Goal: Information Seeking & Learning: Learn about a topic

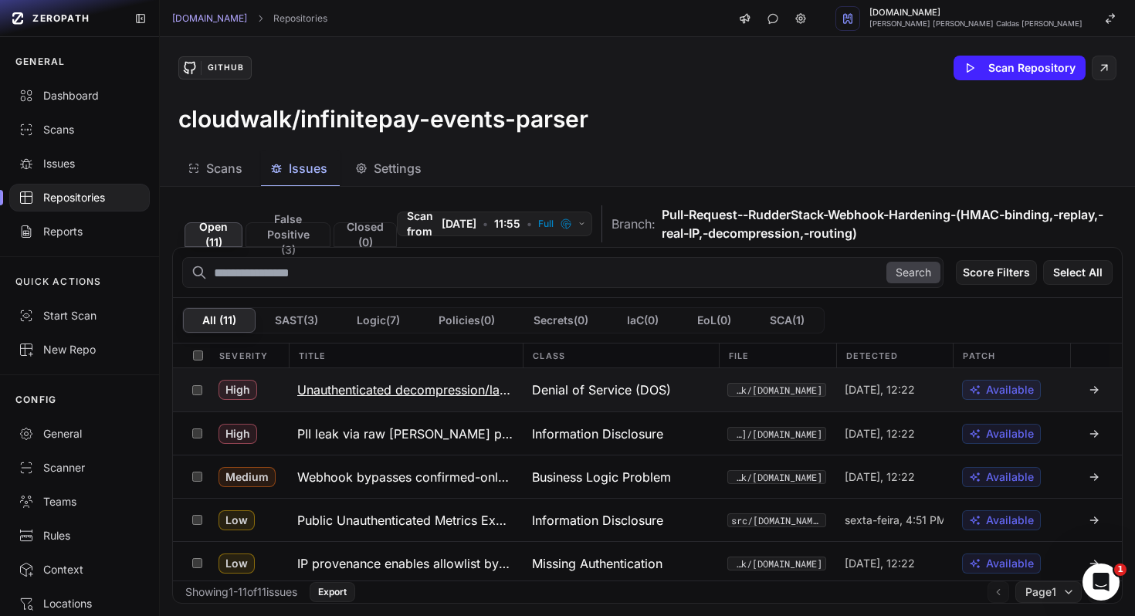
click at [426, 387] on h3 "Unauthenticated decompression/large-body DoS" at bounding box center [405, 390] width 216 height 19
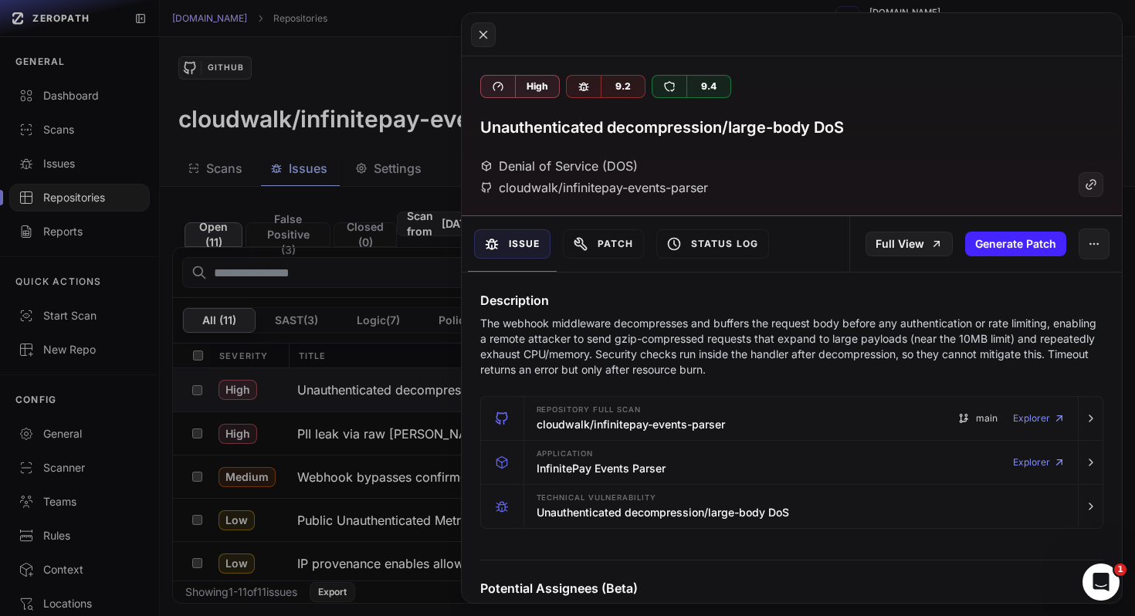
click at [728, 371] on p "The webhook middleware decompresses and buffers the request body before any aut…" at bounding box center [792, 347] width 624 height 62
click at [763, 357] on p "The webhook middleware decompresses and buffers the request body before any aut…" at bounding box center [792, 347] width 624 height 62
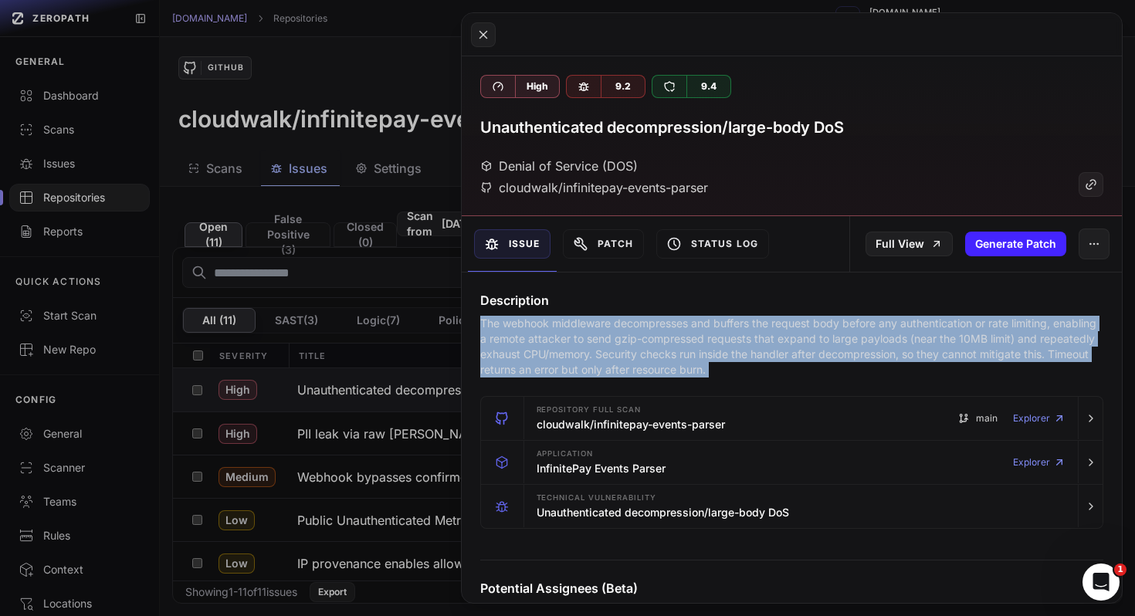
click at [756, 367] on p "The webhook middleware decompresses and buffers the request body before any aut…" at bounding box center [792, 347] width 624 height 62
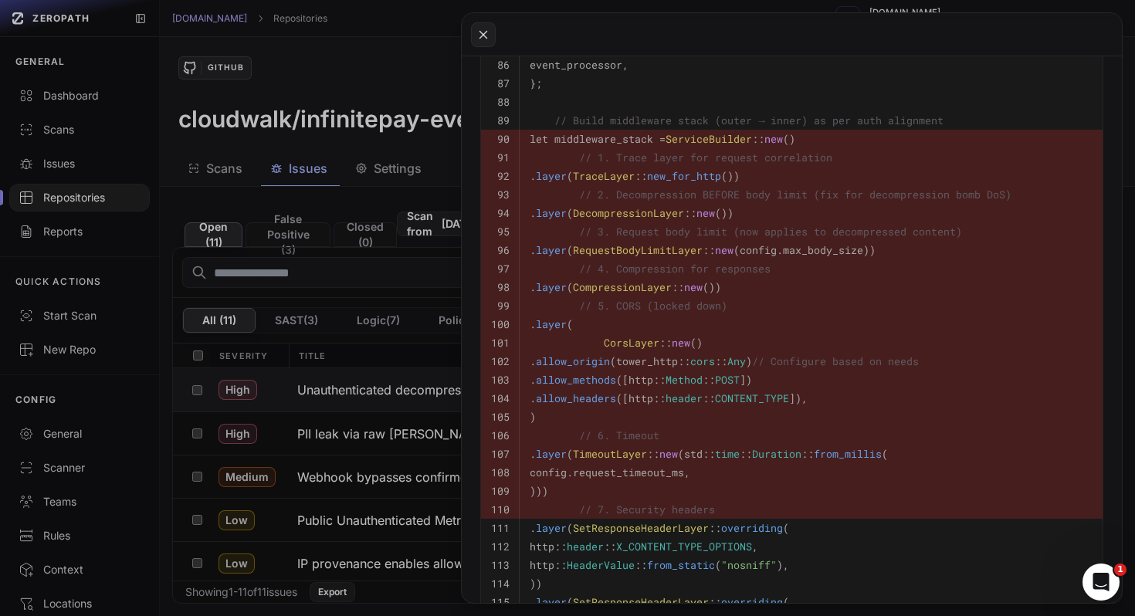
scroll to position [792, 0]
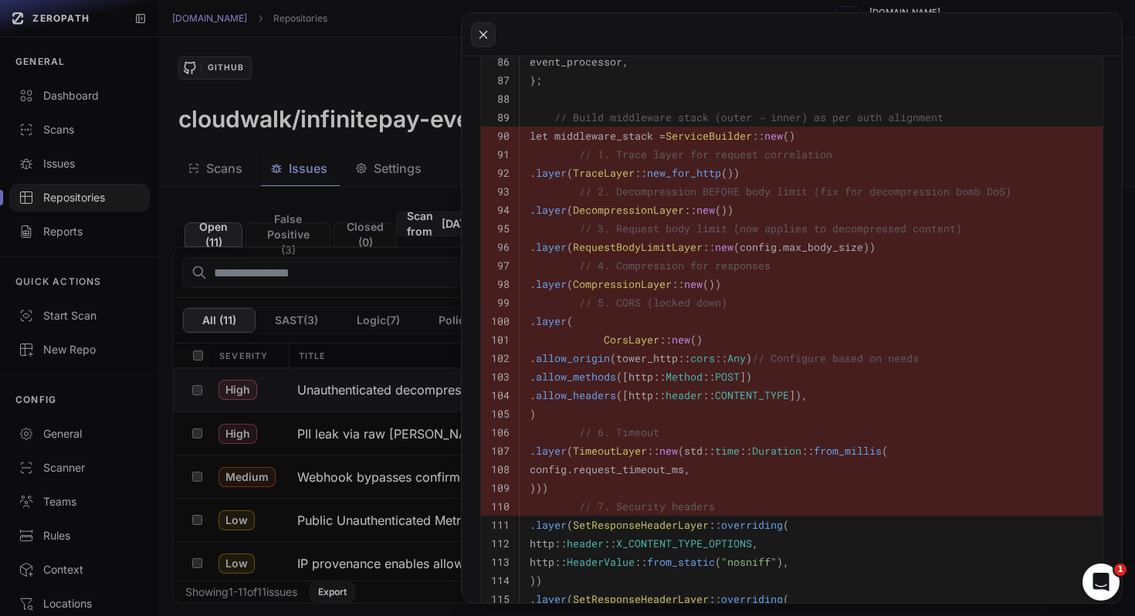
click at [326, 410] on button at bounding box center [567, 308] width 1135 height 616
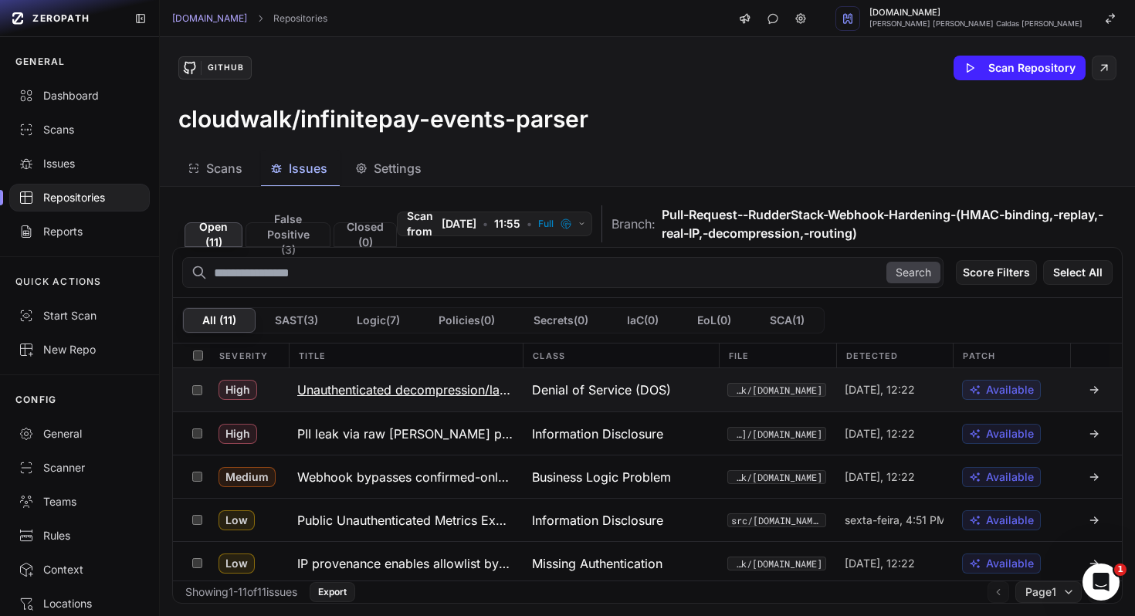
click at [443, 391] on h3 "Unauthenticated decompression/large-body DoS" at bounding box center [405, 390] width 216 height 19
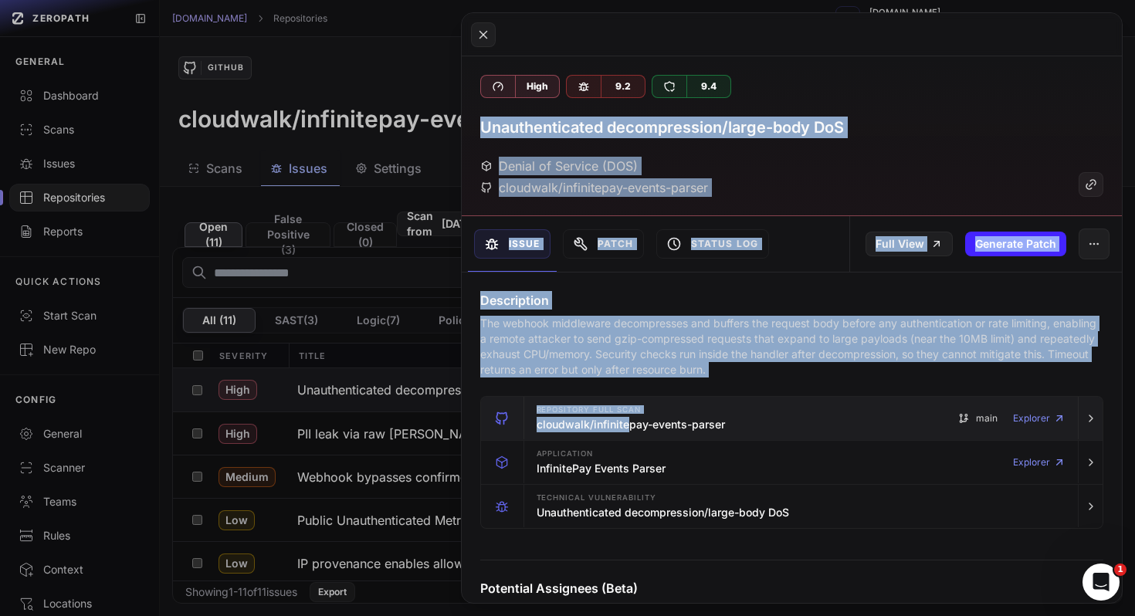
drag, startPoint x: 477, startPoint y: 124, endPoint x: 624, endPoint y: 430, distance: 340.1
click at [624, 429] on div "High 9.2 9.4 Unauthenticated decompression/large-body DoS Denial of Service (DO…" at bounding box center [792, 329] width 661 height 547
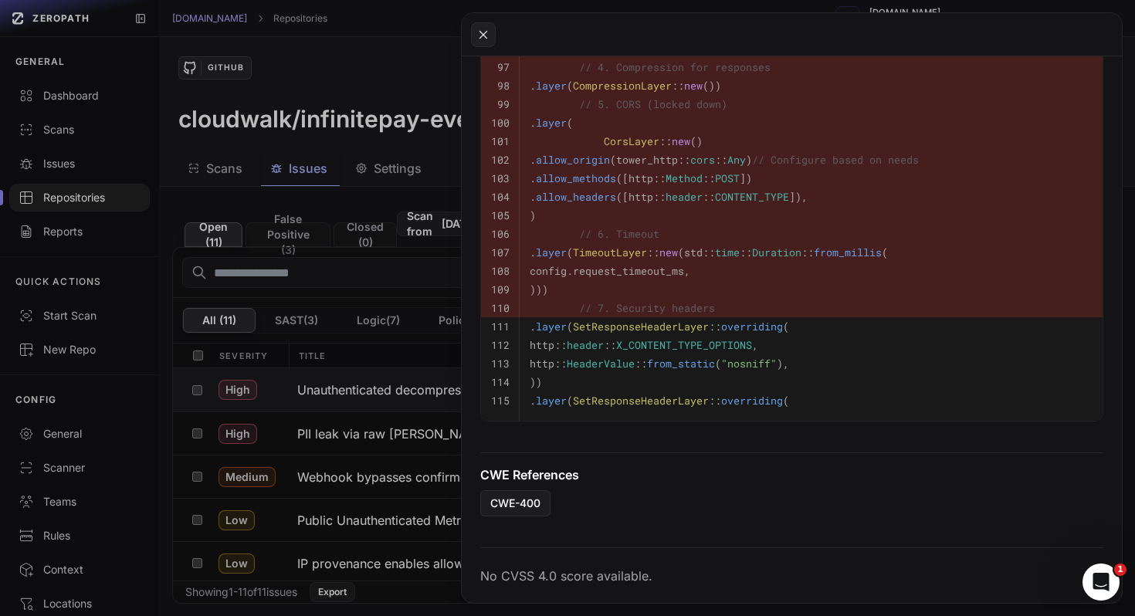
scroll to position [990, 0]
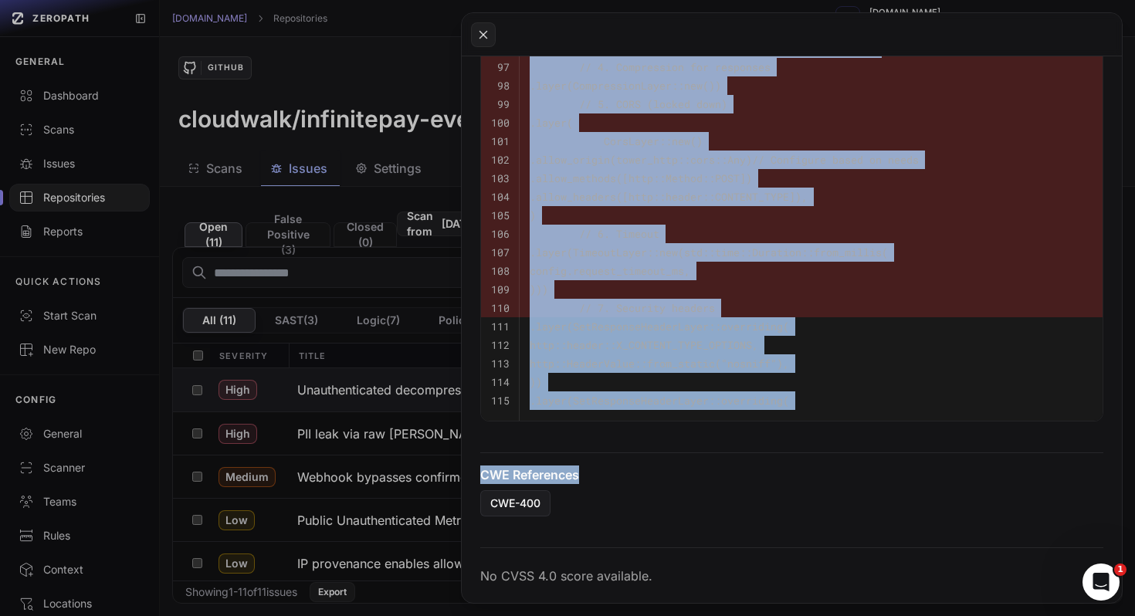
drag, startPoint x: 605, startPoint y: 472, endPoint x: 605, endPoint y: 489, distance: 17.0
click at [605, 476] on h4 "CWE References" at bounding box center [792, 474] width 624 height 19
click at [605, 509] on div "CWE-400" at bounding box center [792, 503] width 624 height 26
copy div "Unauthenticated decompression/large-body DoS Denial of Service (DOS) cloudwalk/…"
click at [330, 411] on button at bounding box center [567, 308] width 1135 height 616
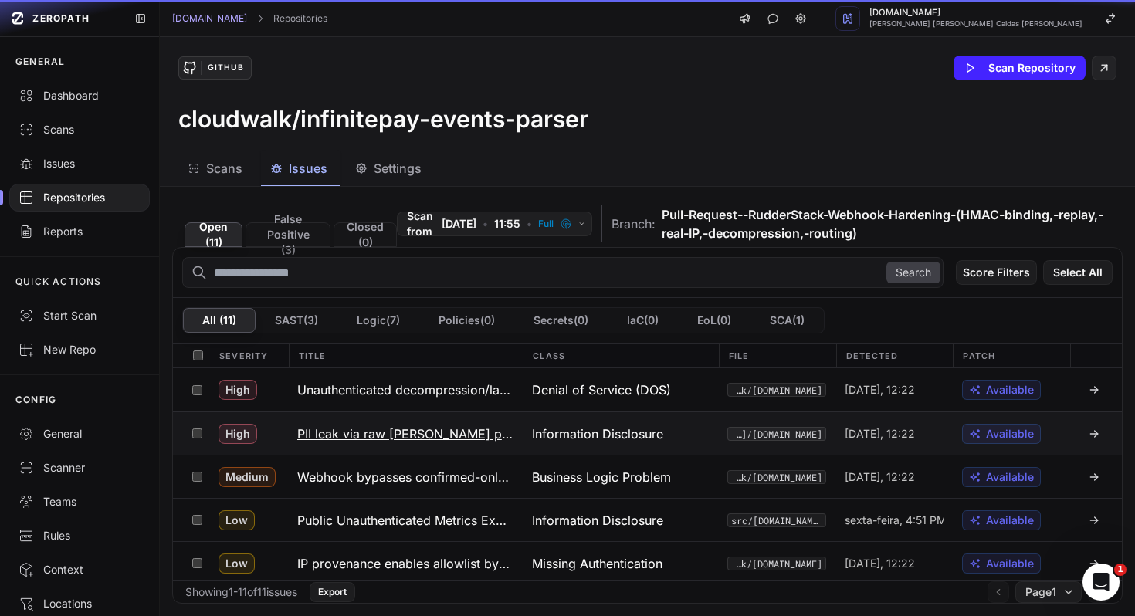
click at [330, 417] on button "PII leak via raw [PERSON_NAME] payload logging" at bounding box center [405, 433] width 235 height 42
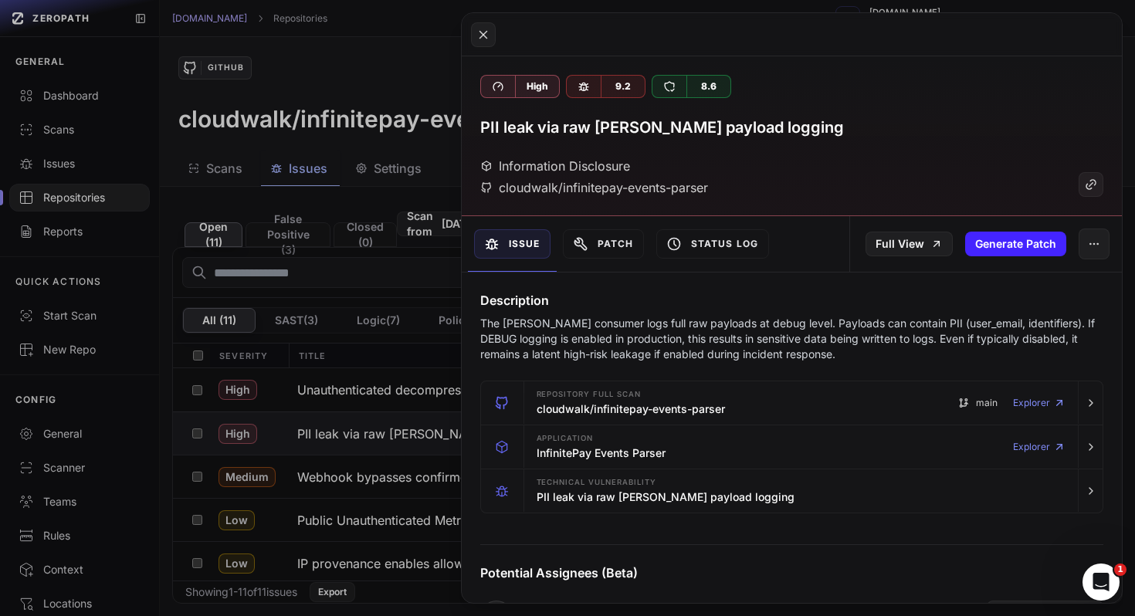
click at [626, 183] on div "cloudwalk/infinitepay-events-parser" at bounding box center [594, 187] width 228 height 19
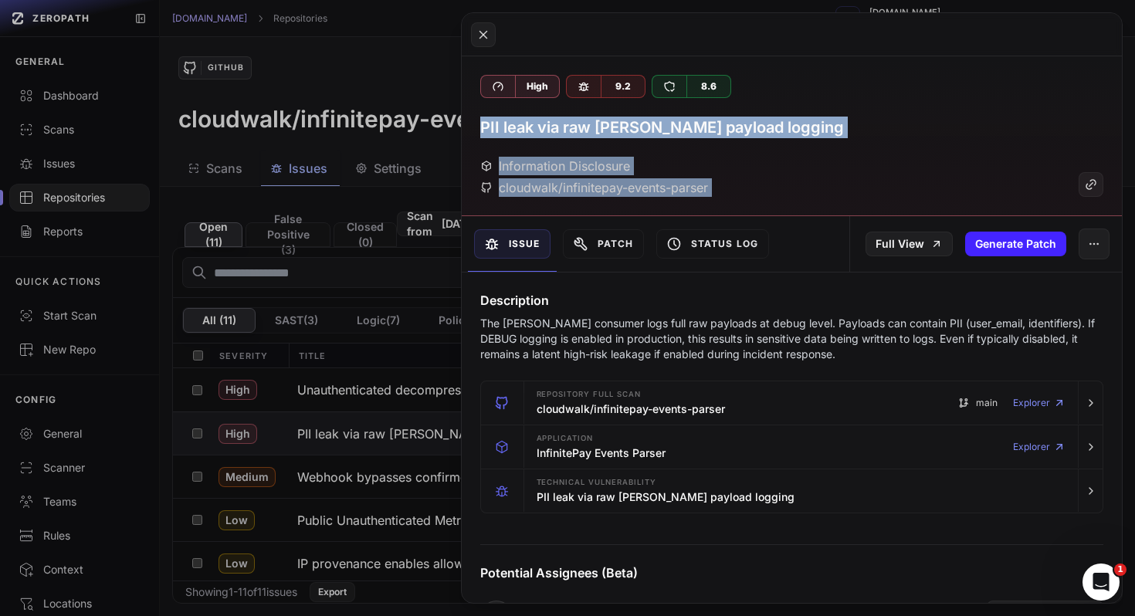
drag, startPoint x: 468, startPoint y: 121, endPoint x: 550, endPoint y: 321, distance: 216.3
click at [548, 317] on div "High 9.2 8.6 PII leak via raw [PERSON_NAME] payload logging Information Disclos…" at bounding box center [792, 329] width 661 height 547
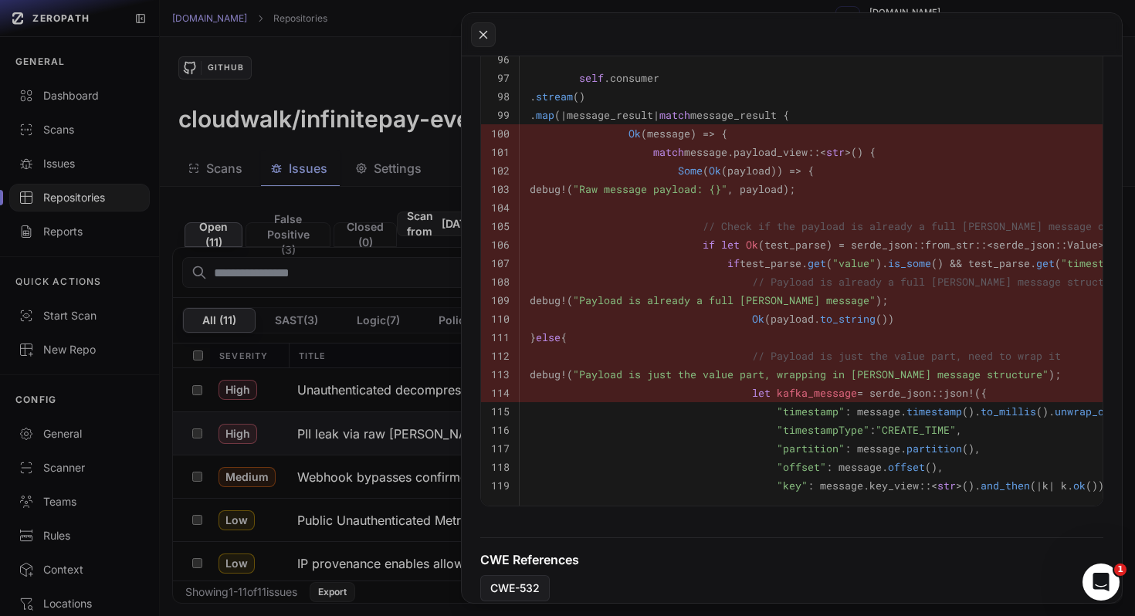
scroll to position [864, 0]
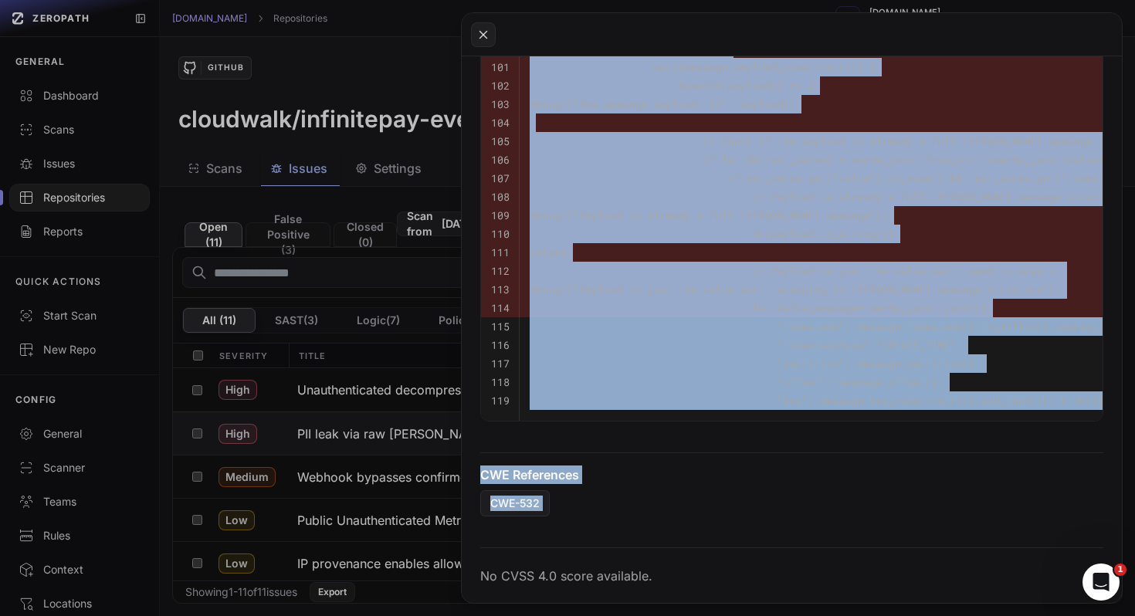
click at [606, 547] on div "No CVSS 4.0 score available." at bounding box center [792, 569] width 661 height 69
copy div "PII leak via raw [PERSON_NAME] payload logging Information Disclosure cloudwalk…"
click at [359, 472] on button at bounding box center [567, 308] width 1135 height 616
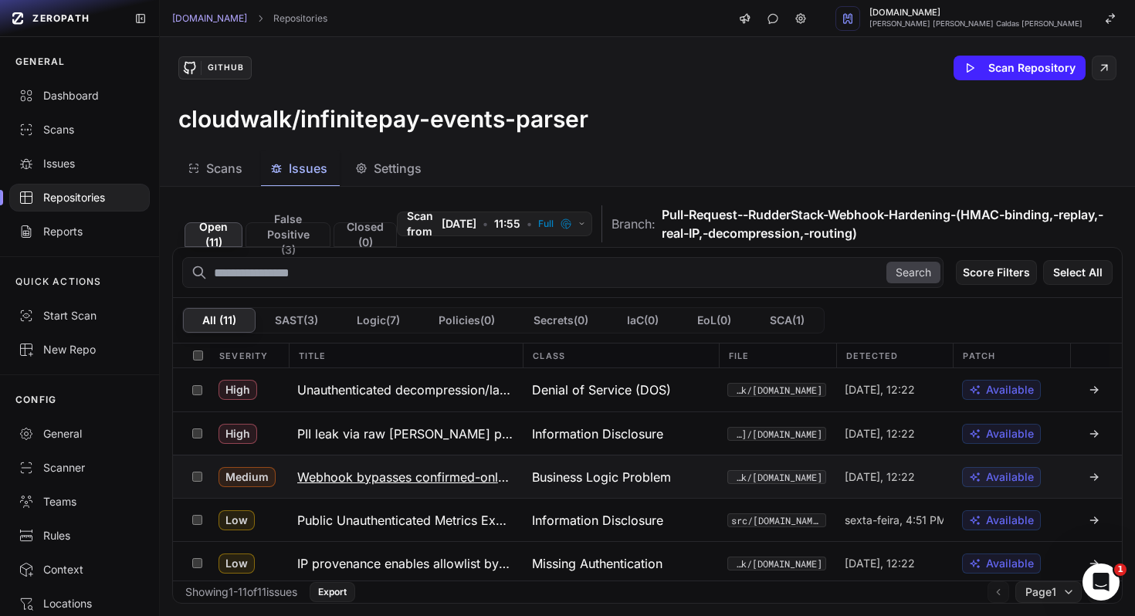
click at [437, 485] on h3 "Webhook bypasses confirmed-only PIX checks" at bounding box center [405, 477] width 216 height 19
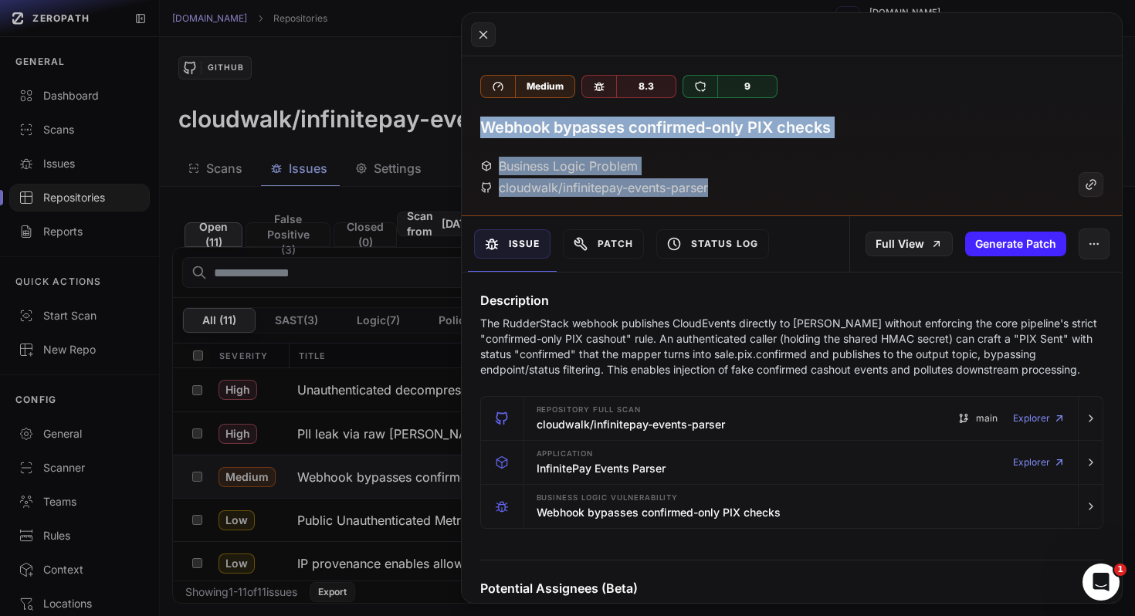
drag, startPoint x: 479, startPoint y: 123, endPoint x: 542, endPoint y: 305, distance: 192.6
click at [542, 303] on div "Medium 8.3 9 Webhook bypasses confirmed-only PIX checks Business Logic Problem …" at bounding box center [792, 329] width 661 height 547
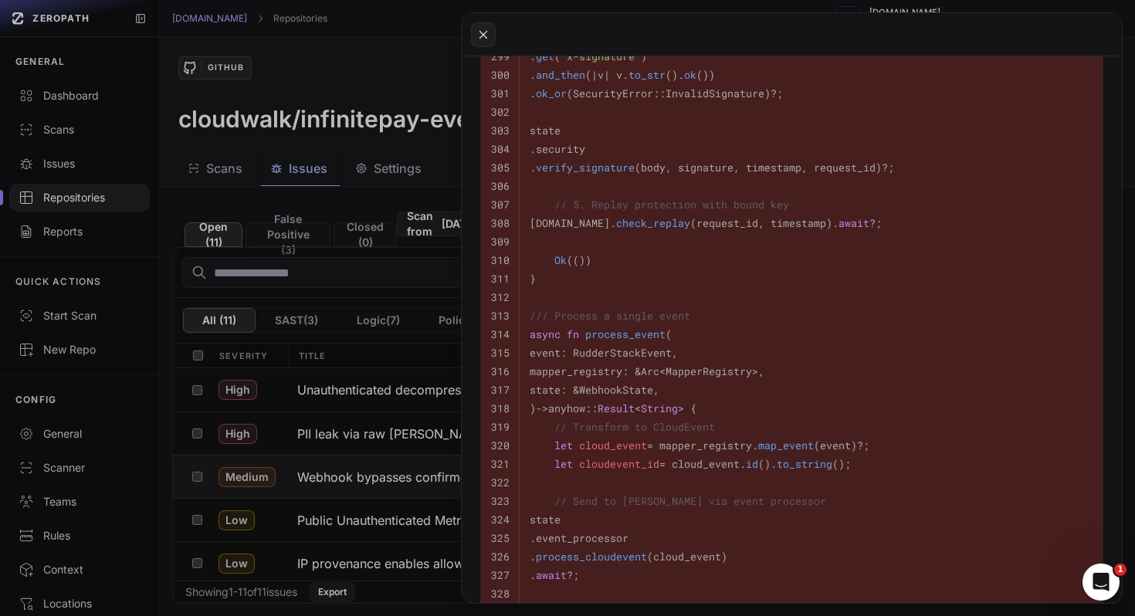
scroll to position [4121, 0]
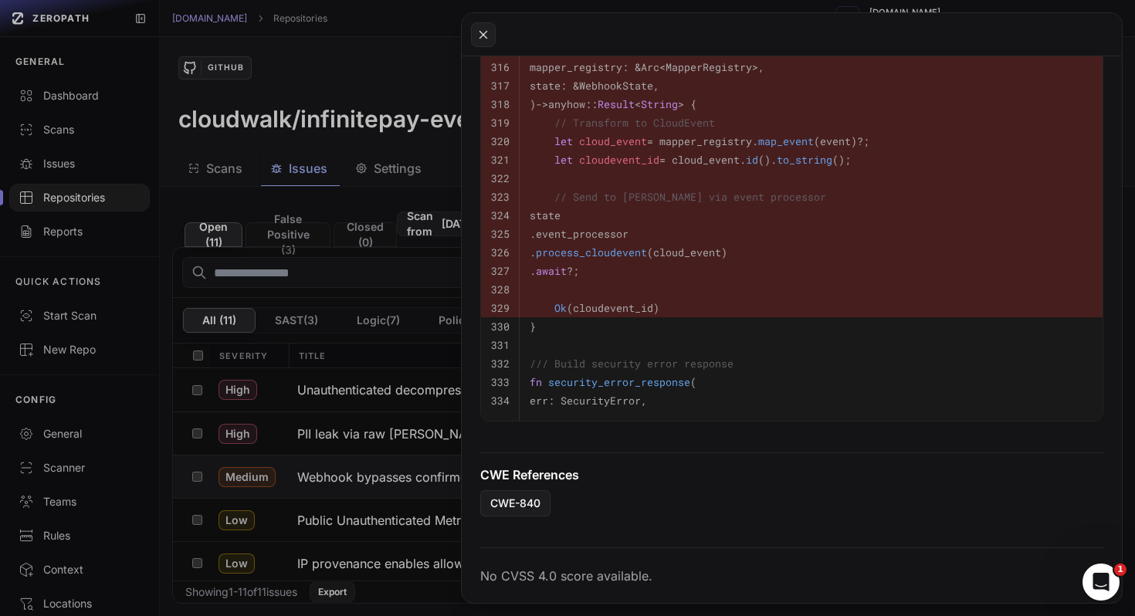
click at [627, 511] on div "CWE-840" at bounding box center [792, 503] width 624 height 26
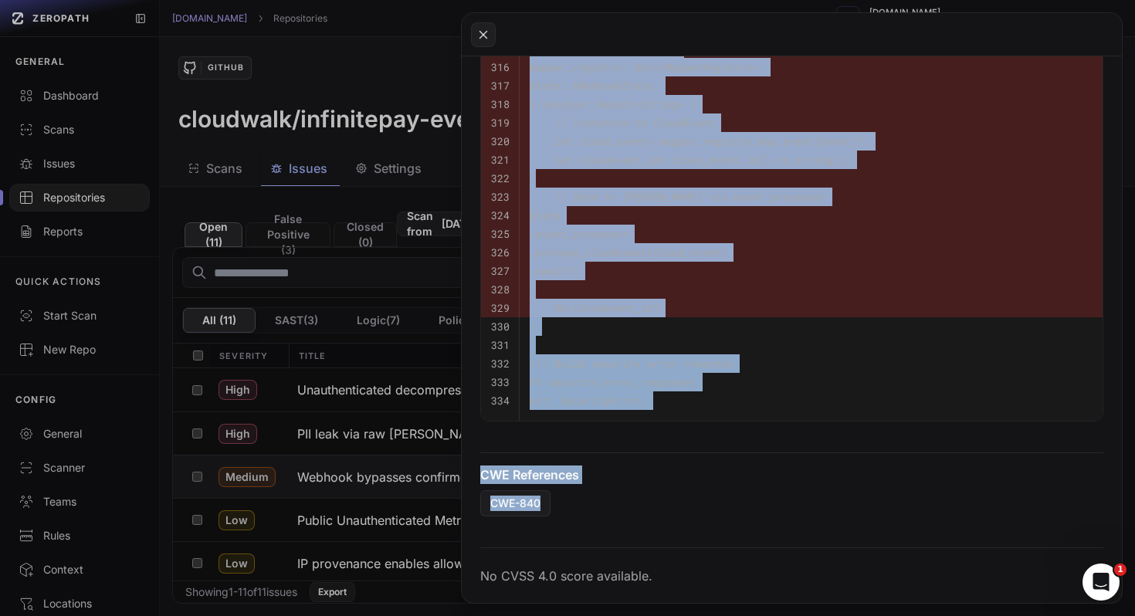
copy div "Webhook bypasses confirmed-only PIX checks Business Logic Problem cloudwalk/inf…"
click at [352, 520] on button at bounding box center [567, 308] width 1135 height 616
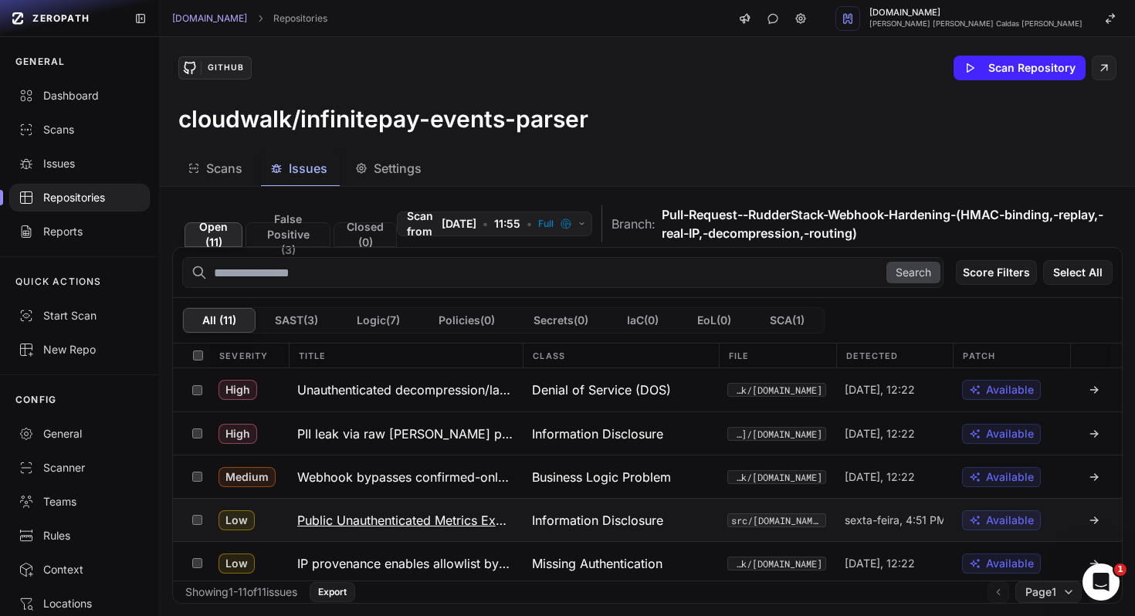
click at [466, 519] on h3 "Public Unauthenticated Metrics Exposure" at bounding box center [405, 520] width 216 height 19
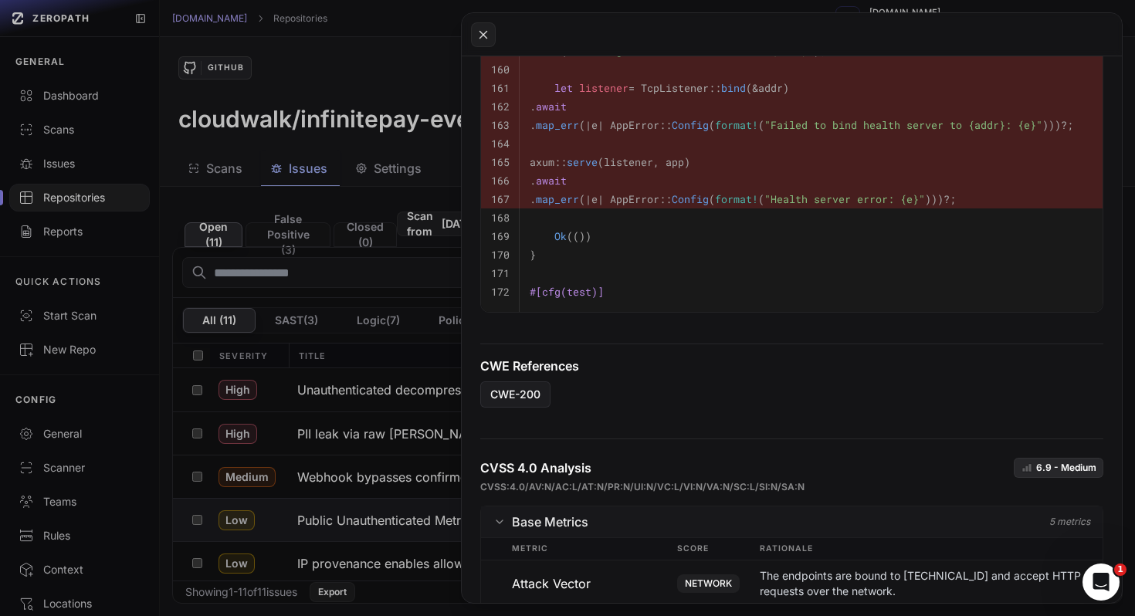
scroll to position [1135, 0]
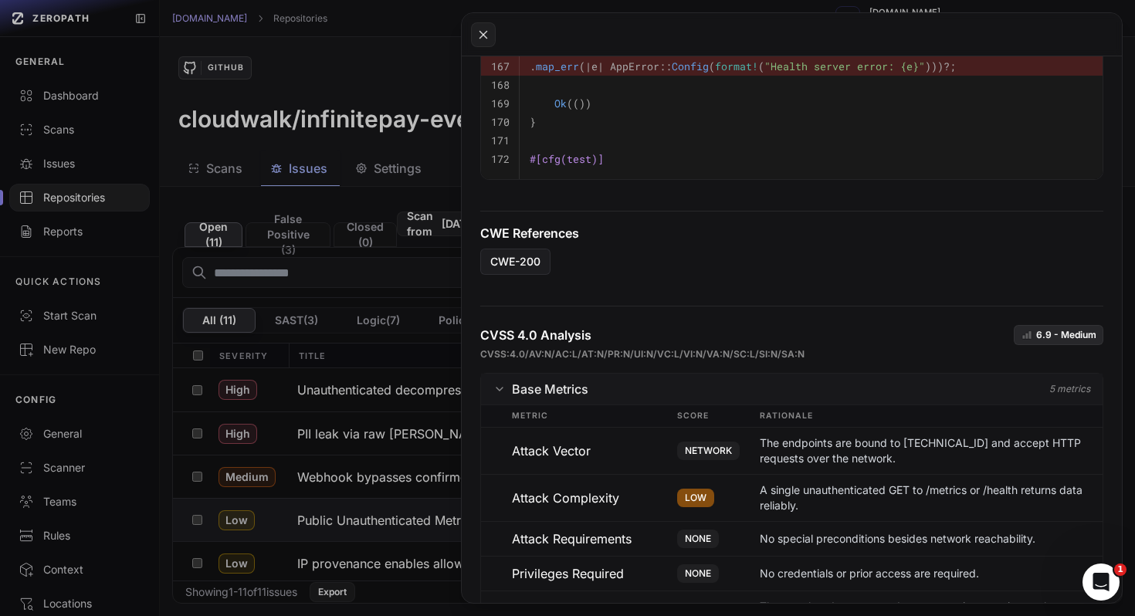
click at [357, 452] on button at bounding box center [567, 308] width 1135 height 616
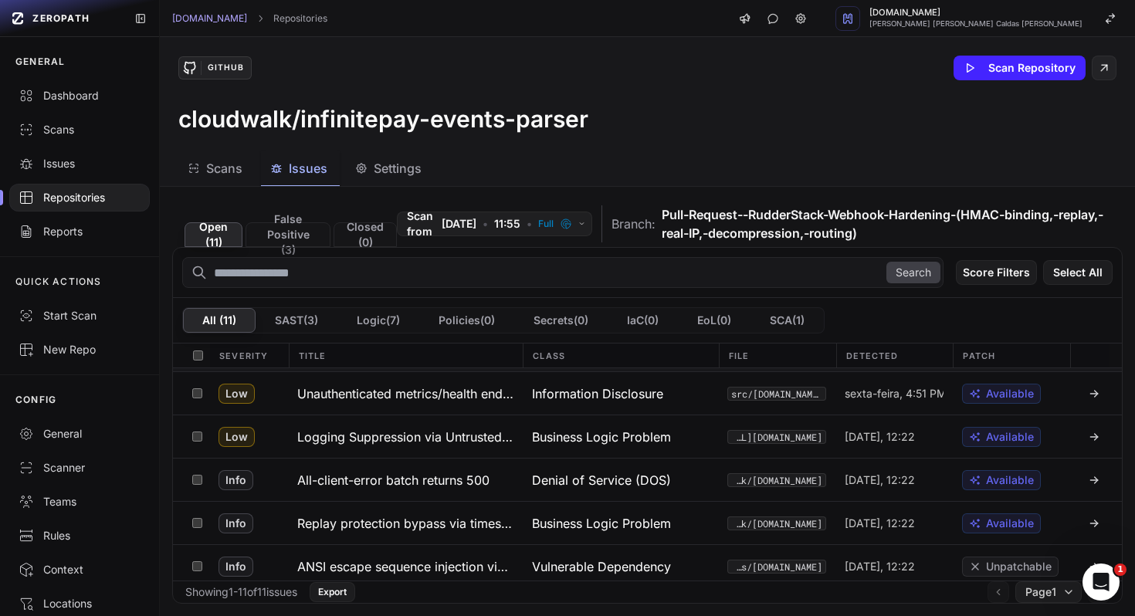
scroll to position [146, 0]
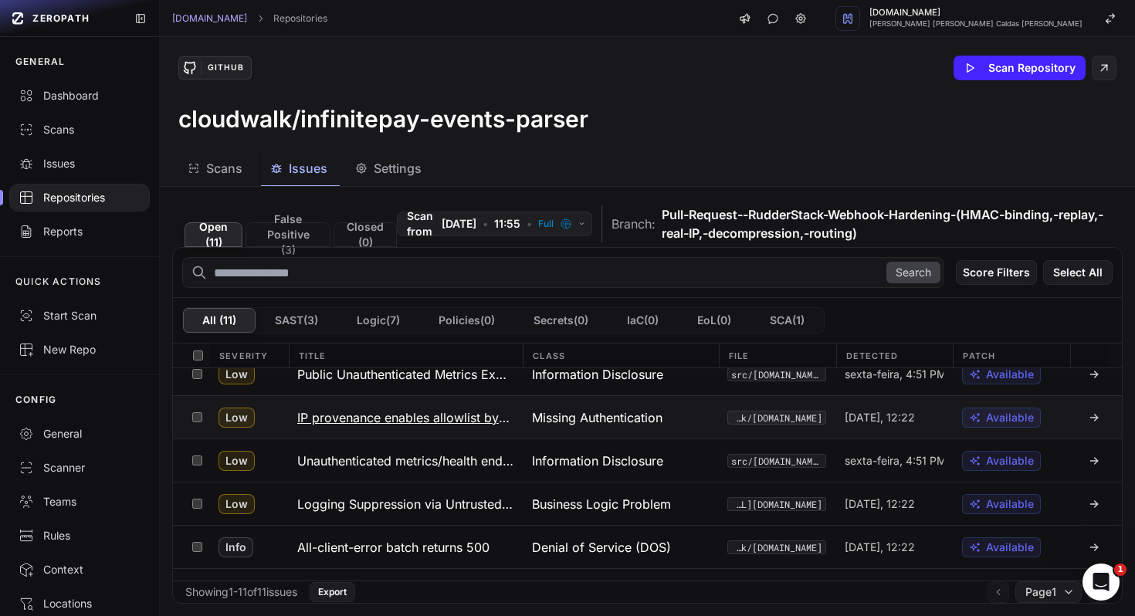
click at [418, 421] on h3 "IP provenance enables allowlist bypass" at bounding box center [405, 417] width 216 height 19
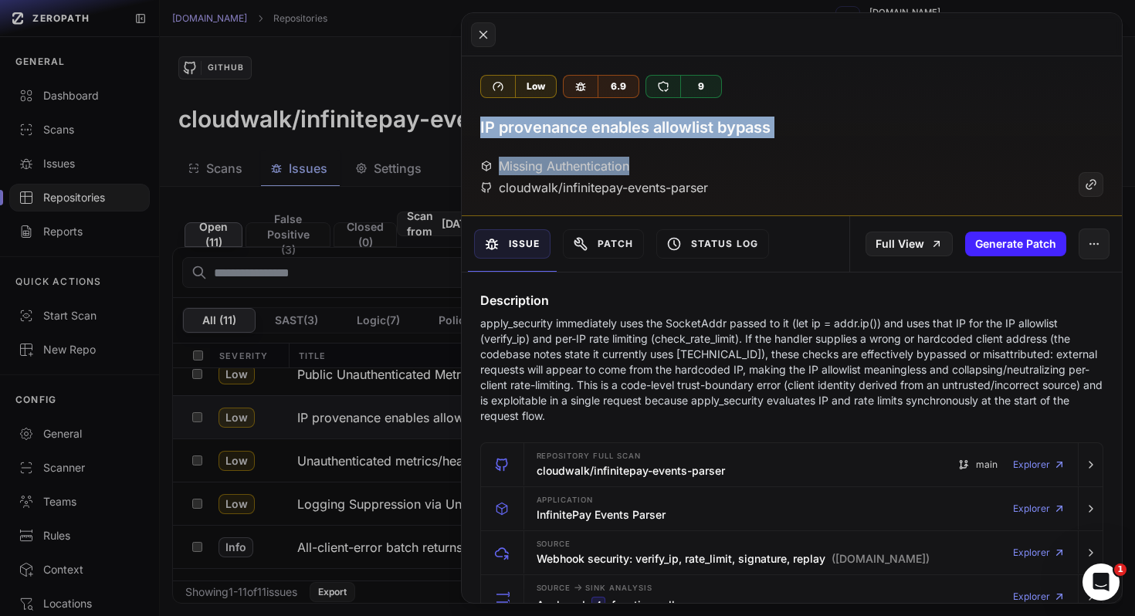
drag, startPoint x: 473, startPoint y: 127, endPoint x: 508, endPoint y: 268, distance: 145.5
click at [503, 260] on div "Low 6.9 9 IP provenance enables allowlist bypass Missing Authentication cloudwa…" at bounding box center [792, 329] width 661 height 547
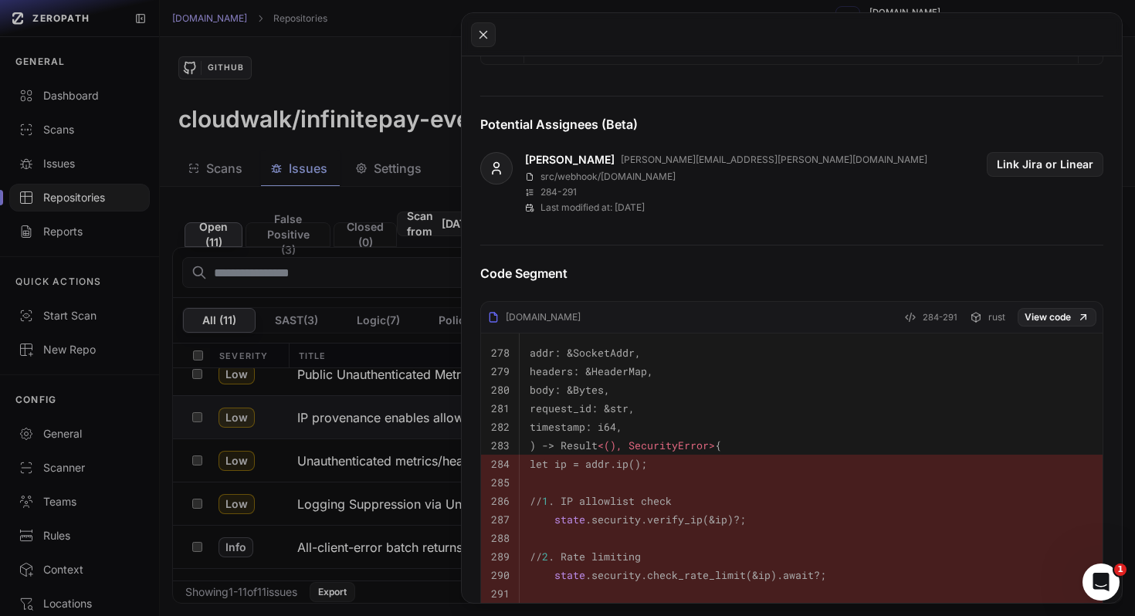
scroll to position [978, 0]
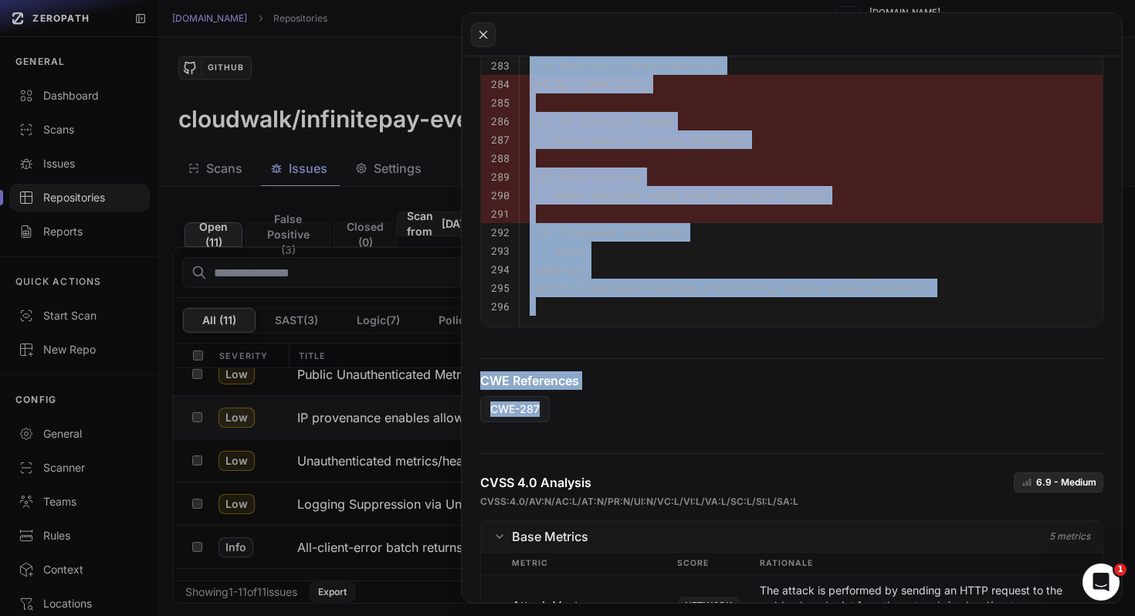
click at [642, 428] on div "Description apply_security immediately uses the SocketAddr passed to it (let ip…" at bounding box center [792, 251] width 661 height 1915
copy div "IP provenance enables allowlist bypass Missing Authentication cloudwalk/infinit…"
click at [321, 464] on button at bounding box center [567, 308] width 1135 height 616
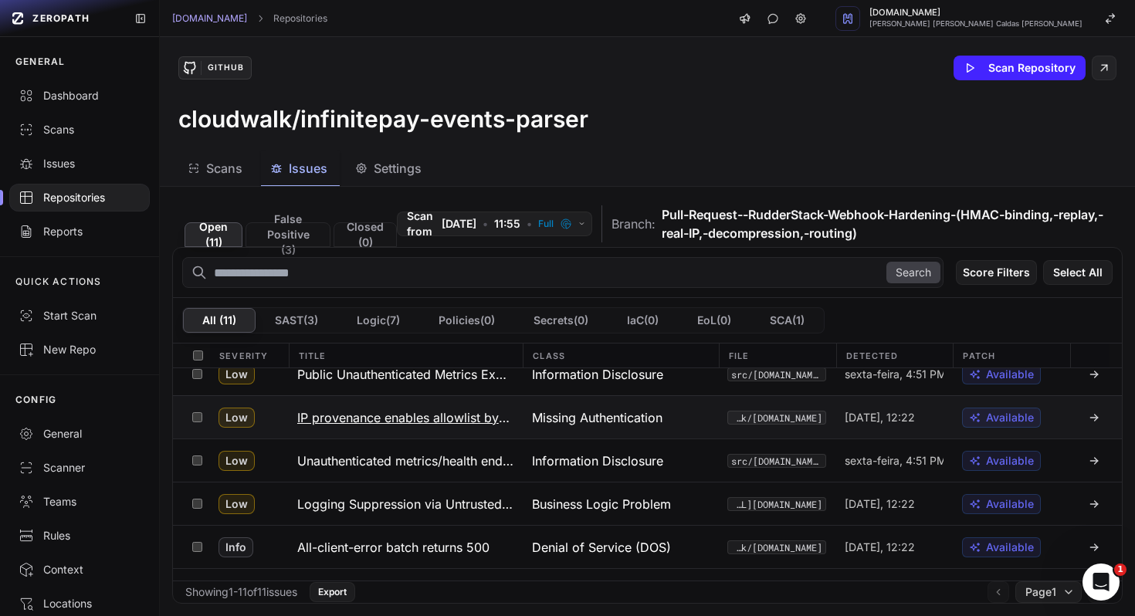
scroll to position [138, 0]
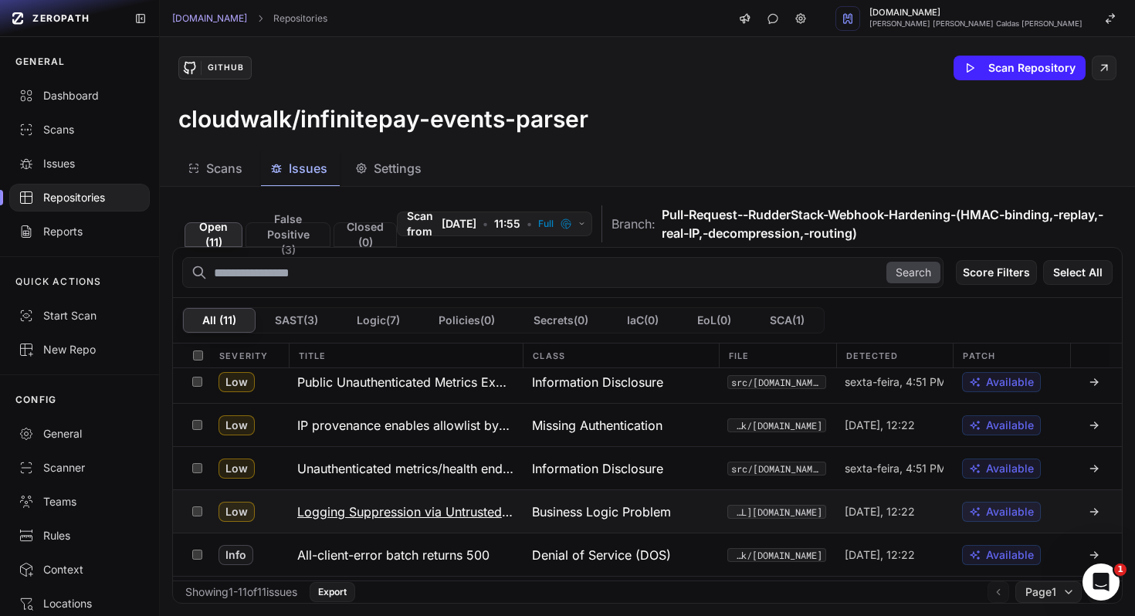
click at [381, 516] on h3 "Logging Suppression via Untrusted Path" at bounding box center [405, 512] width 216 height 19
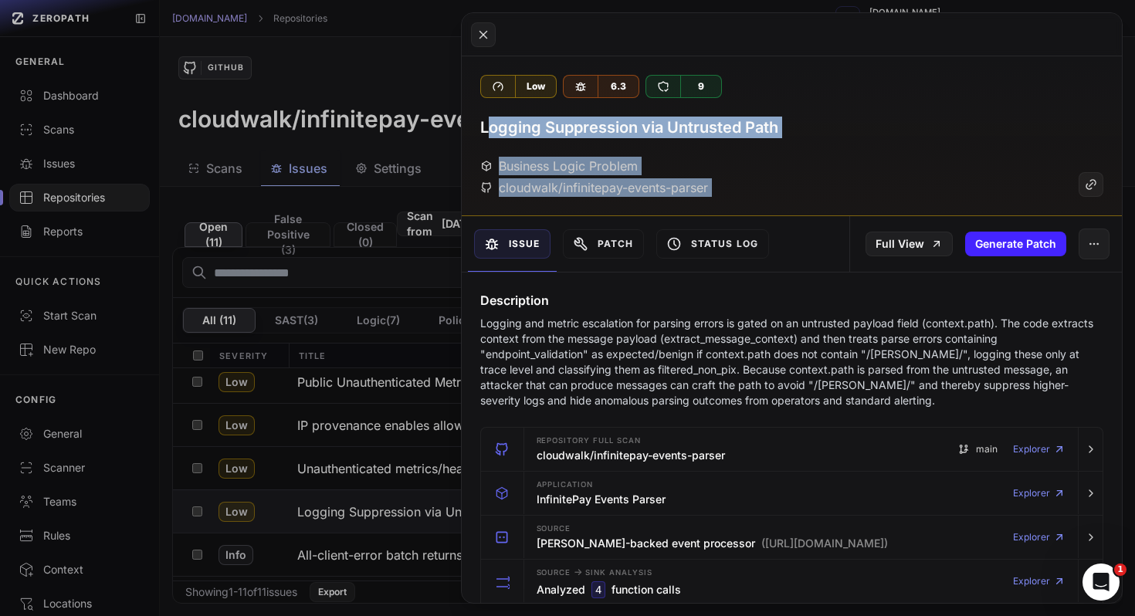
drag, startPoint x: 484, startPoint y: 131, endPoint x: 500, endPoint y: 270, distance: 139.9
click at [496, 263] on div "Low 6.3 9 Logging Suppression via Untrusted Path Business Logic Problem cloudwa…" at bounding box center [792, 329] width 661 height 547
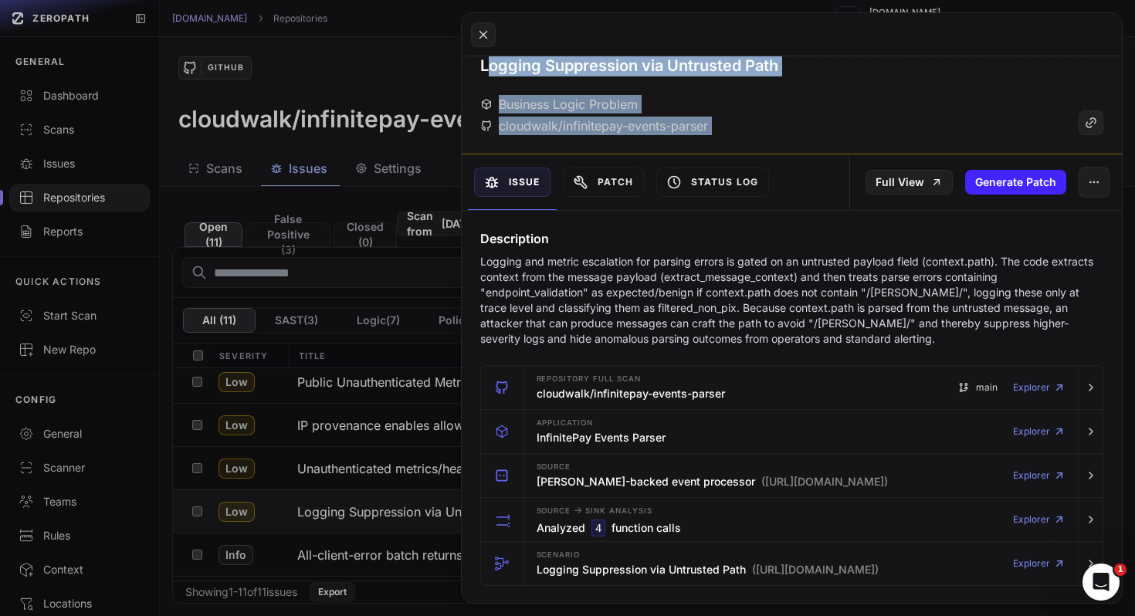
scroll to position [66, 0]
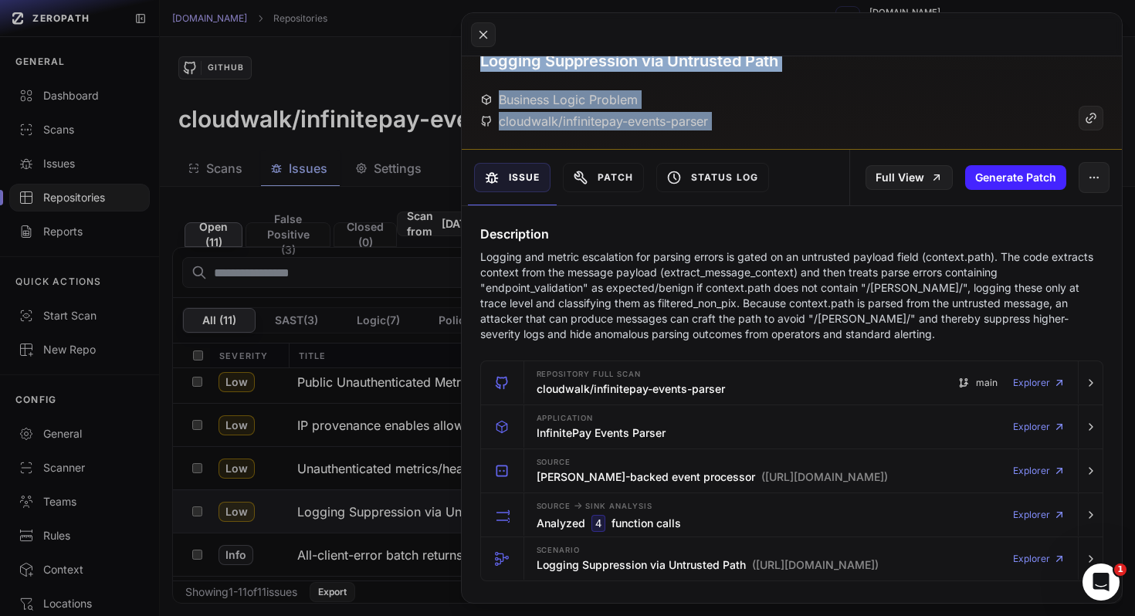
drag, startPoint x: 477, startPoint y: 62, endPoint x: 479, endPoint y: 181, distance: 118.9
click at [479, 180] on div "Low 6.3 9 Logging Suppression via Untrusted Path Business Logic Problem cloudwa…" at bounding box center [792, 329] width 661 height 547
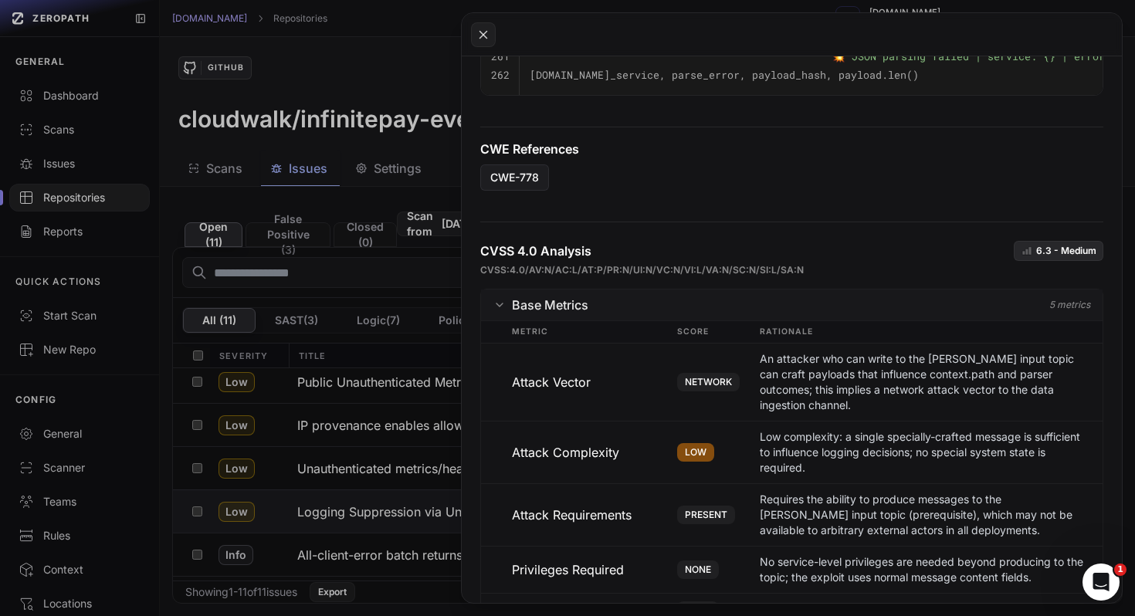
scroll to position [1687, 0]
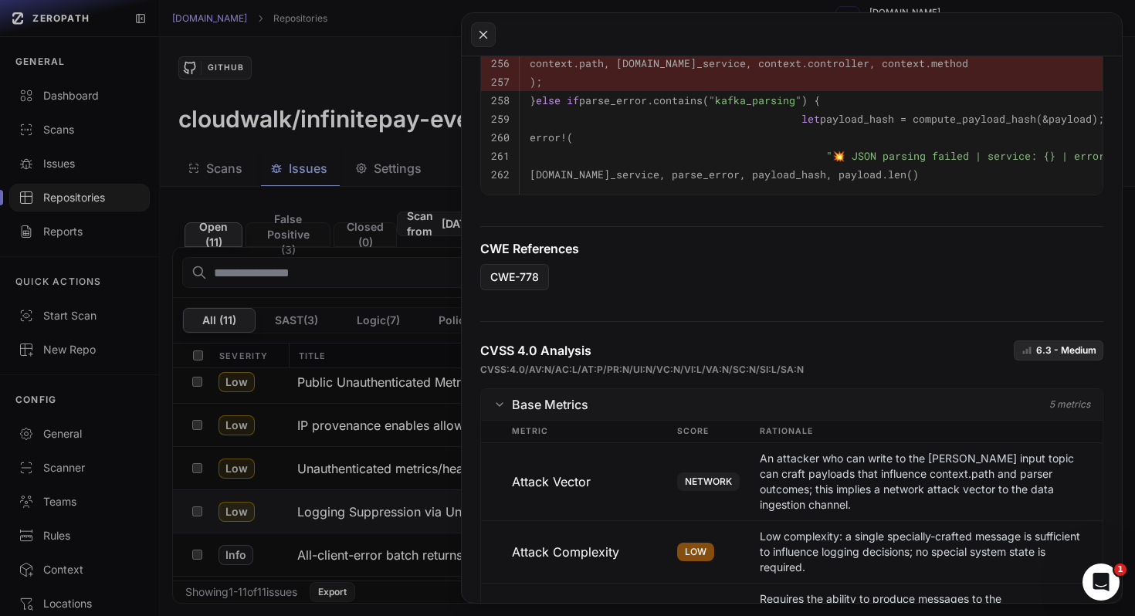
click at [608, 343] on div "CVSS 4.0 Analysis 6.3 - Medium" at bounding box center [792, 350] width 624 height 20
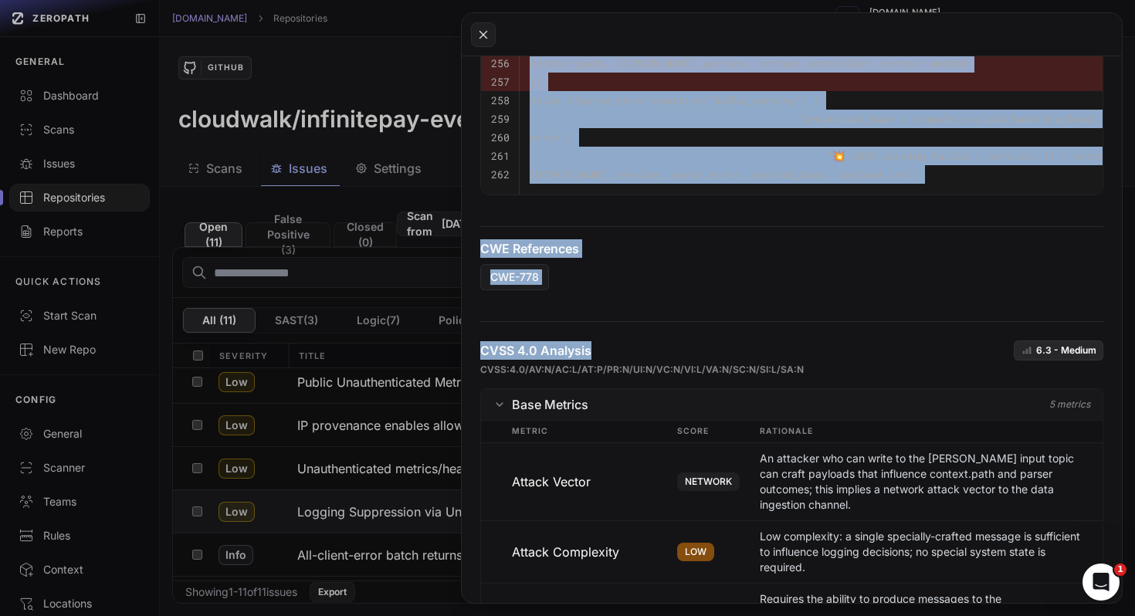
copy div "Logging Suppression via Untrusted Path Business Logic Problem cloudwalk/infinit…"
click at [232, 251] on button at bounding box center [567, 308] width 1135 height 616
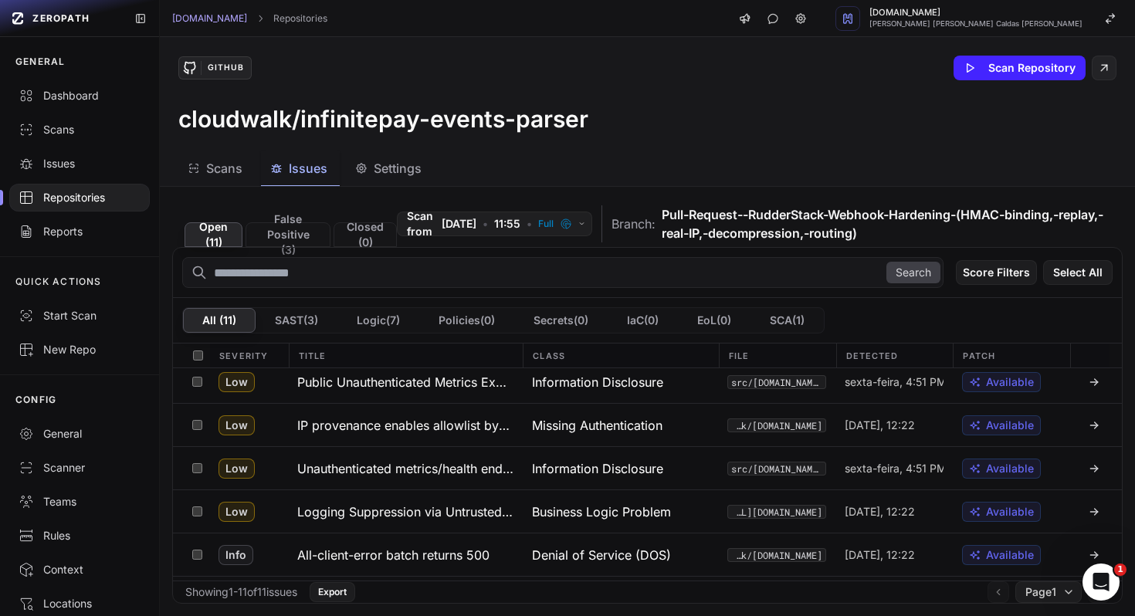
click at [1023, 89] on div "GitHub Scan Repository cloudwalk/infinitepay-events-parser" at bounding box center [647, 94] width 975 height 114
click at [1023, 76] on button "Scan Repository" at bounding box center [1019, 68] width 132 height 25
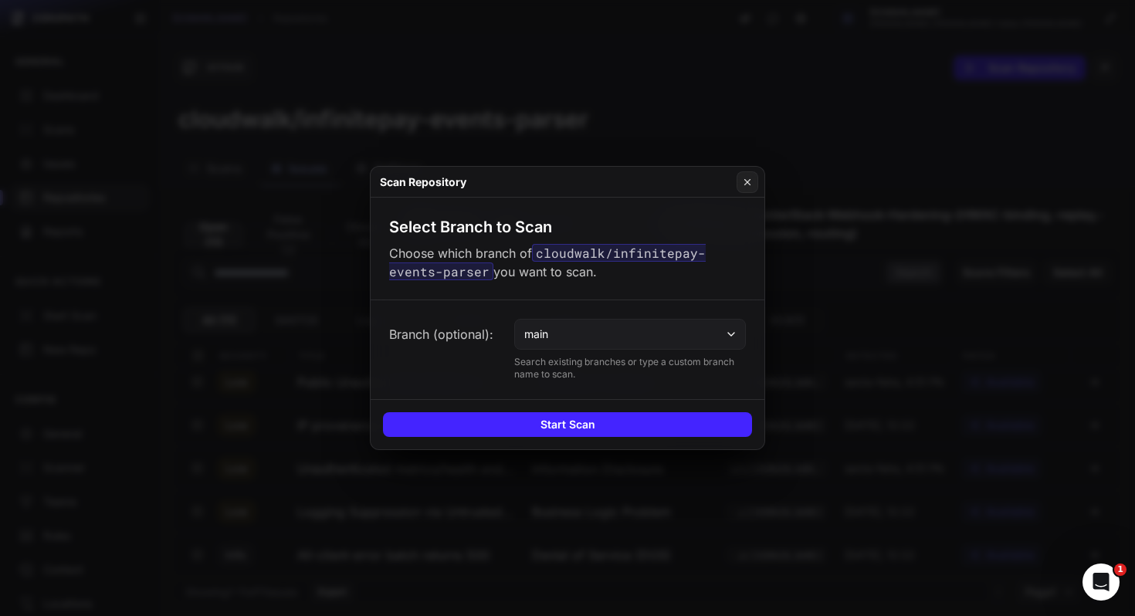
click at [679, 340] on button "main" at bounding box center [630, 334] width 232 height 31
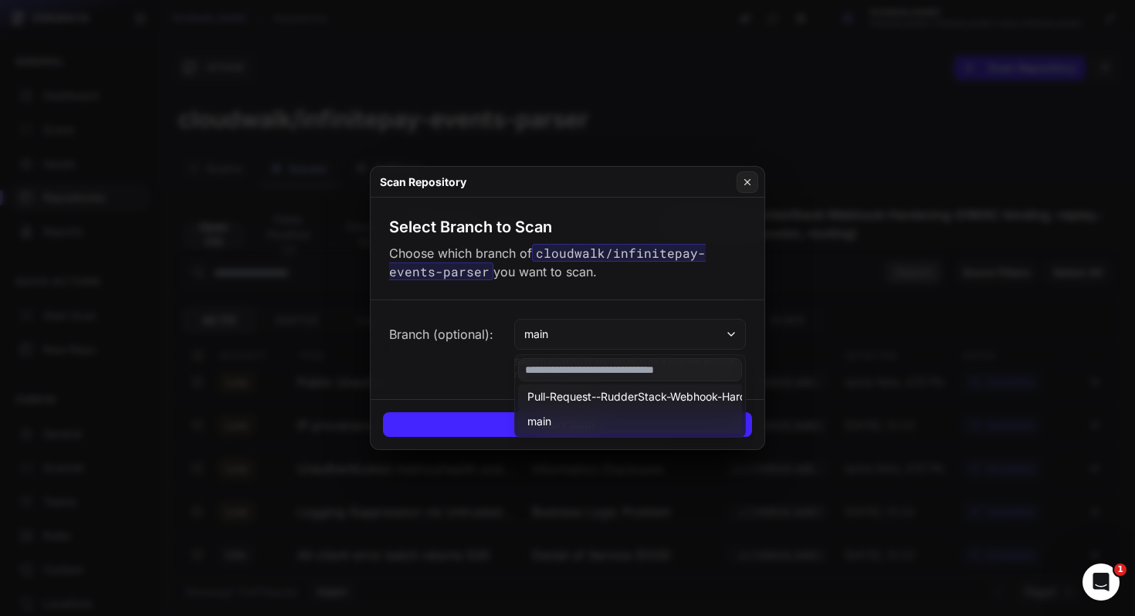
click at [665, 394] on span "Pull-Request--RudderStack-Webhook-Hardening-(HMAC-binding,-replay,-real-IP,-dec…" at bounding box center [798, 396] width 542 height 15
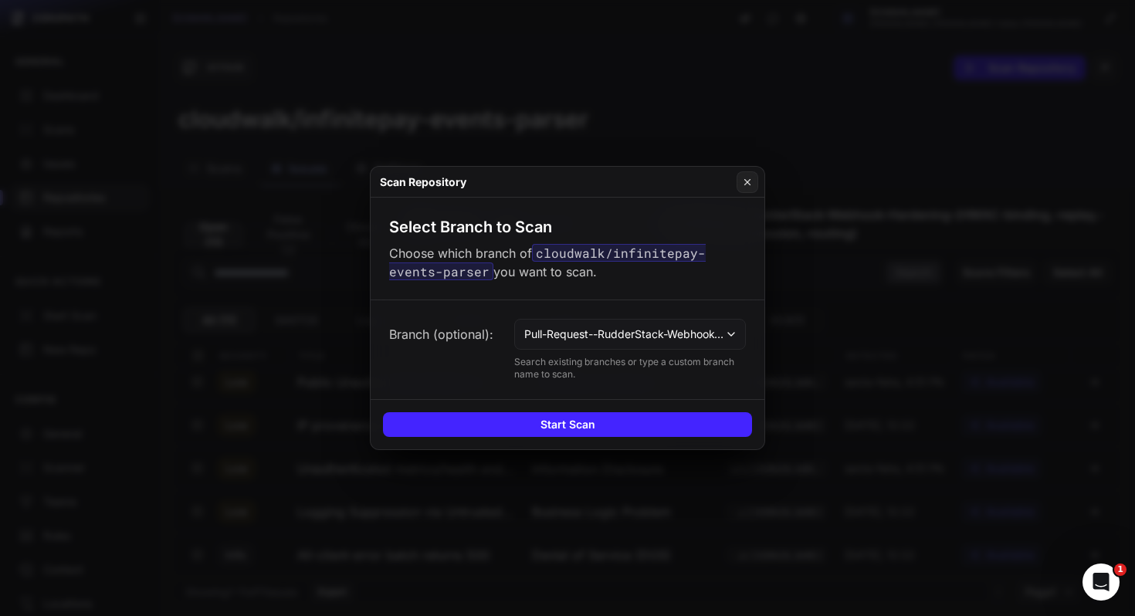
click at [592, 373] on p "Search existing branches or type a custom branch name to scan." at bounding box center [630, 368] width 232 height 25
click at [592, 445] on div "Start Scan" at bounding box center [568, 424] width 394 height 50
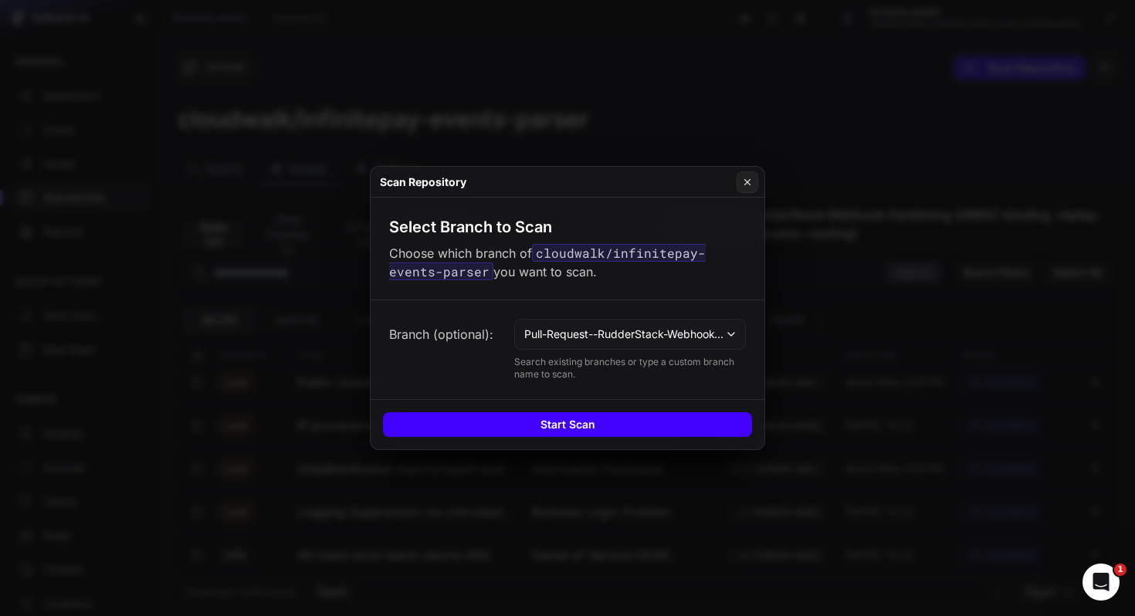
click at [594, 430] on button "Start Scan" at bounding box center [567, 424] width 369 height 25
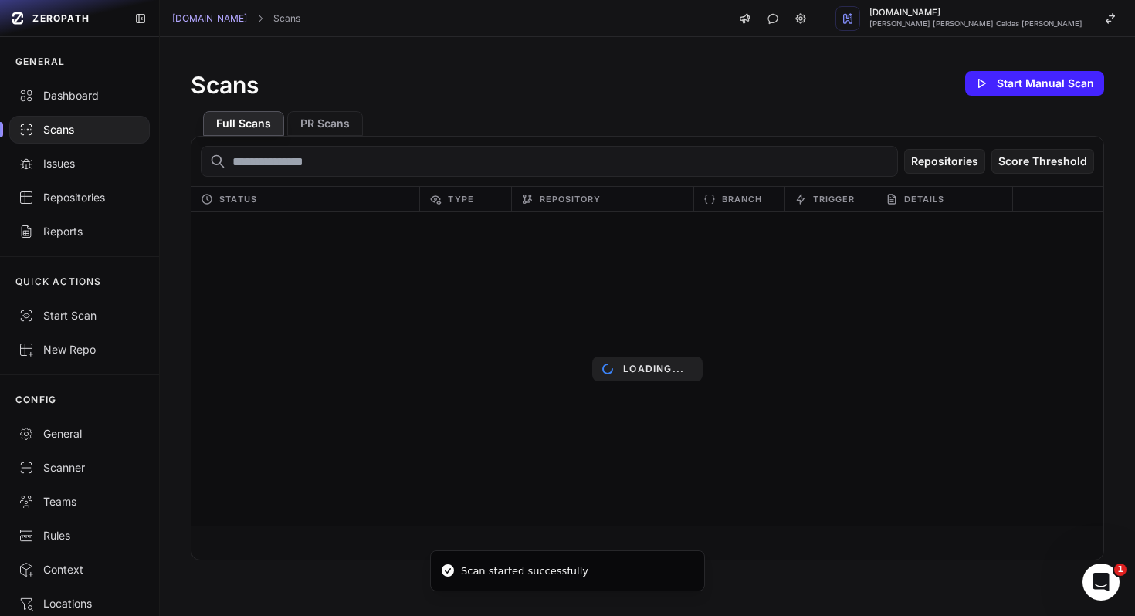
click at [583, 90] on div "Scans Start Manual Scan" at bounding box center [647, 83] width 913 height 31
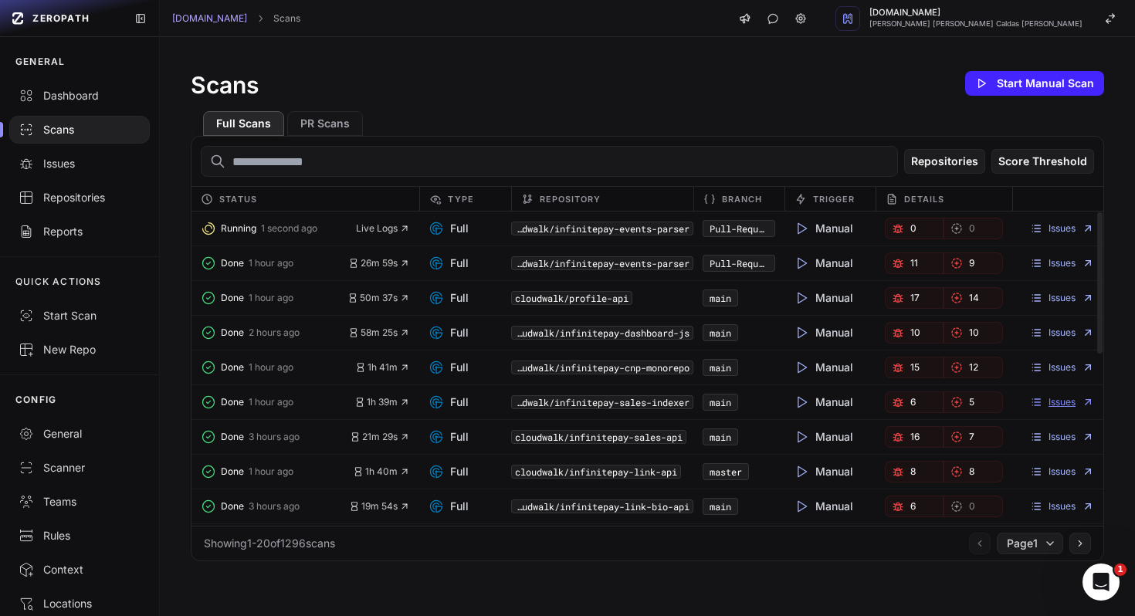
click at [1045, 402] on link "Issues" at bounding box center [1062, 402] width 64 height 12
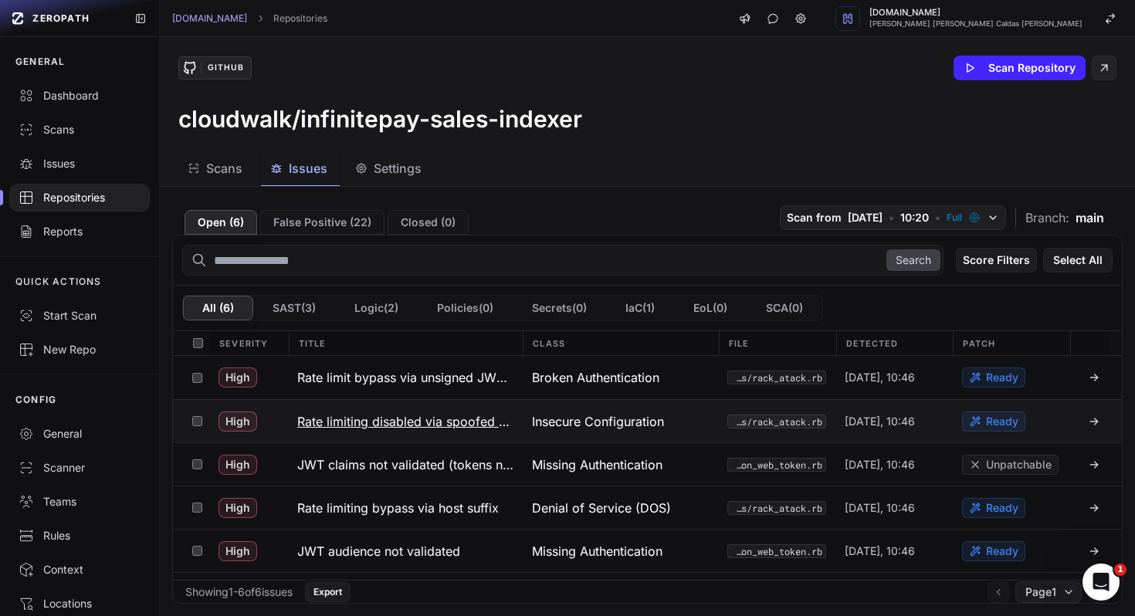
scroll to position [35, 0]
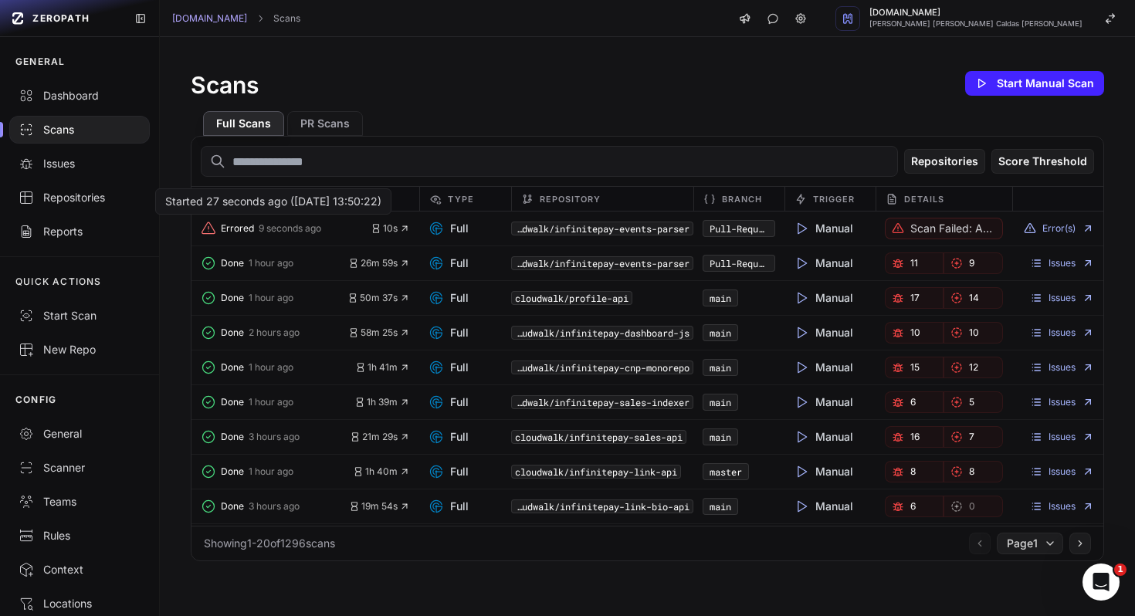
click at [210, 234] on icon "button" at bounding box center [208, 228] width 15 height 15
click at [980, 223] on p "Scan failed: An unknown error occurred. We're investigating it." at bounding box center [953, 228] width 86 height 15
click at [945, 226] on p "Scan failed: An unknown error occurred. We're investigating it." at bounding box center [953, 228] width 86 height 15
click at [1068, 237] on div "Error(s)" at bounding box center [1057, 229] width 91 height 22
click at [1065, 229] on button "Error(s)" at bounding box center [1059, 228] width 70 height 12
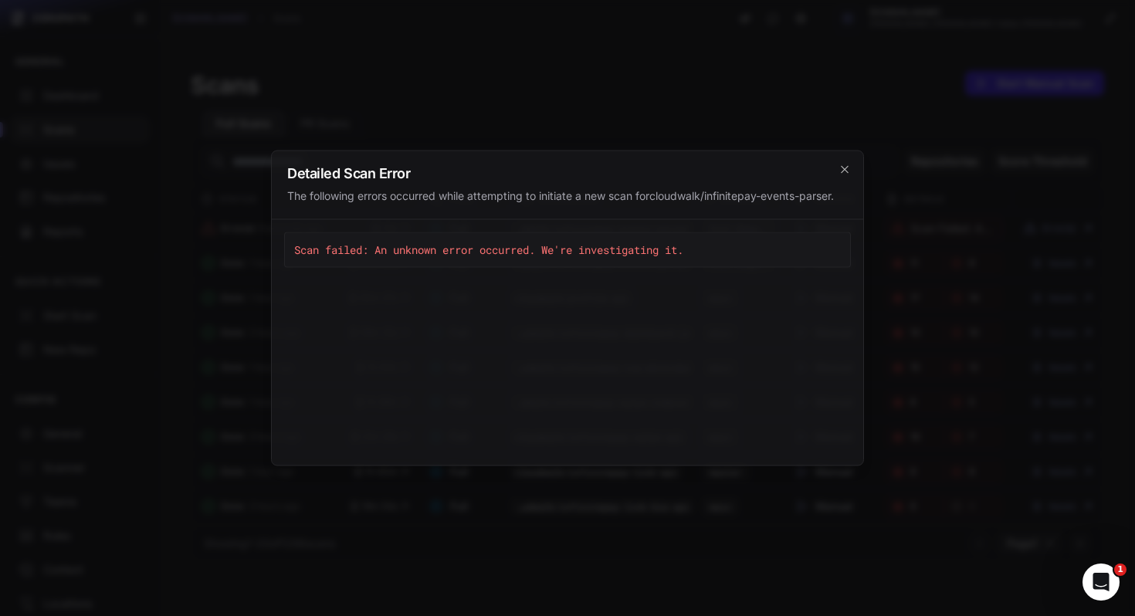
click at [512, 257] on pre "Scan failed: An unknown error occurred. We're investigating it." at bounding box center [567, 250] width 567 height 36
click at [612, 260] on pre "Scan failed: An unknown error occurred. We're investigating it." at bounding box center [567, 250] width 567 height 36
click at [697, 117] on div at bounding box center [567, 308] width 1135 height 616
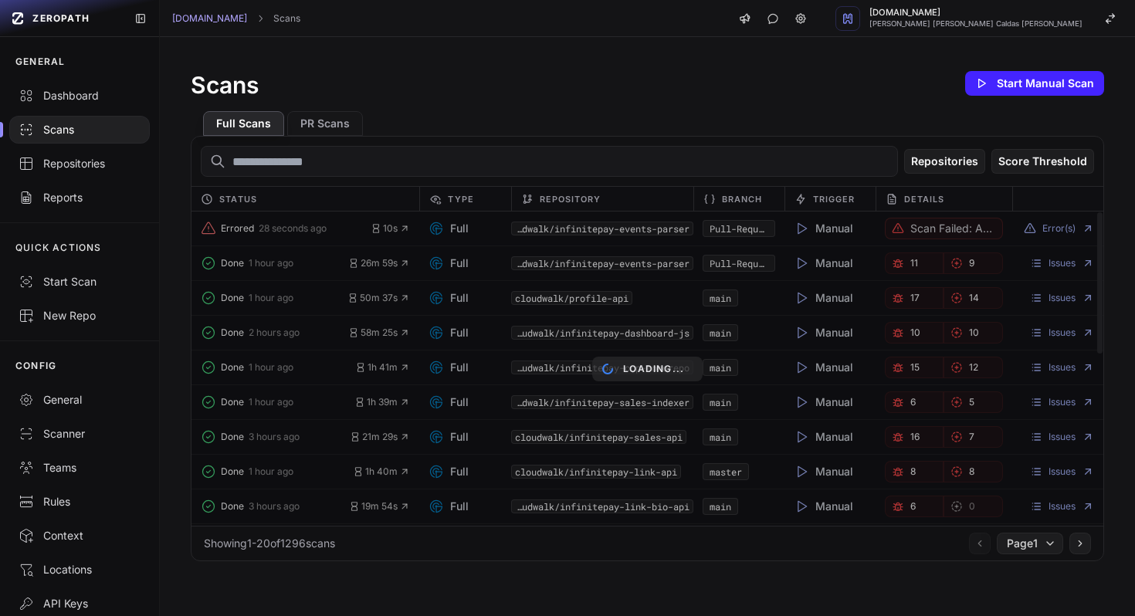
click at [281, 235] on div "Loading..." at bounding box center [647, 369] width 912 height 314
click at [252, 235] on button "Errored 28 seconds ago" at bounding box center [286, 229] width 170 height 22
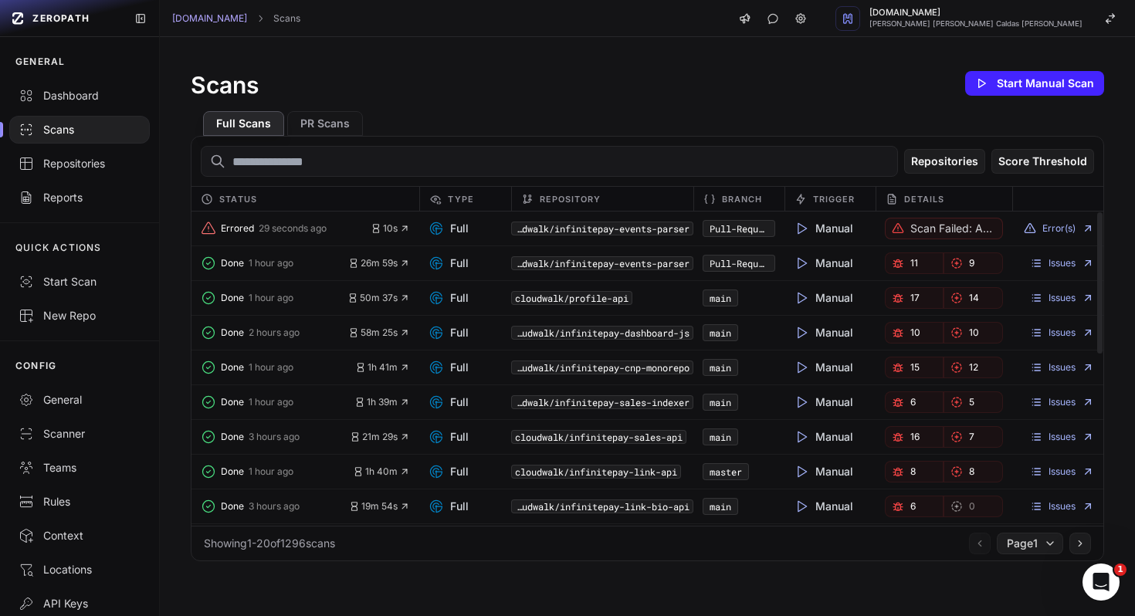
click at [607, 264] on code "cloudwalk/infinitepay-events-parser" at bounding box center [602, 263] width 182 height 14
click at [472, 257] on div "Full" at bounding box center [464, 263] width 91 height 22
click at [411, 259] on div "Done 1 hour ago 26m 59s" at bounding box center [305, 263] width 228 height 22
click at [404, 259] on icon "button" at bounding box center [404, 263] width 11 height 11
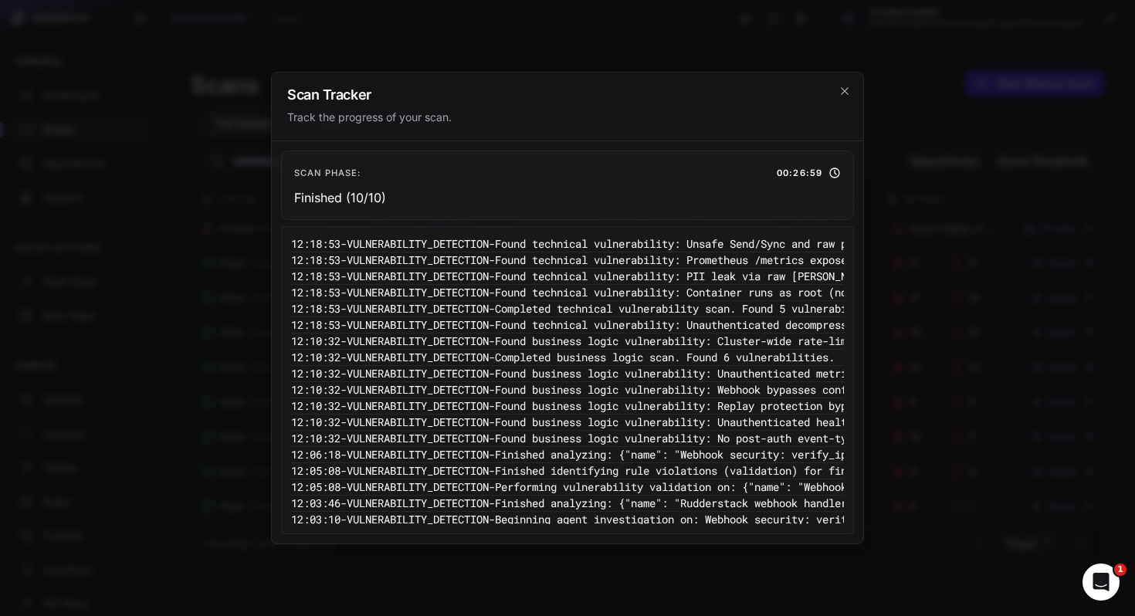
click at [845, 103] on div "Scan Tracker Track the progress of your scan." at bounding box center [567, 107] width 591 height 69
click at [846, 92] on icon "cross 2," at bounding box center [844, 91] width 12 height 12
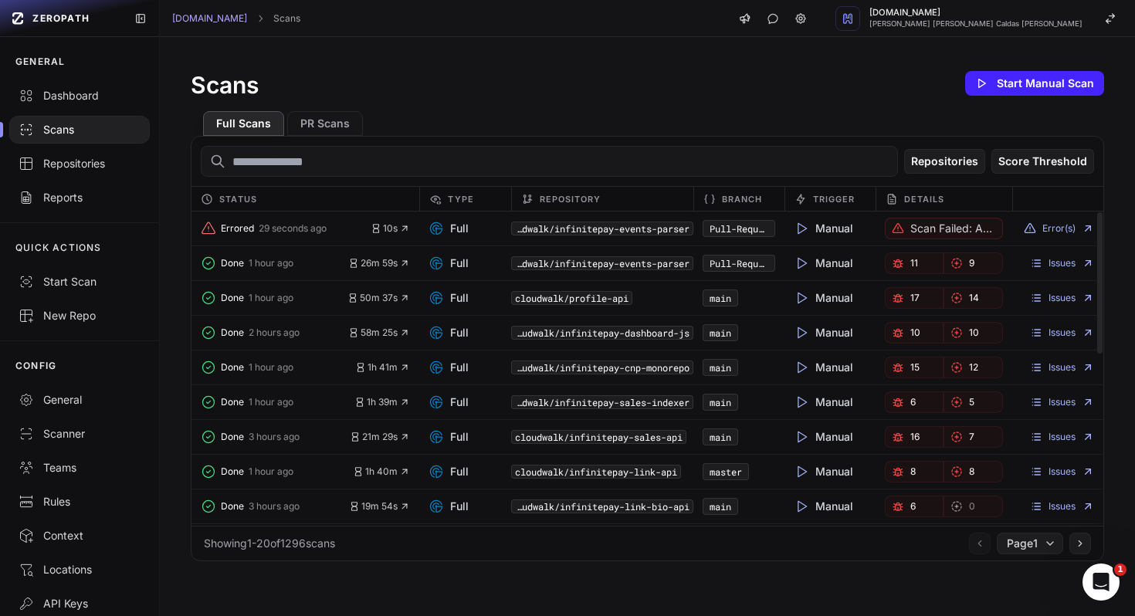
click at [243, 263] on span "Done" at bounding box center [232, 263] width 23 height 12
click at [1075, 258] on link "Issues" at bounding box center [1062, 263] width 64 height 12
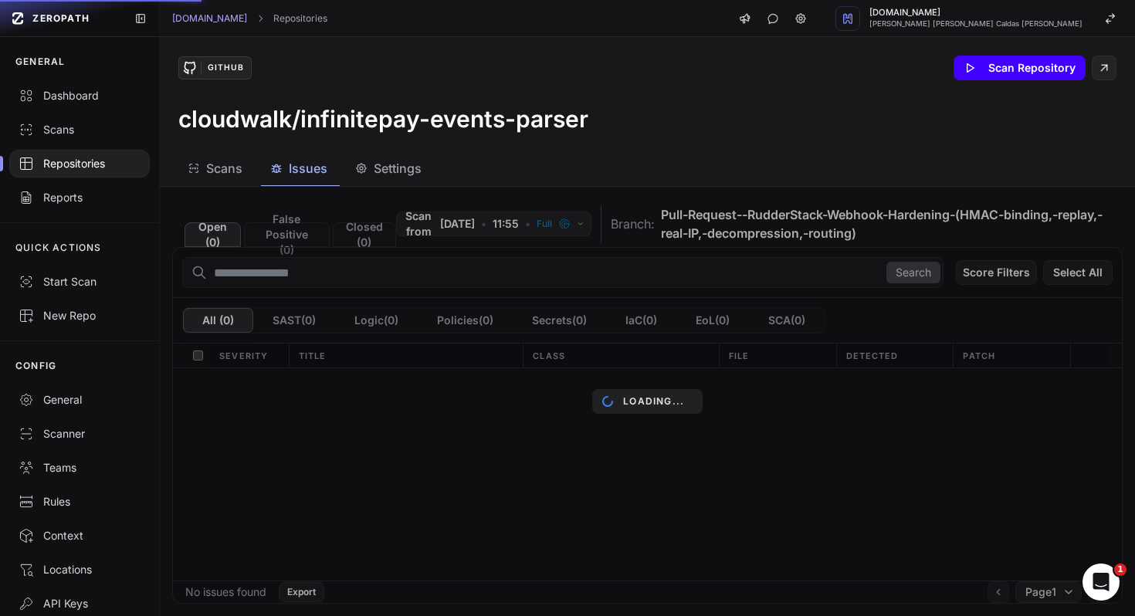
click at [974, 66] on icon at bounding box center [970, 68] width 7 height 8
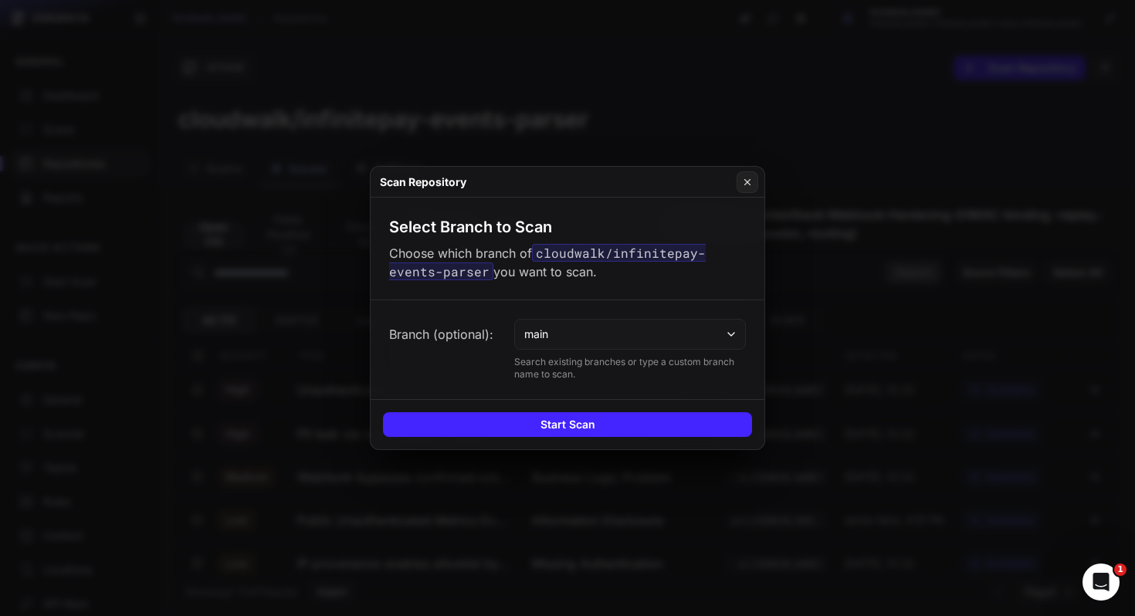
click at [726, 351] on div "Branch (optional): main Search existing branches or type a custom branch name t…" at bounding box center [568, 349] width 394 height 99
click at [722, 331] on button "main" at bounding box center [630, 334] width 232 height 31
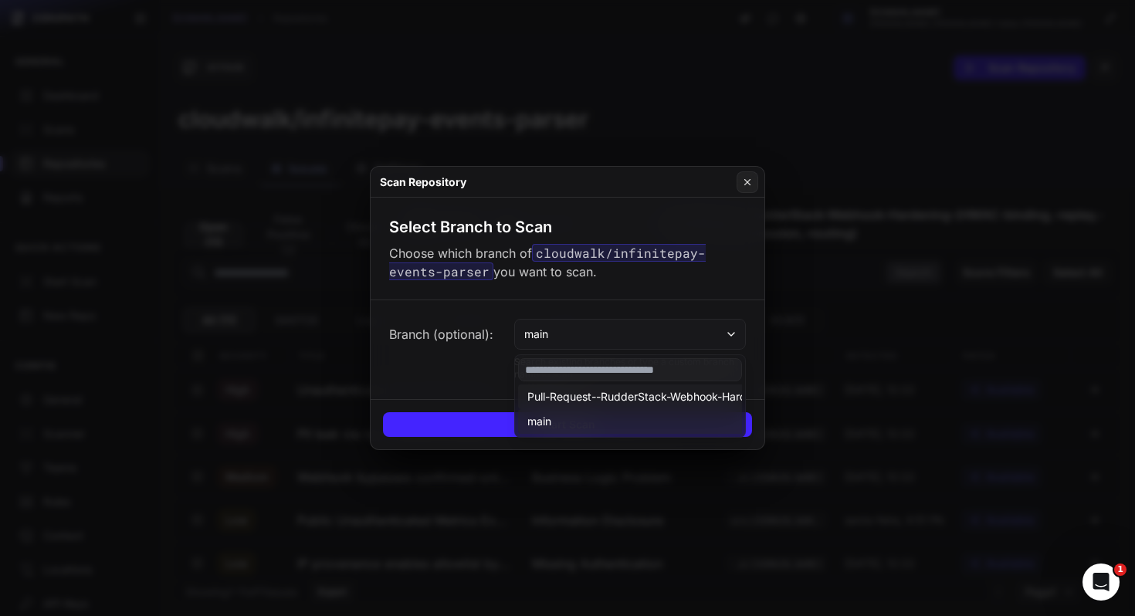
click at [674, 398] on span "Pull-Request--RudderStack-Webhook-Hardening-(HMAC-binding,-replay,-real-IP,-dec…" at bounding box center [798, 396] width 542 height 15
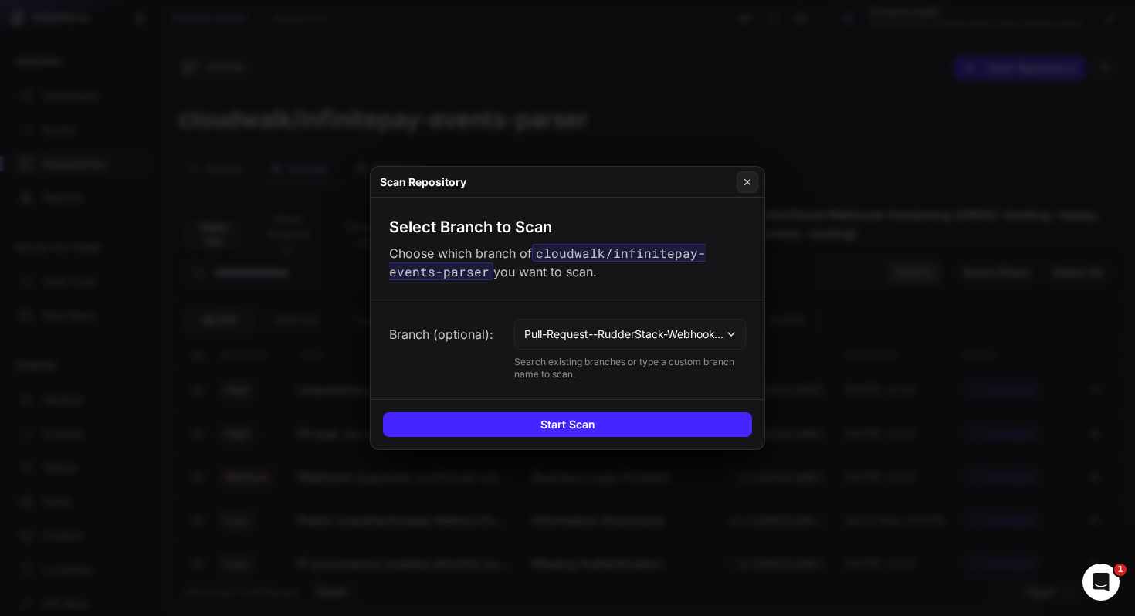
click at [653, 410] on div "Start Scan" at bounding box center [568, 424] width 394 height 50
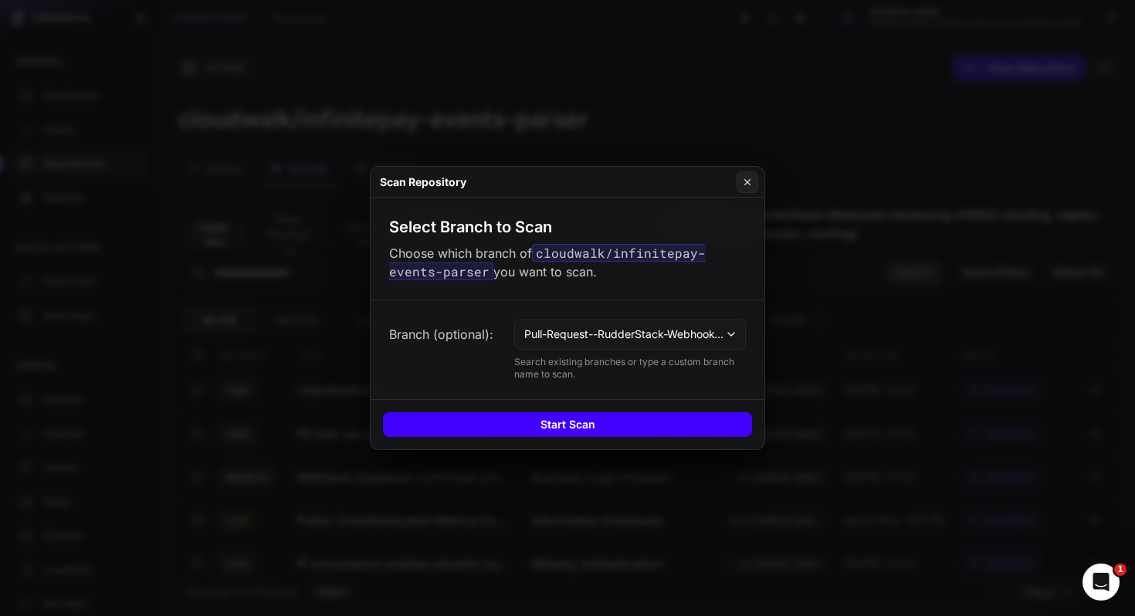
click at [648, 416] on button "Start Scan" at bounding box center [567, 424] width 369 height 25
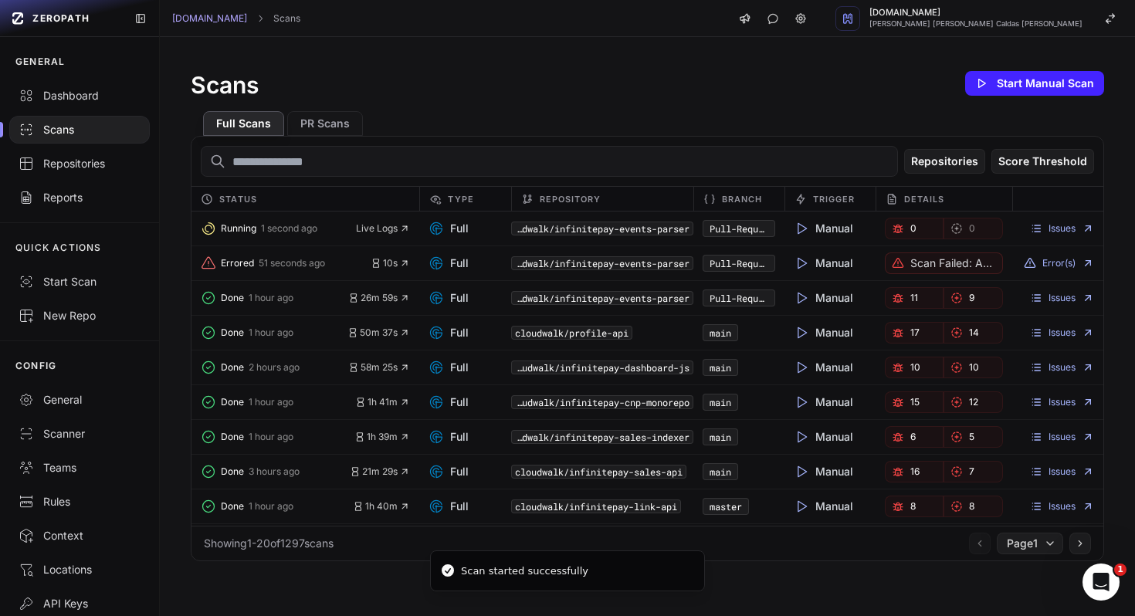
click at [705, 46] on div "Scans Start Manual Scan Full Scans PR Scans Repositories Score Threshold Status…" at bounding box center [647, 314] width 975 height 555
click at [461, 154] on input "text" at bounding box center [549, 161] width 697 height 31
click at [291, 232] on span "1 second ago" at bounding box center [289, 228] width 56 height 12
click at [389, 231] on span "Live Logs" at bounding box center [383, 228] width 54 height 12
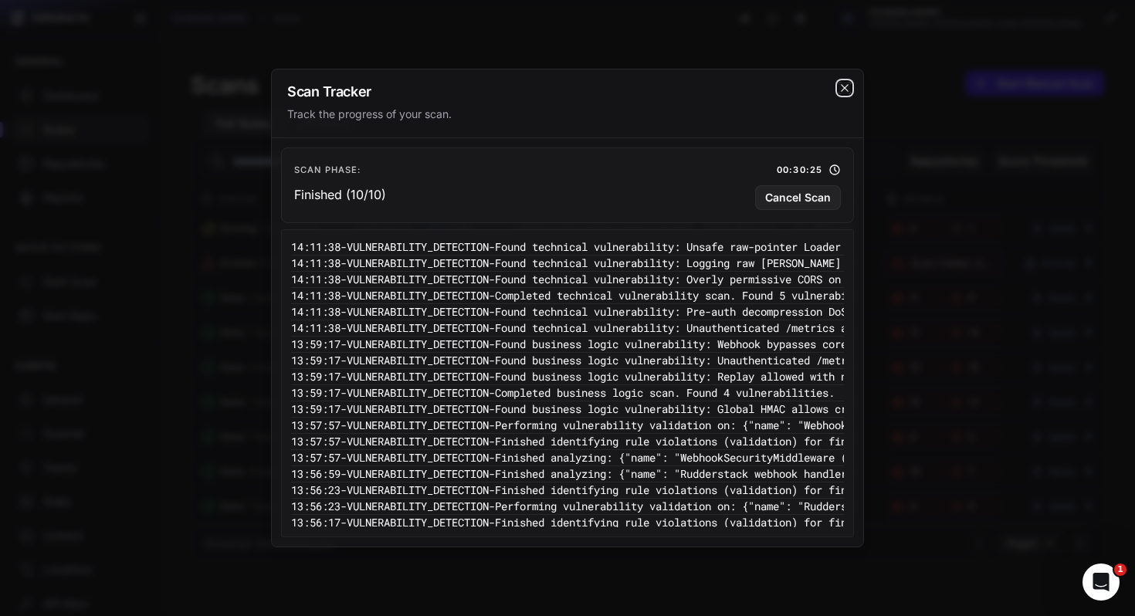
click at [842, 86] on icon "cross 2," at bounding box center [844, 87] width 7 height 7
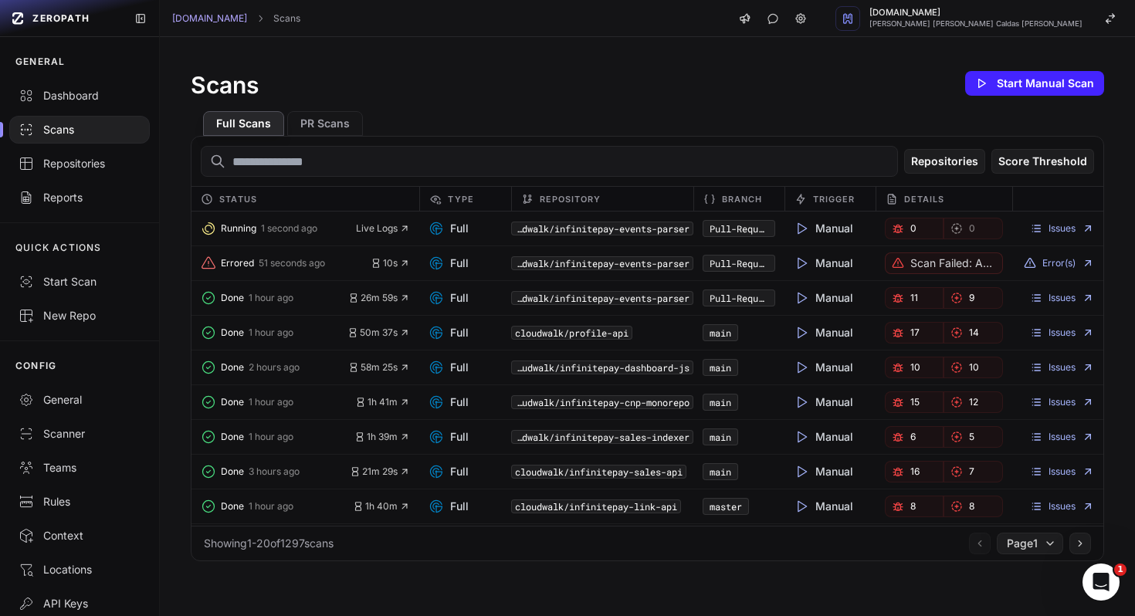
click at [624, 96] on div "Scans Start Manual Scan" at bounding box center [647, 83] width 913 height 31
click at [1037, 232] on icon at bounding box center [1036, 232] width 5 height 0
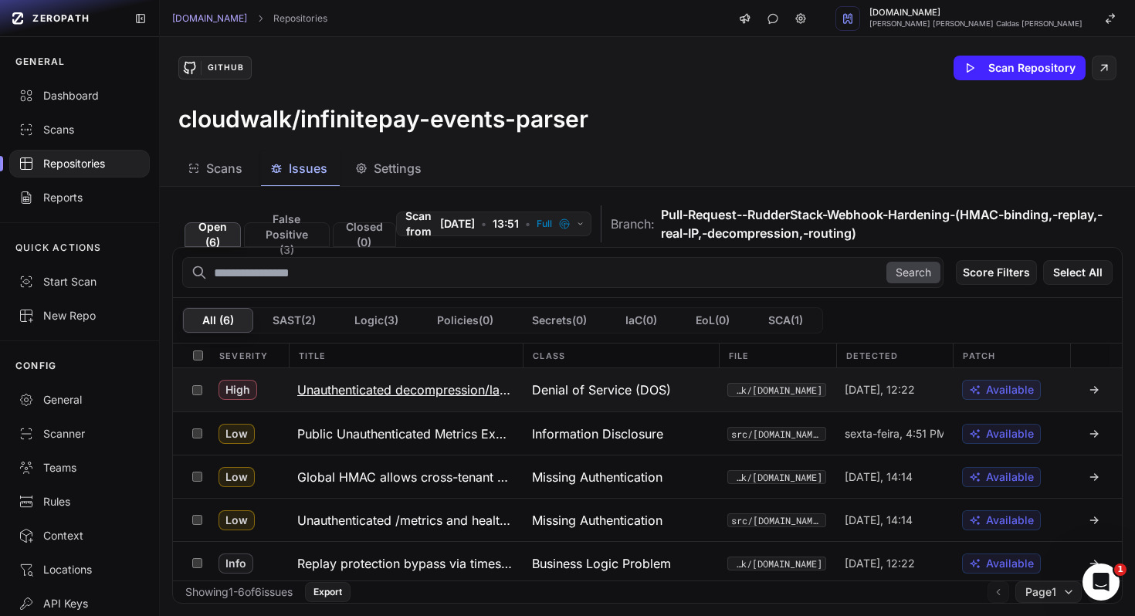
click at [458, 389] on h3 "Unauthenticated decompression/large-body DoS" at bounding box center [405, 390] width 216 height 19
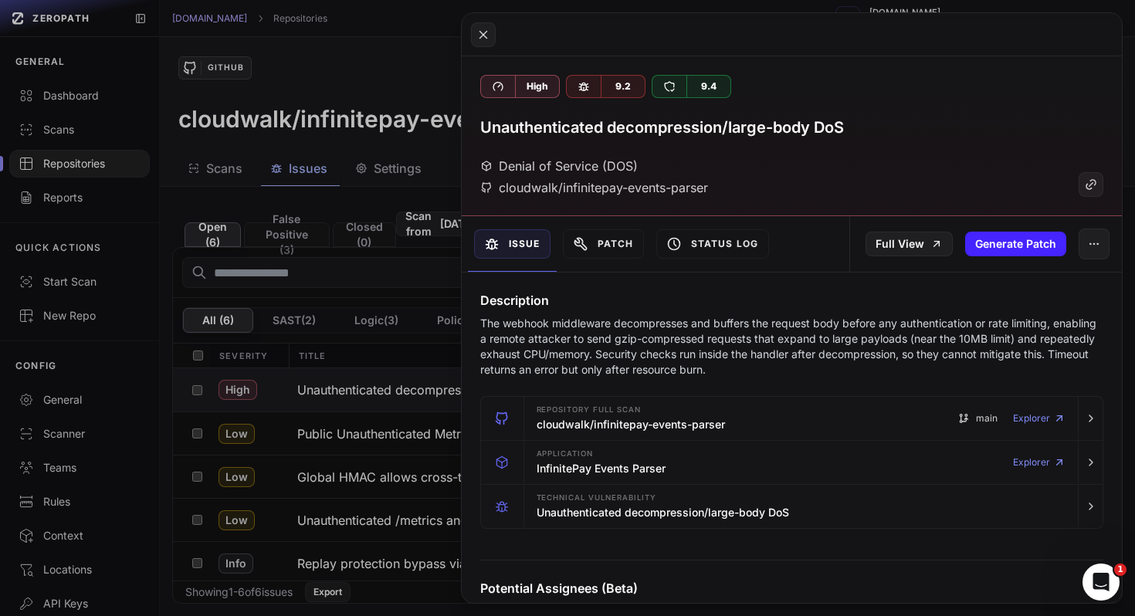
click at [360, 442] on button at bounding box center [567, 308] width 1135 height 616
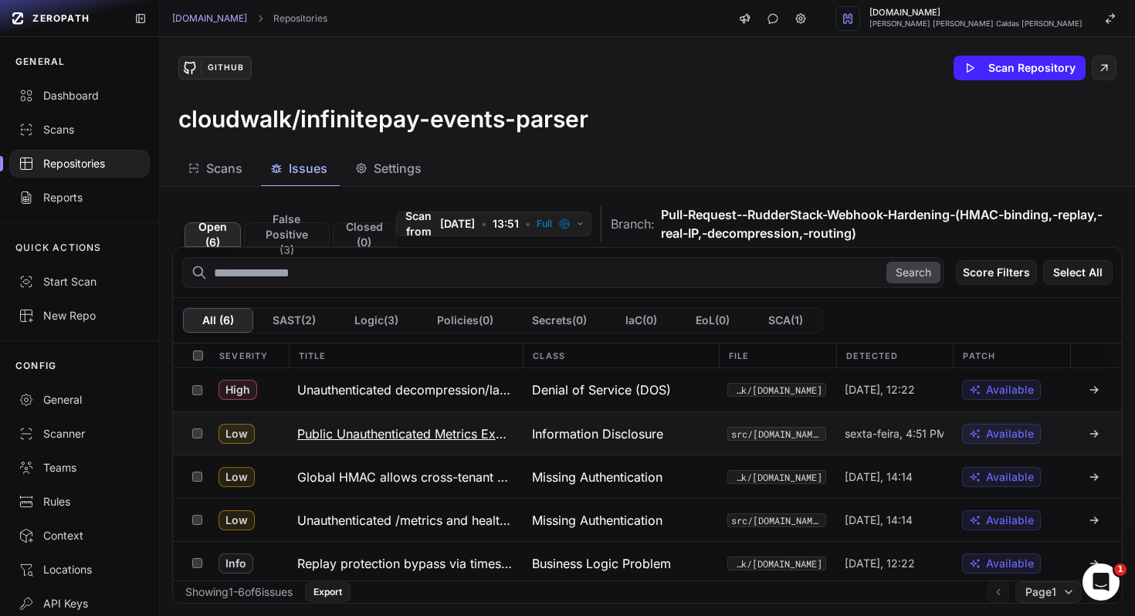
click at [369, 438] on h3 "Public Unauthenticated Metrics Exposure" at bounding box center [405, 434] width 216 height 19
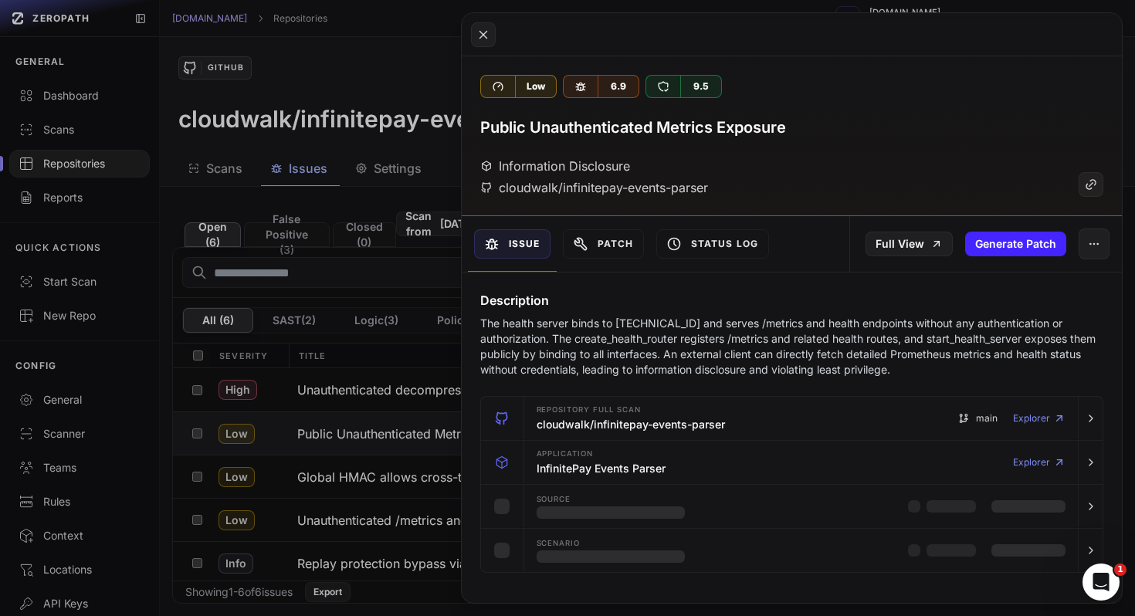
click at [401, 464] on button at bounding box center [567, 308] width 1135 height 616
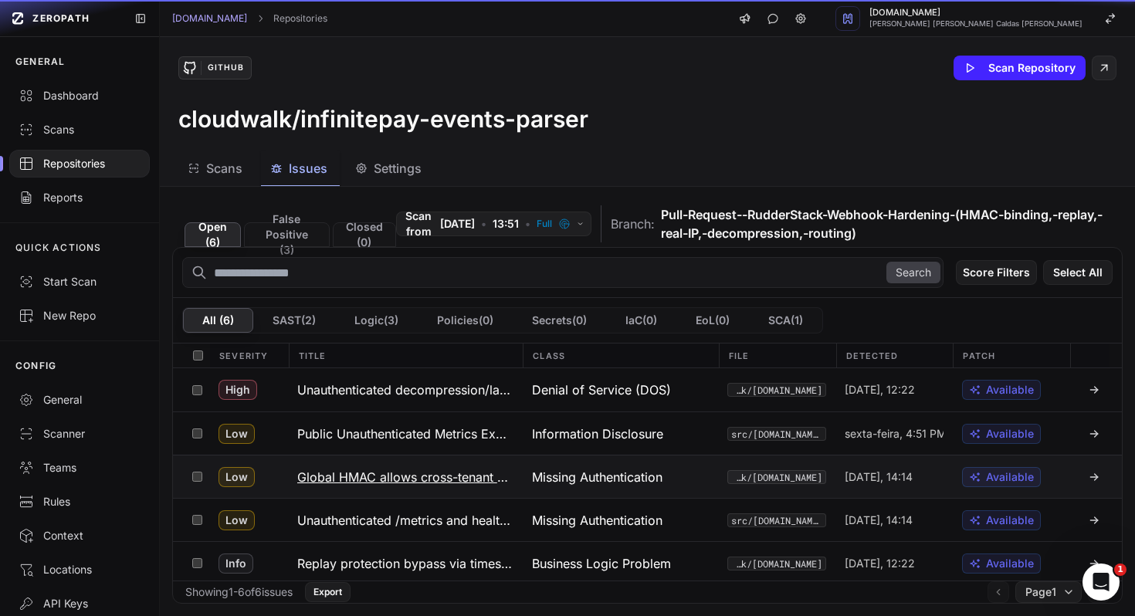
click at [394, 477] on h3 "Global HMAC allows cross-tenant spoofing" at bounding box center [405, 477] width 216 height 19
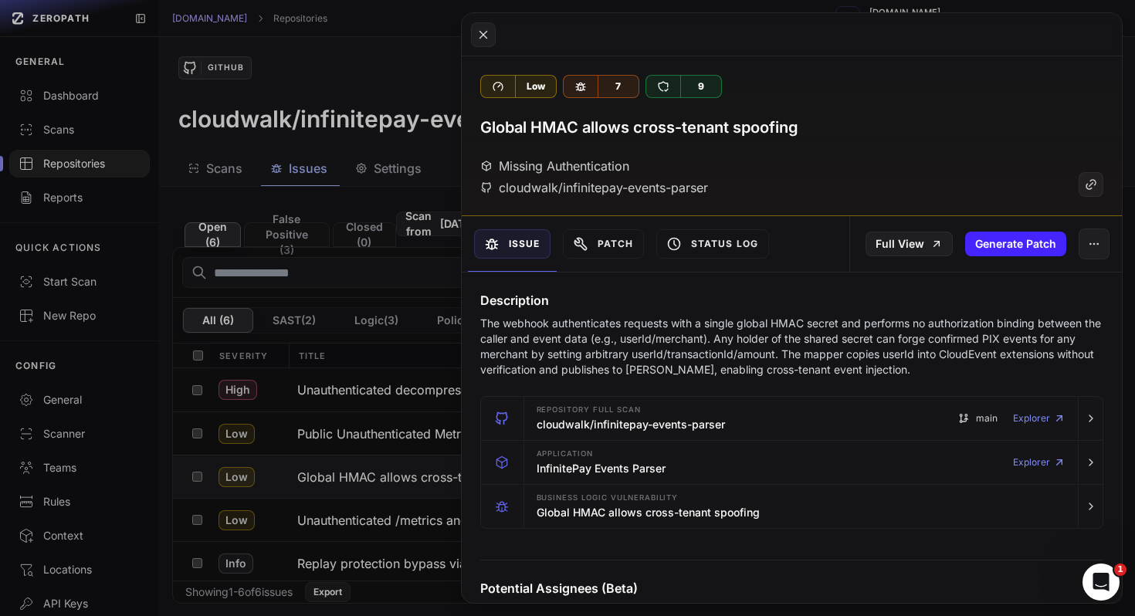
click at [394, 485] on button at bounding box center [567, 308] width 1135 height 616
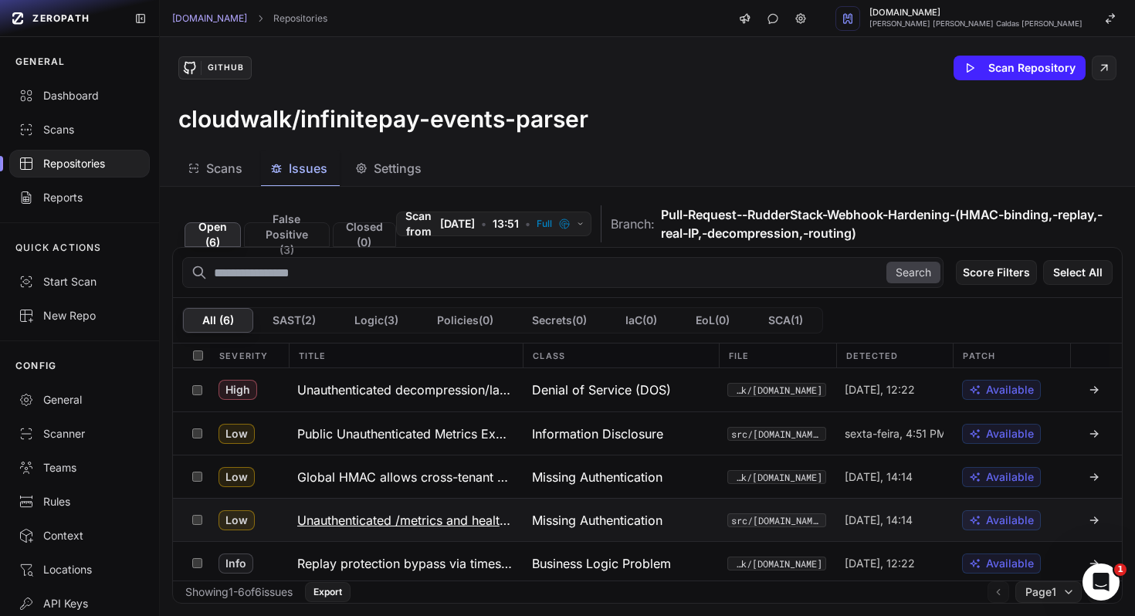
click at [377, 526] on h3 "Unauthenticated /metrics and health endpoints exposed" at bounding box center [405, 520] width 216 height 19
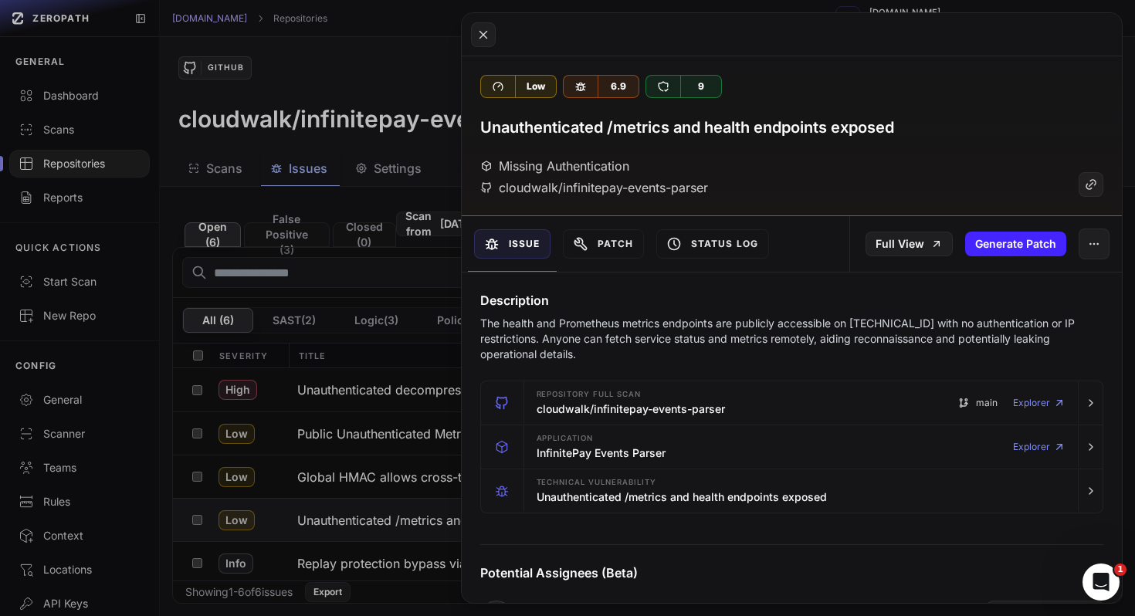
click at [333, 506] on button at bounding box center [567, 308] width 1135 height 616
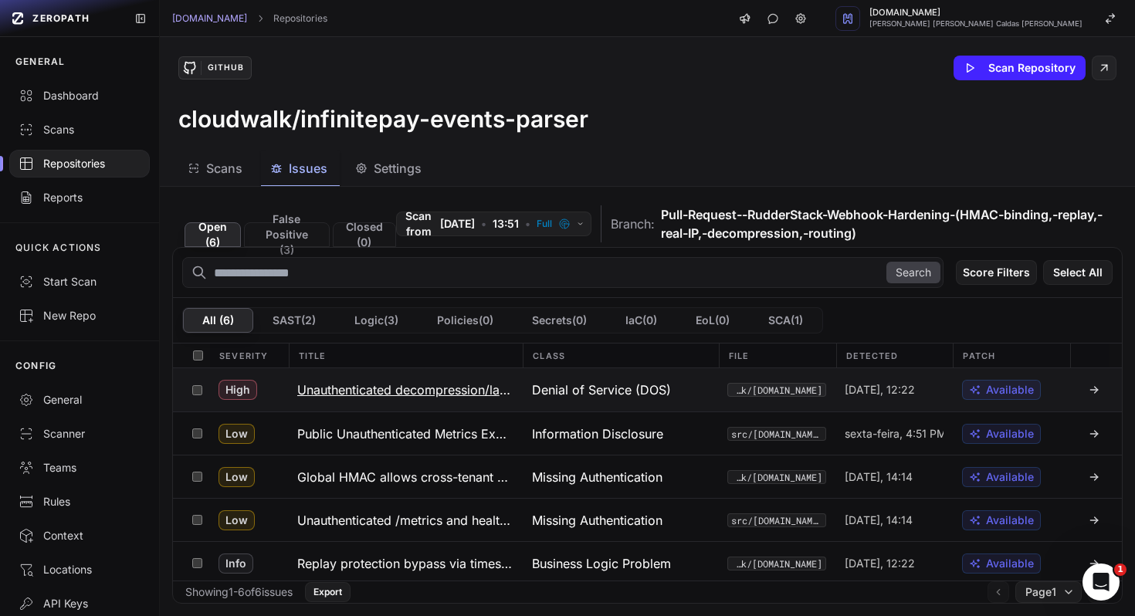
click at [411, 384] on h3 "Unauthenticated decompression/large-body DoS" at bounding box center [405, 390] width 216 height 19
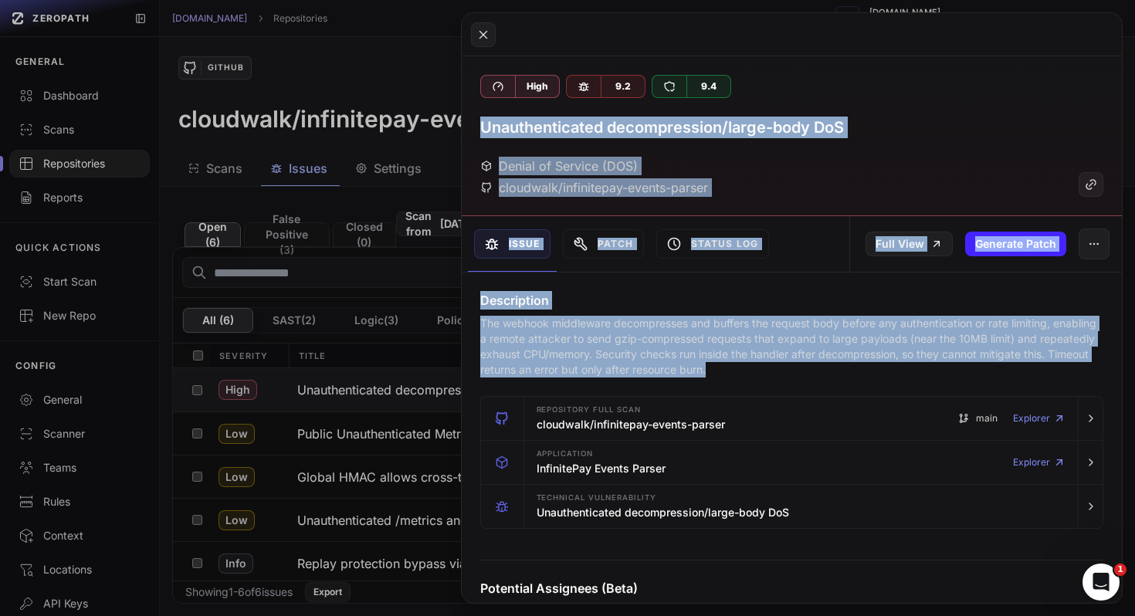
drag, startPoint x: 485, startPoint y: 123, endPoint x: 791, endPoint y: 373, distance: 395.6
click at [791, 373] on div "High 9.2 9.4 Unauthenticated decompression/large-body DoS Denial of Service (DO…" at bounding box center [792, 329] width 661 height 547
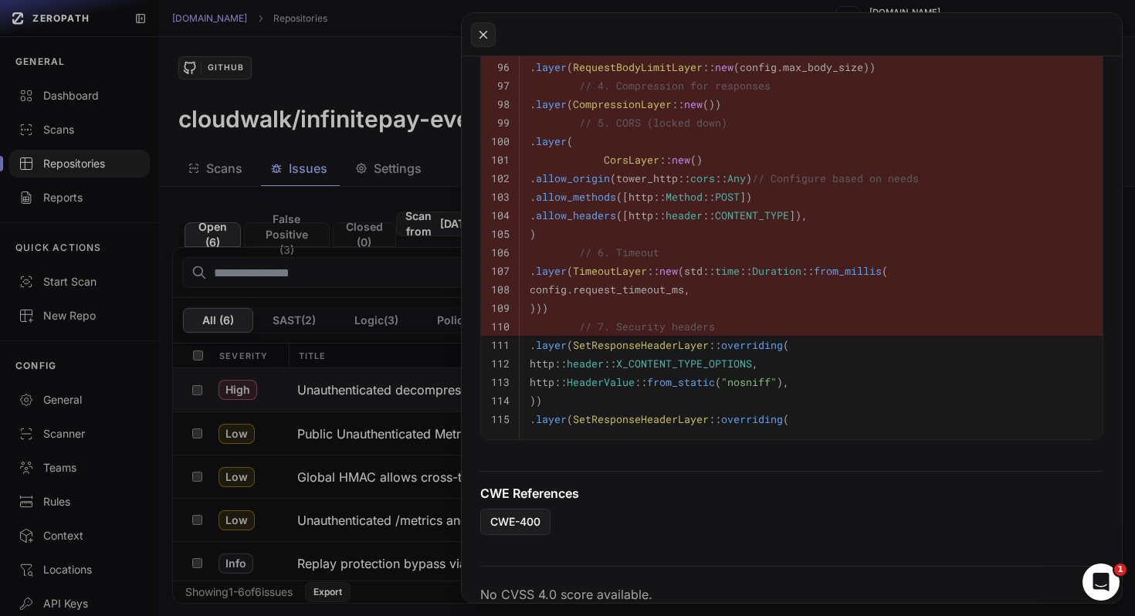
scroll to position [973, 0]
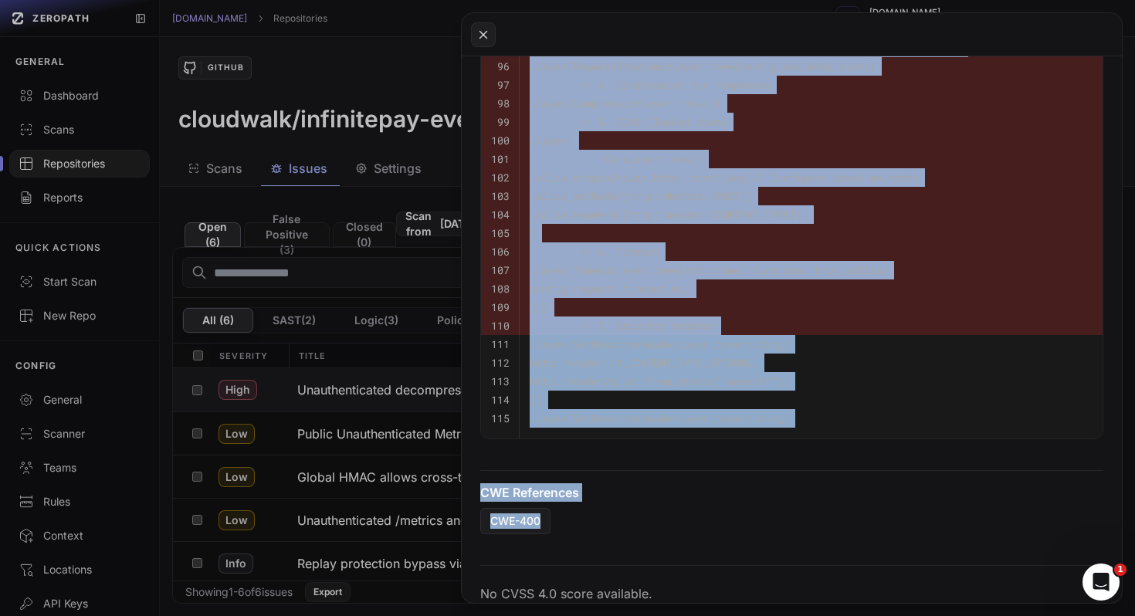
copy div "Unauthenticated decompression/large-body DoS Denial of Service (DOS) cloudwalk/…"
click at [370, 392] on button at bounding box center [567, 308] width 1135 height 616
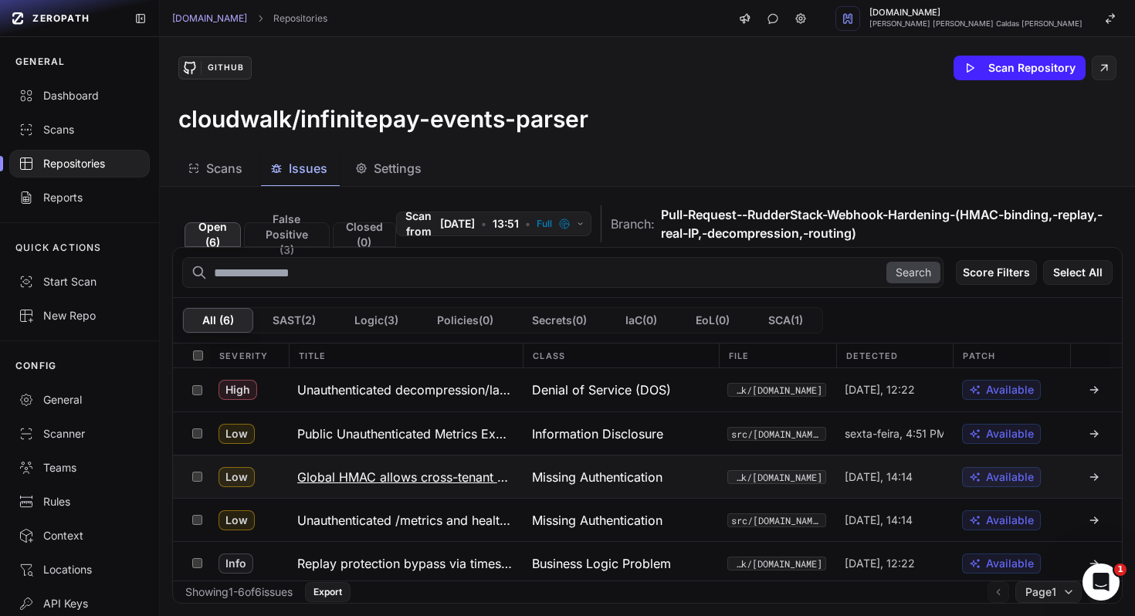
click at [415, 479] on h3 "Global HMAC allows cross-tenant spoofing" at bounding box center [405, 477] width 216 height 19
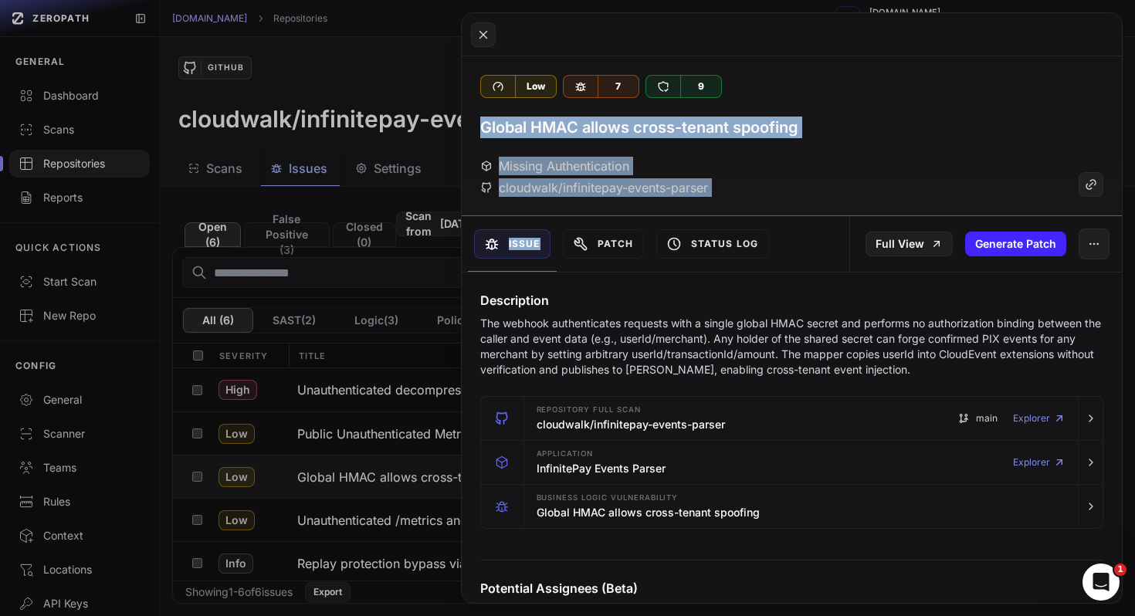
drag, startPoint x: 477, startPoint y: 124, endPoint x: 587, endPoint y: 262, distance: 177.5
click at [577, 256] on div "Low 7 9 Global HMAC allows cross-tenant spoofing Missing Authentication cloudwa…" at bounding box center [792, 329] width 661 height 547
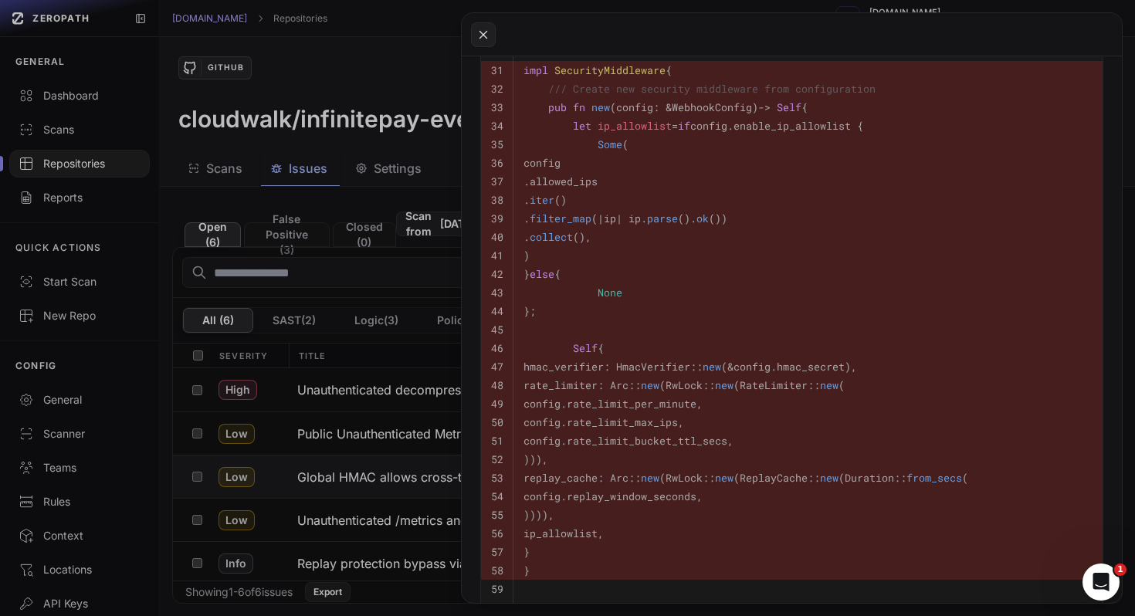
scroll to position [1120, 0]
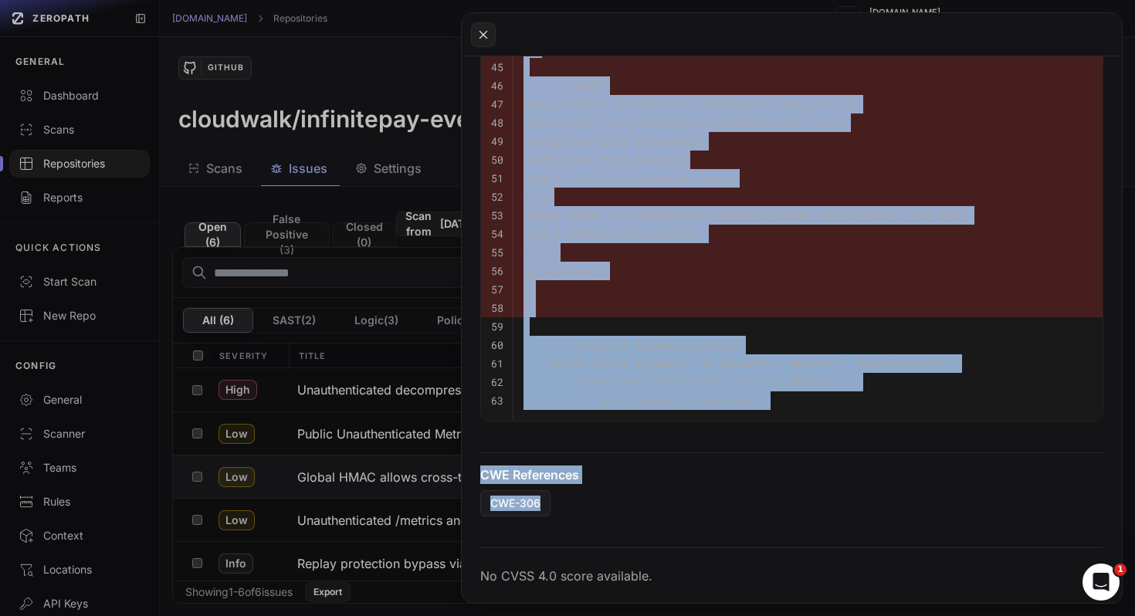
click at [645, 546] on div "No CVSS 4.0 score available." at bounding box center [792, 569] width 661 height 69
copy div "Global HMAC allows cross-tenant spoofing Missing Authentication cloudwalk/infin…"
click at [414, 454] on button at bounding box center [567, 308] width 1135 height 616
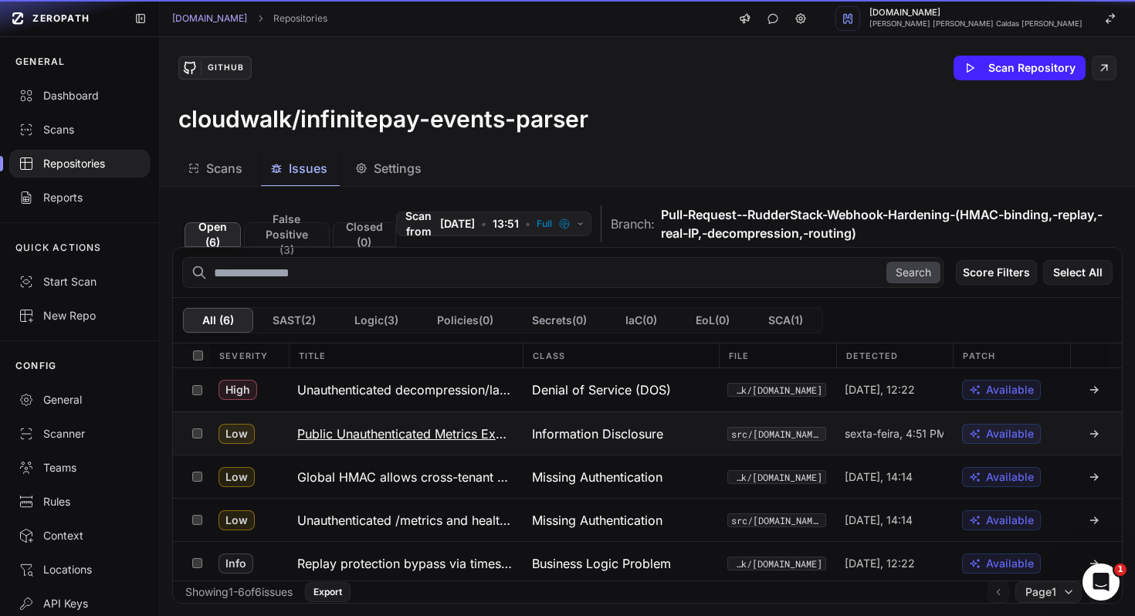
scroll to position [47, 0]
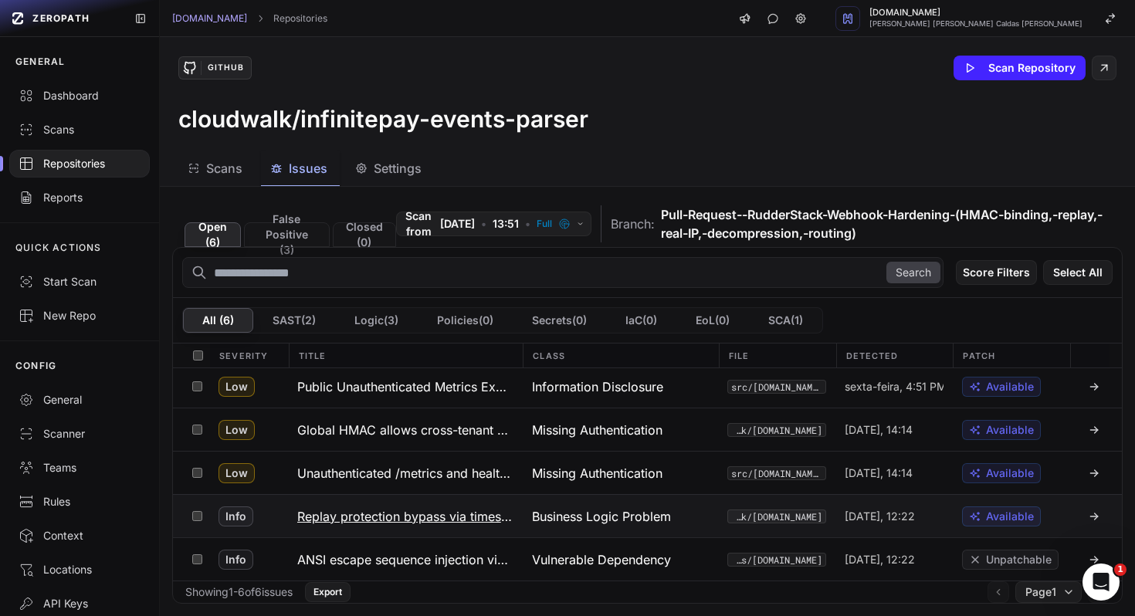
click at [452, 516] on h3 "Replay protection bypass via timestamp keying" at bounding box center [405, 516] width 216 height 19
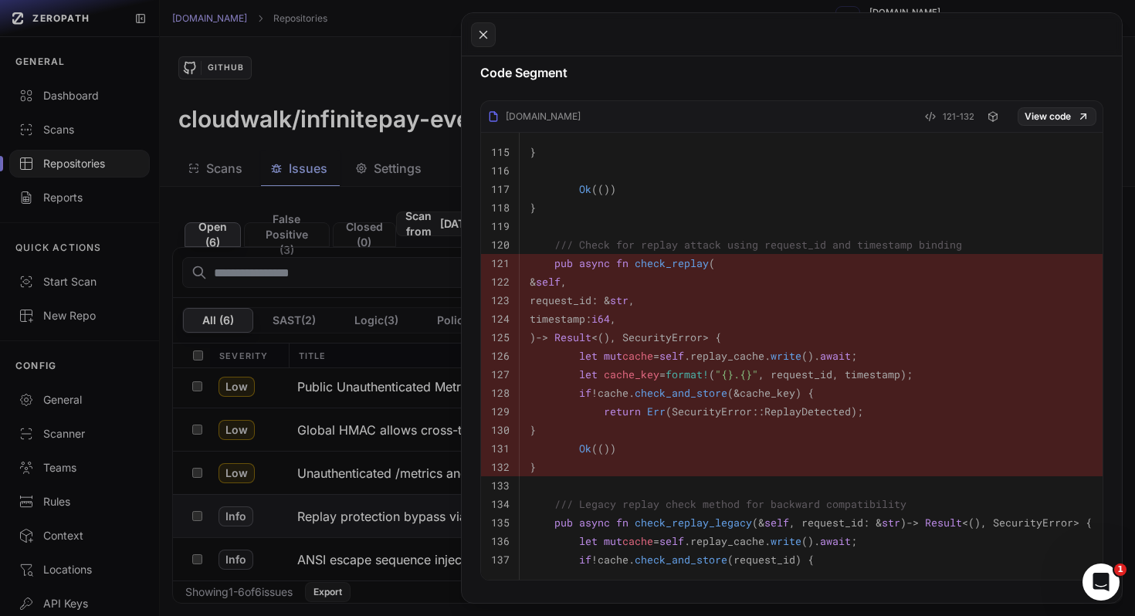
scroll to position [746, 0]
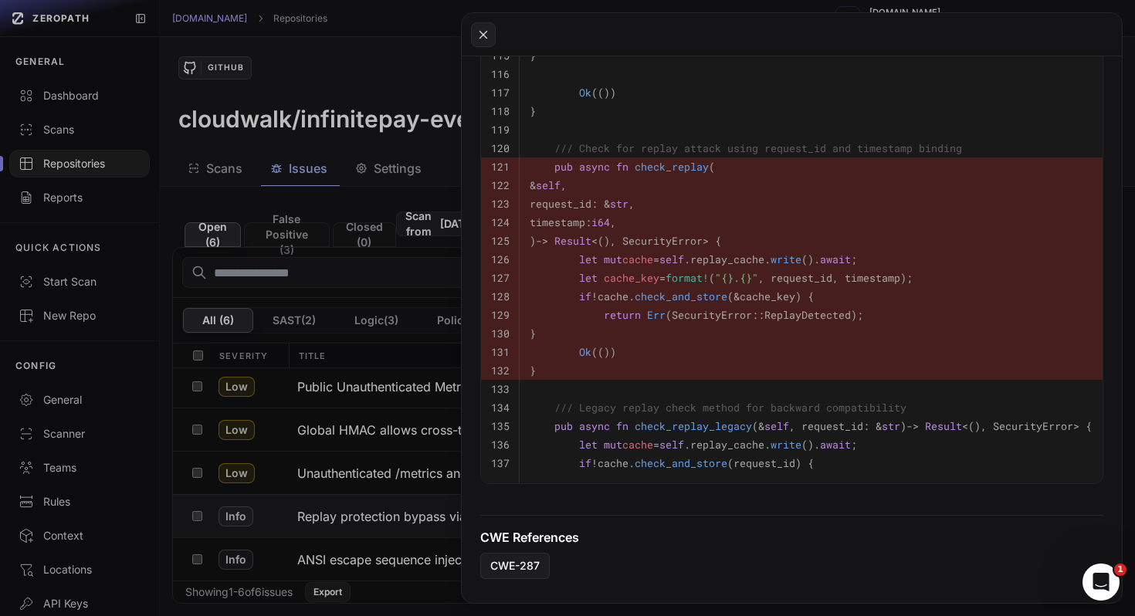
click at [258, 515] on button at bounding box center [567, 308] width 1135 height 616
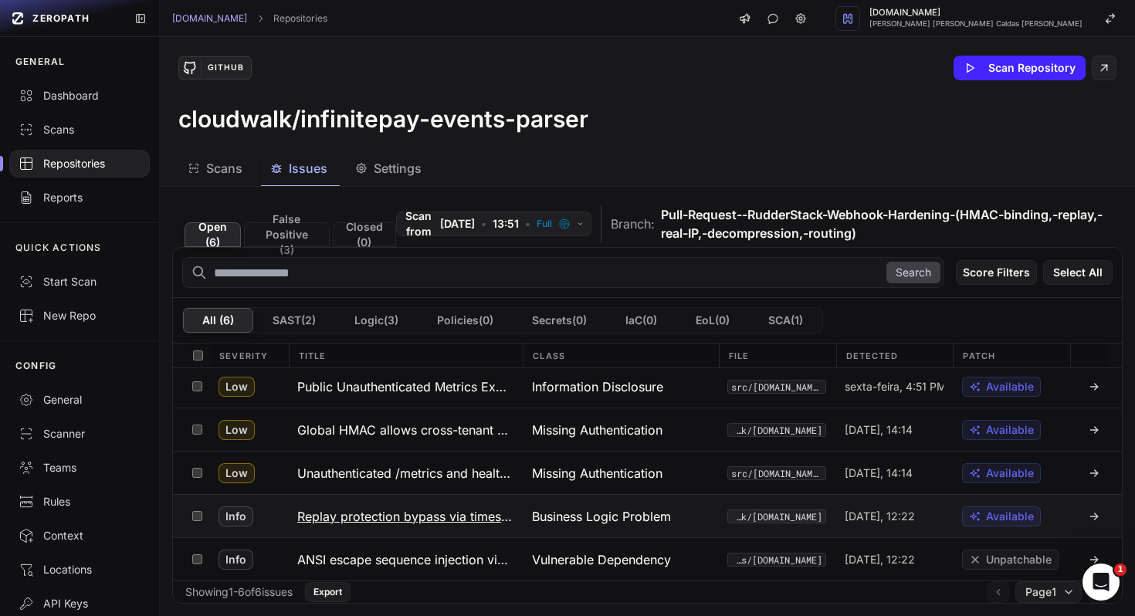
click at [371, 511] on h3 "Replay protection bypass via timestamp keying" at bounding box center [405, 516] width 216 height 19
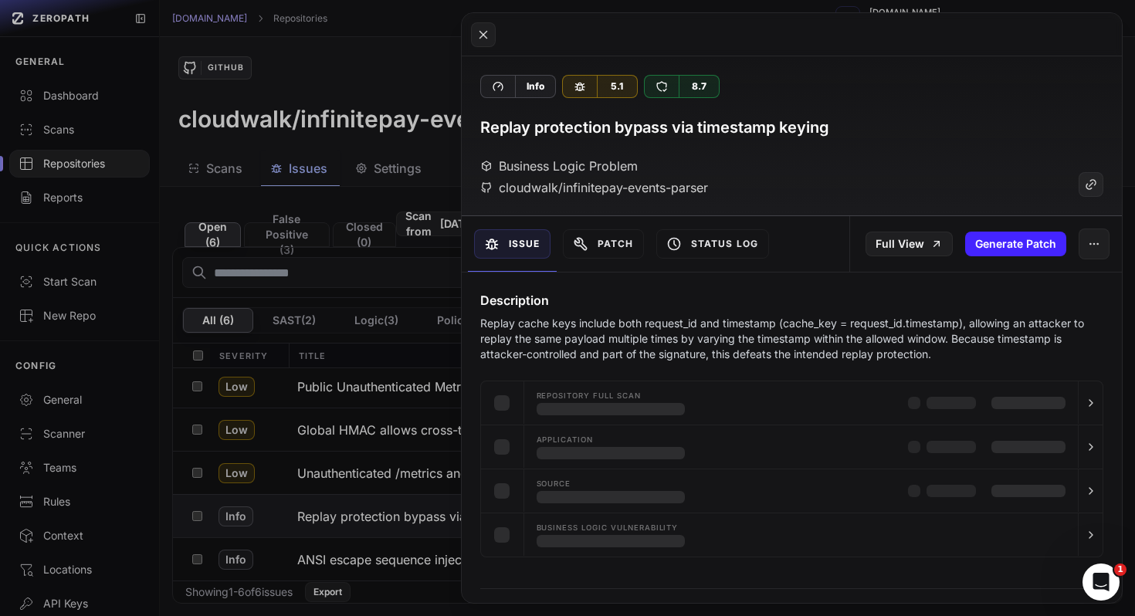
click at [371, 563] on button at bounding box center [567, 308] width 1135 height 616
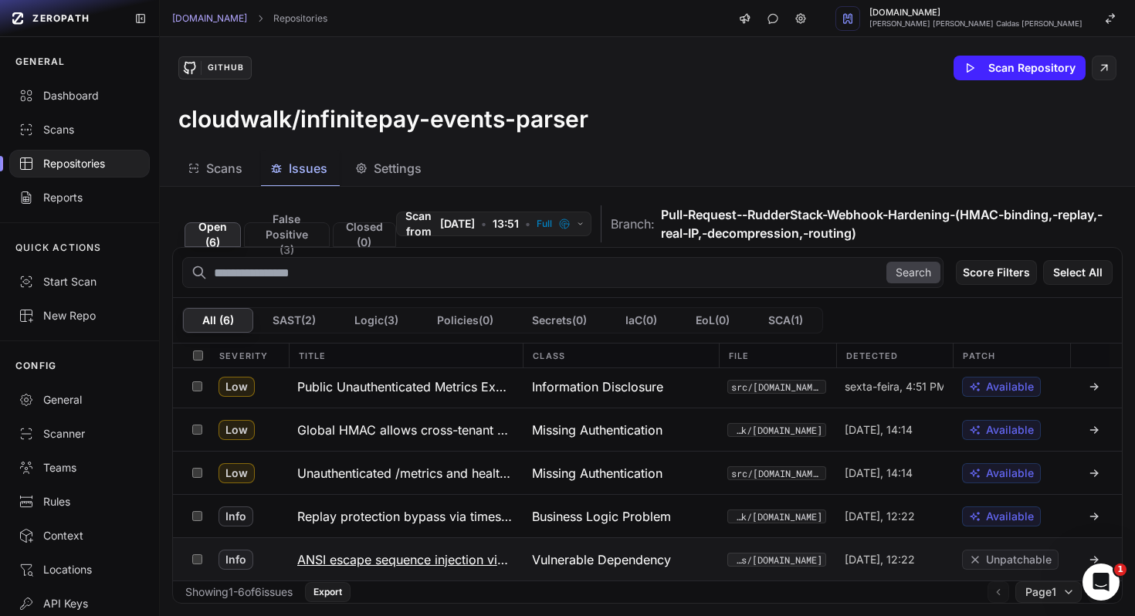
click at [354, 558] on h3 "ANSI escape sequence injection via tracing-subscriber formatting layer (GHSA-xw…" at bounding box center [405, 559] width 216 height 19
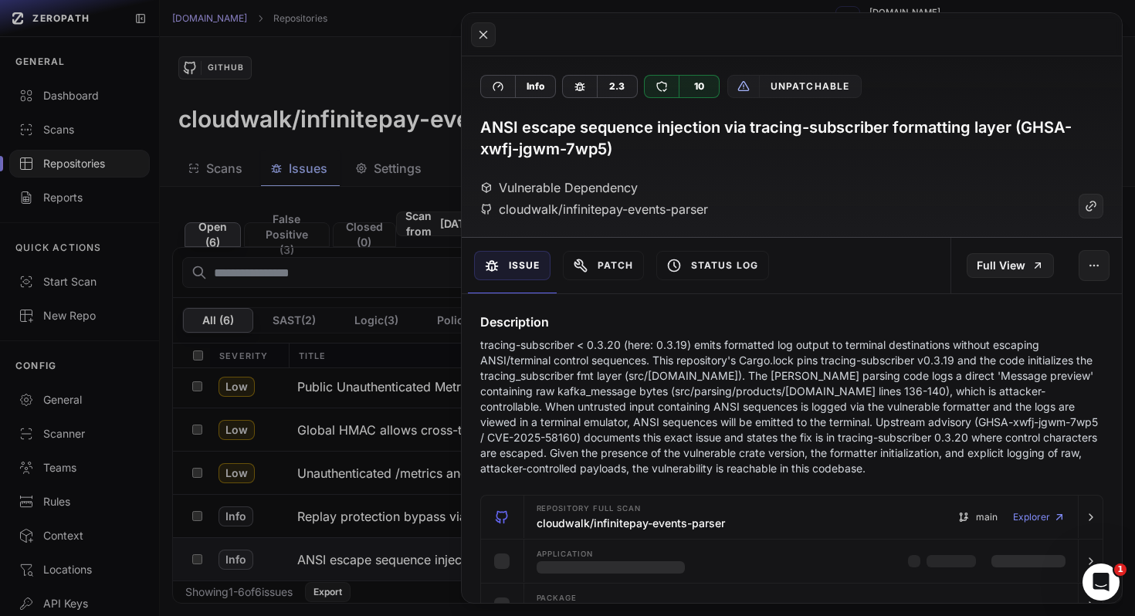
click at [597, 421] on p "tracing-subscriber < 0.3.20 (here: 0.3.19) emits formatted log output to termin…" at bounding box center [792, 406] width 624 height 139
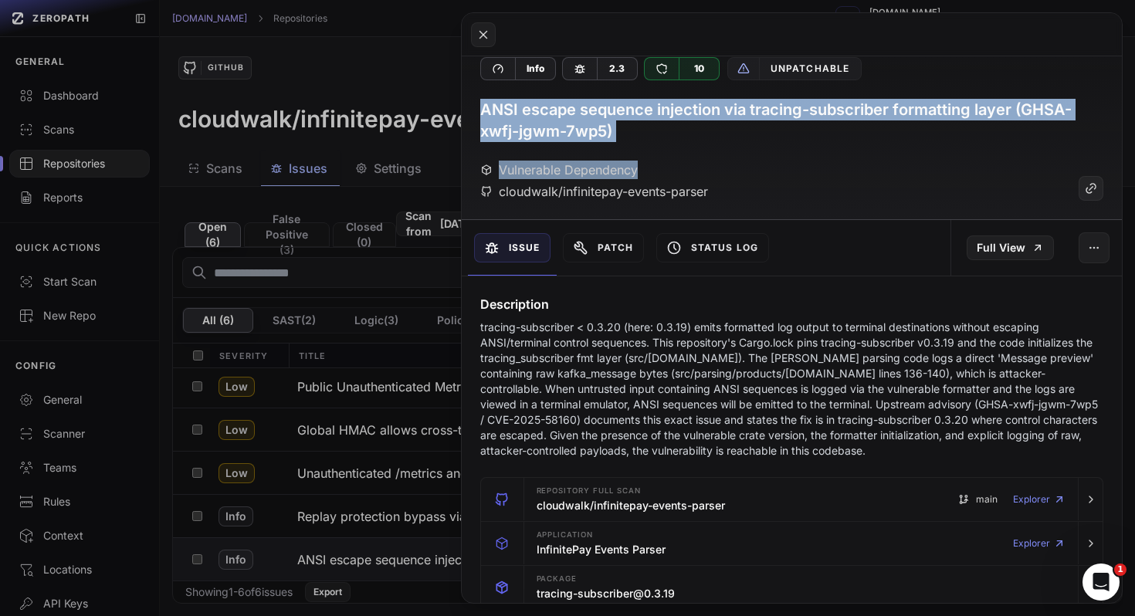
drag, startPoint x: 479, startPoint y: 108, endPoint x: 569, endPoint y: 334, distance: 243.5
click at [560, 320] on div "Info 2.3 10 Unpatchable ANSI escape sequence injection via tracing-subscriber f…" at bounding box center [792, 329] width 661 height 547
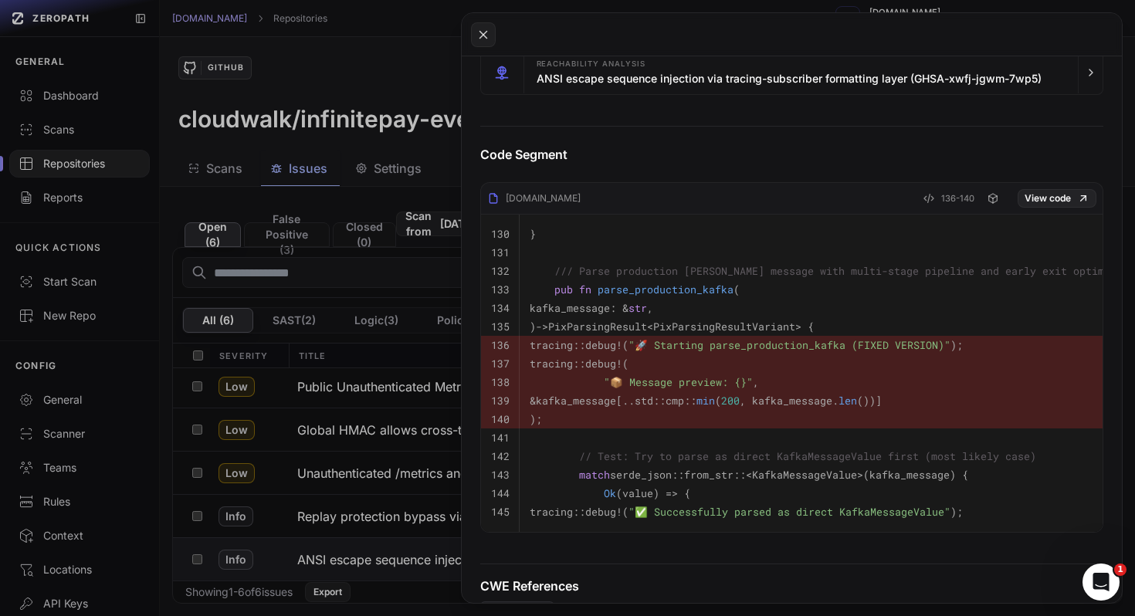
scroll to position [645, 0]
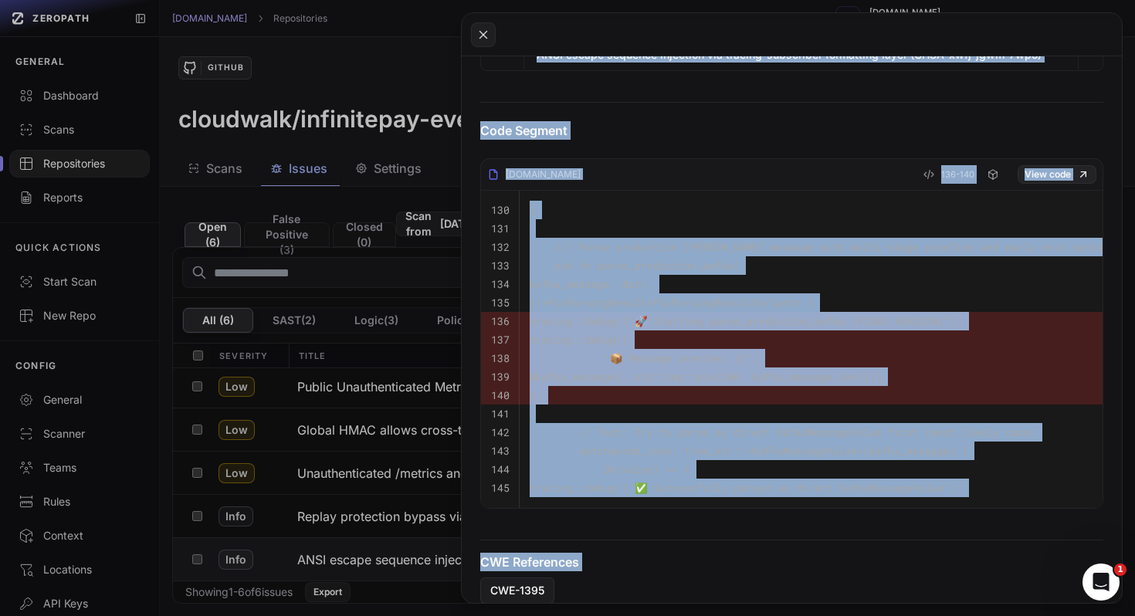
click at [621, 579] on div "CWE-1395" at bounding box center [792, 590] width 624 height 26
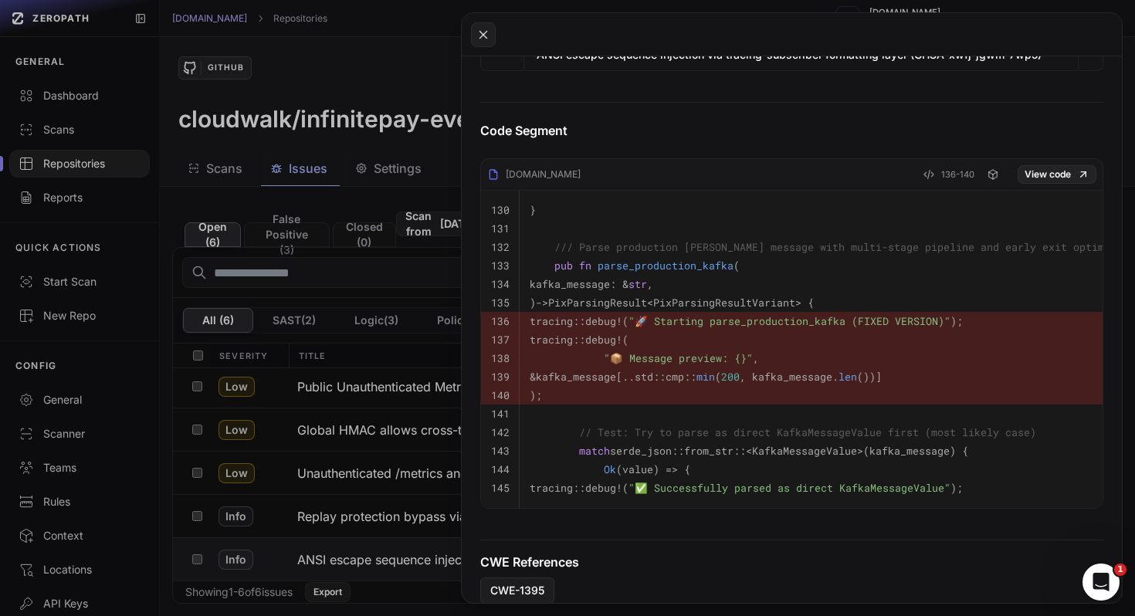
click at [621, 591] on div "CWE-1395" at bounding box center [792, 590] width 624 height 26
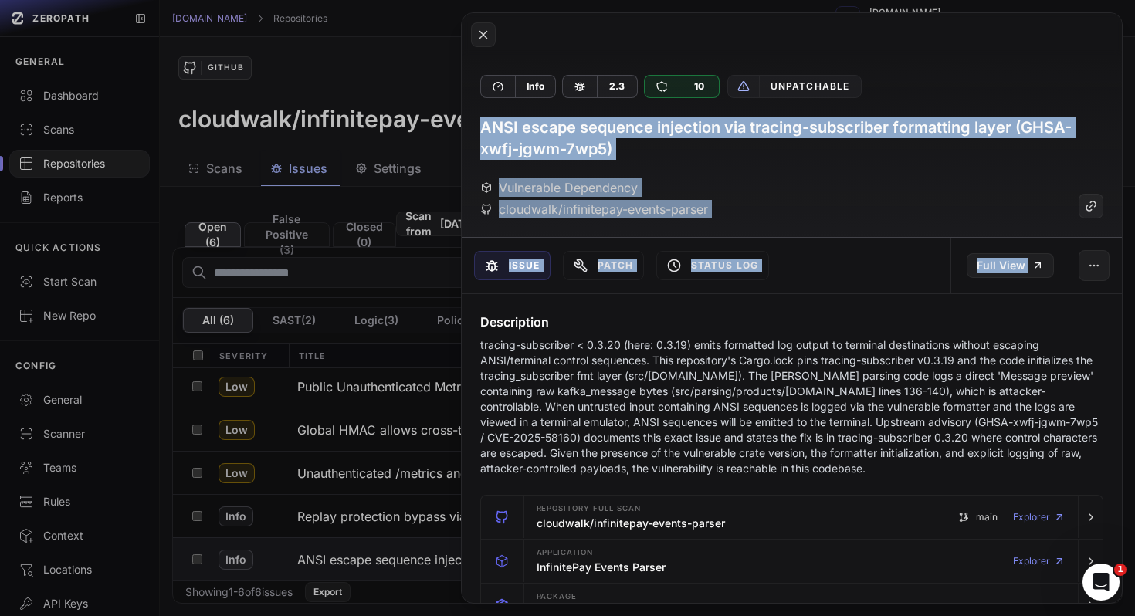
drag, startPoint x: 473, startPoint y: 110, endPoint x: 569, endPoint y: 367, distance: 273.6
click at [560, 357] on div "Info 2.3 10 Unpatchable ANSI escape sequence injection via tracing-subscriber f…" at bounding box center [792, 329] width 661 height 547
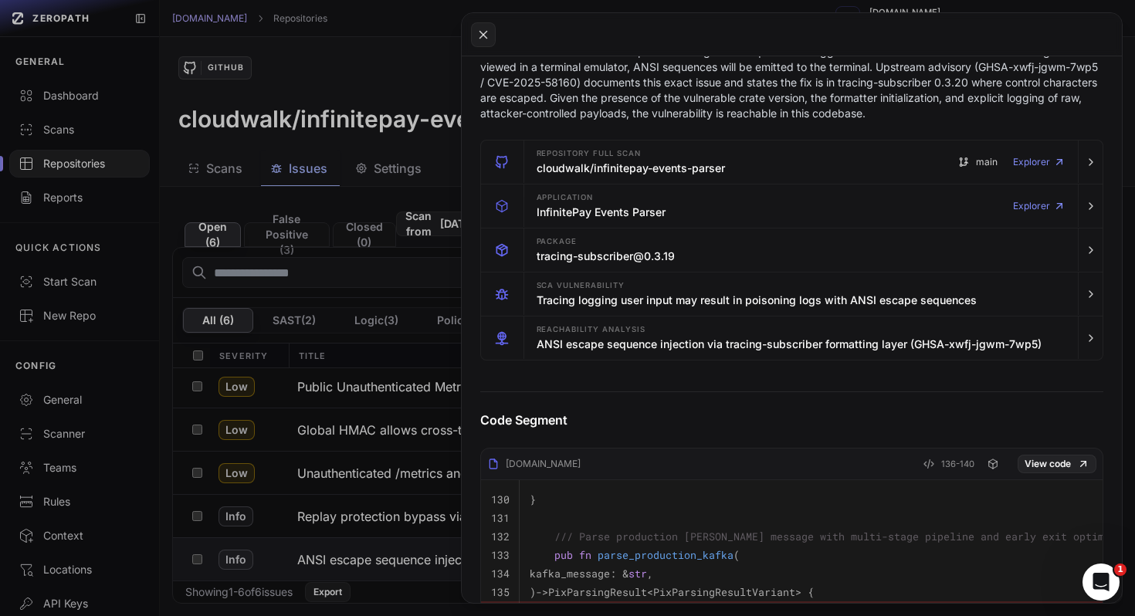
scroll to position [645, 0]
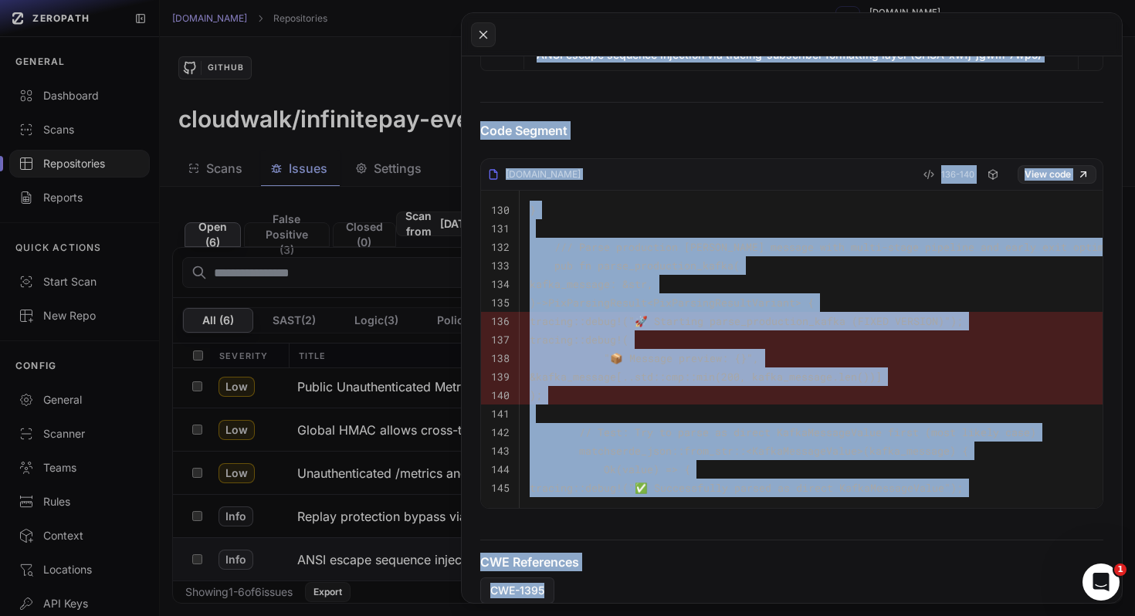
click at [587, 601] on div "CWE-1395" at bounding box center [792, 590] width 624 height 26
copy div "ANSI escape sequence injection via tracing-subscriber formatting layer (GHSA-xw…"
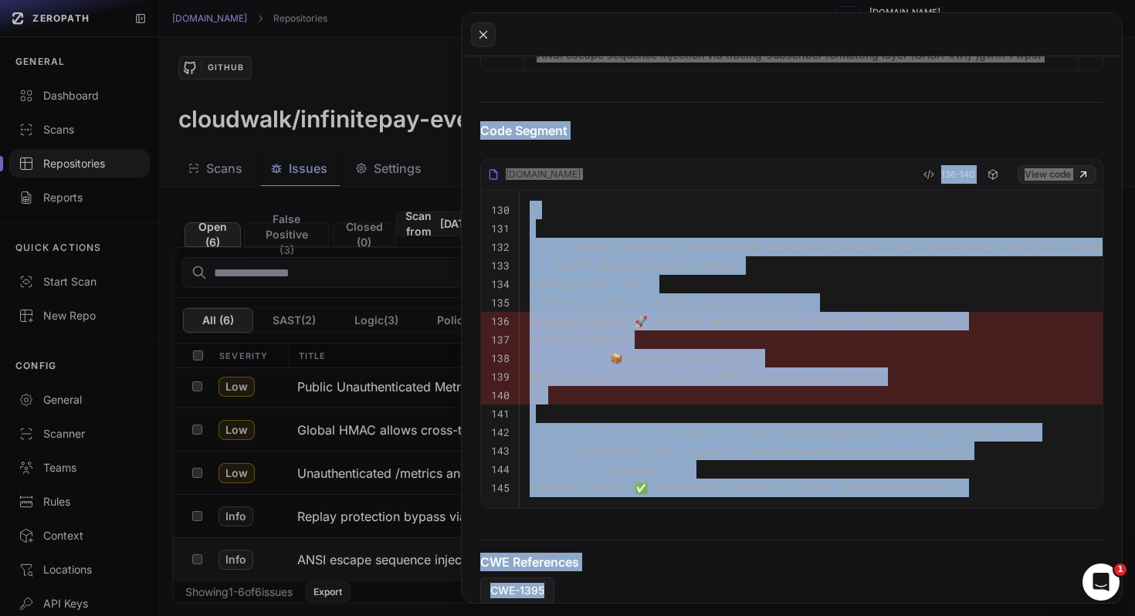
click at [393, 499] on button at bounding box center [567, 308] width 1135 height 616
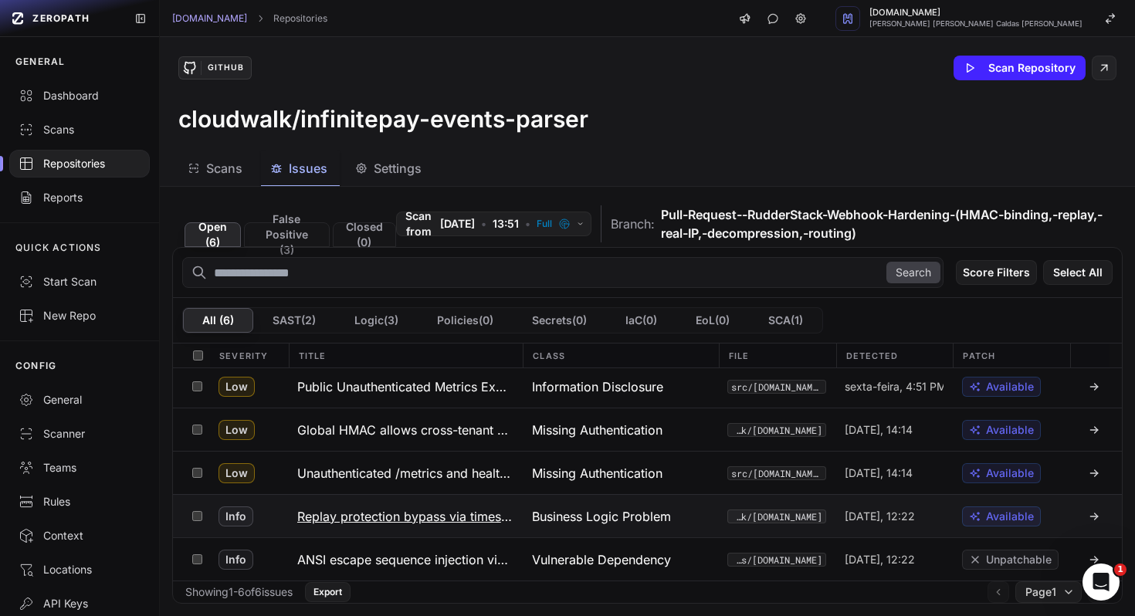
click at [395, 517] on h3 "Replay protection bypass via timestamp keying" at bounding box center [405, 516] width 216 height 19
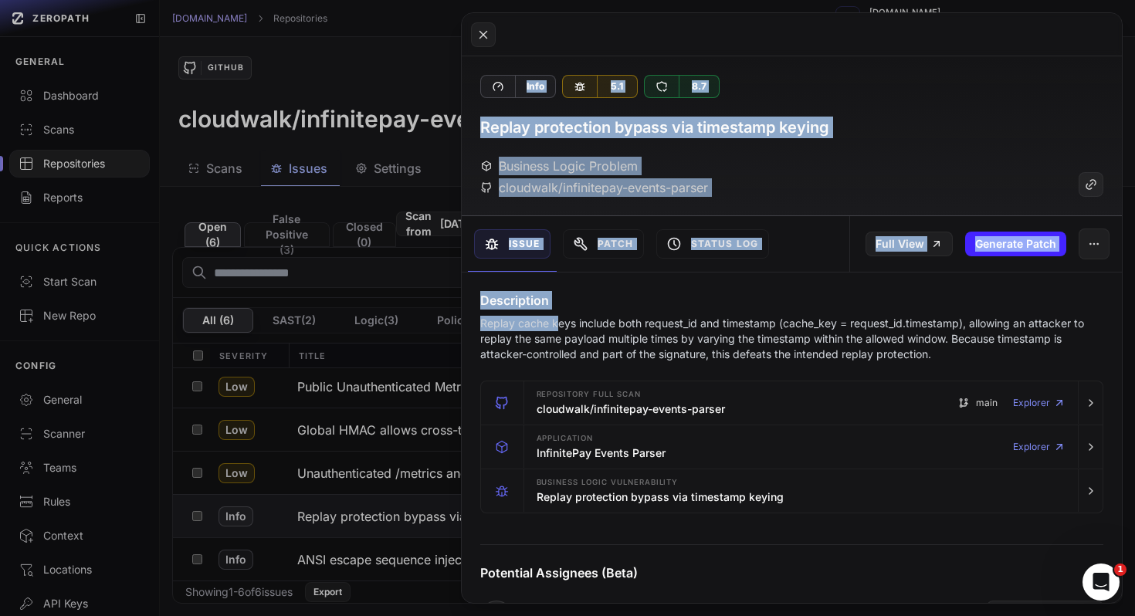
drag, startPoint x: 468, startPoint y: 72, endPoint x: 584, endPoint y: 336, distance: 288.3
click at [578, 334] on div "Info 5.1 8.7 Replay protection bypass via timestamp keying Business Logic Probl…" at bounding box center [792, 329] width 661 height 547
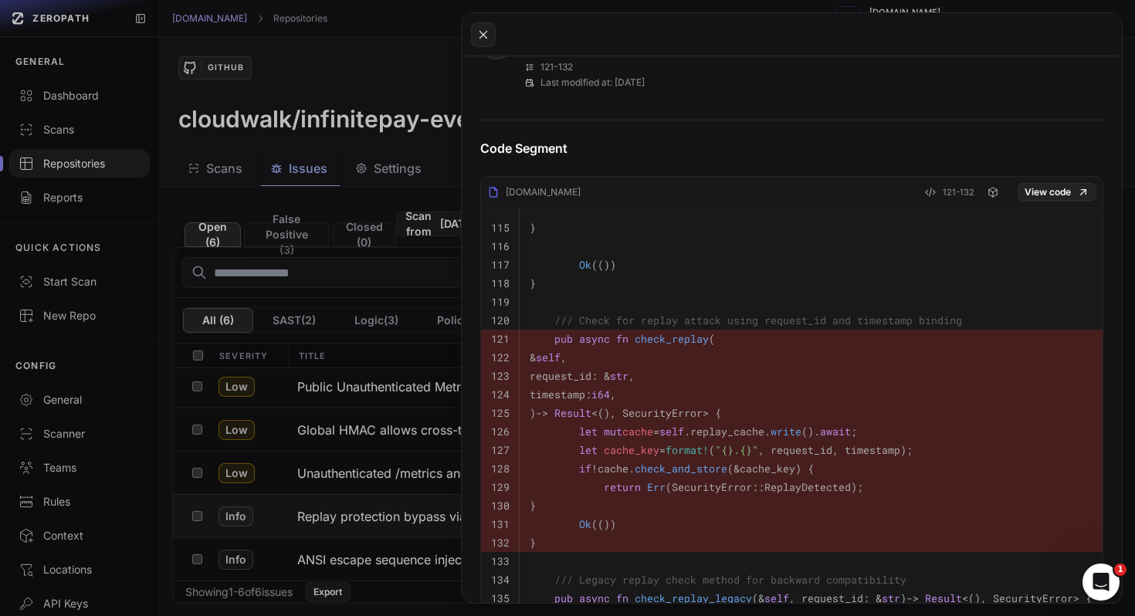
scroll to position [808, 0]
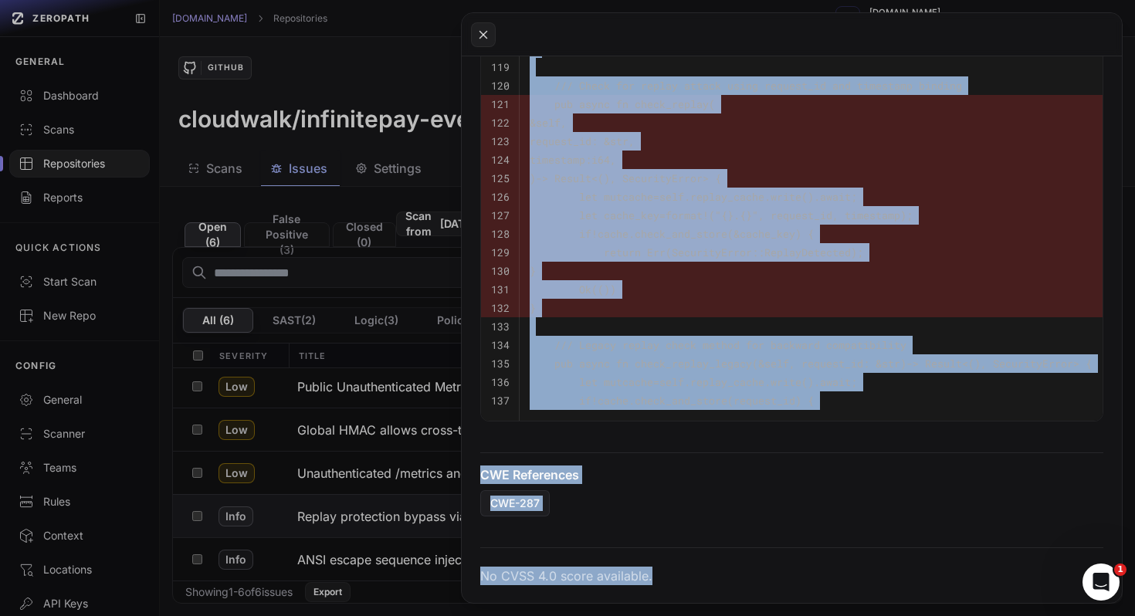
click at [661, 569] on p "No CVSS 4.0 score available." at bounding box center [792, 576] width 624 height 19
copy div "Info 5.1 8.7 Replay protection bypass via timestamp keying Business Logic Probl…"
click at [378, 489] on button at bounding box center [567, 308] width 1135 height 616
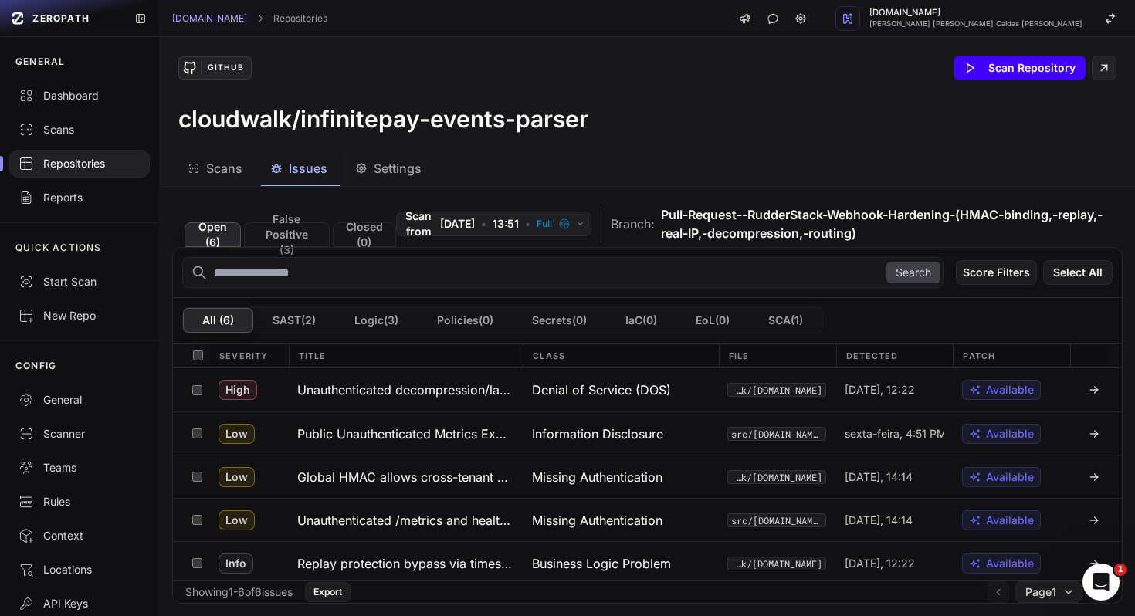
click at [1014, 74] on button "Scan Repository" at bounding box center [1019, 68] width 132 height 25
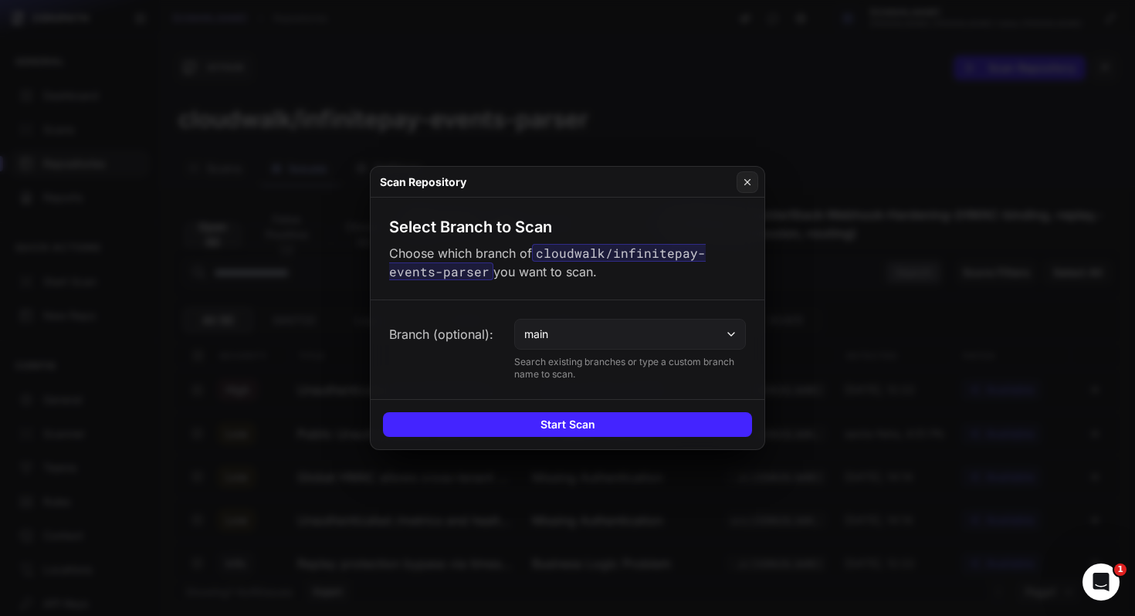
click at [627, 320] on button "main" at bounding box center [630, 334] width 232 height 31
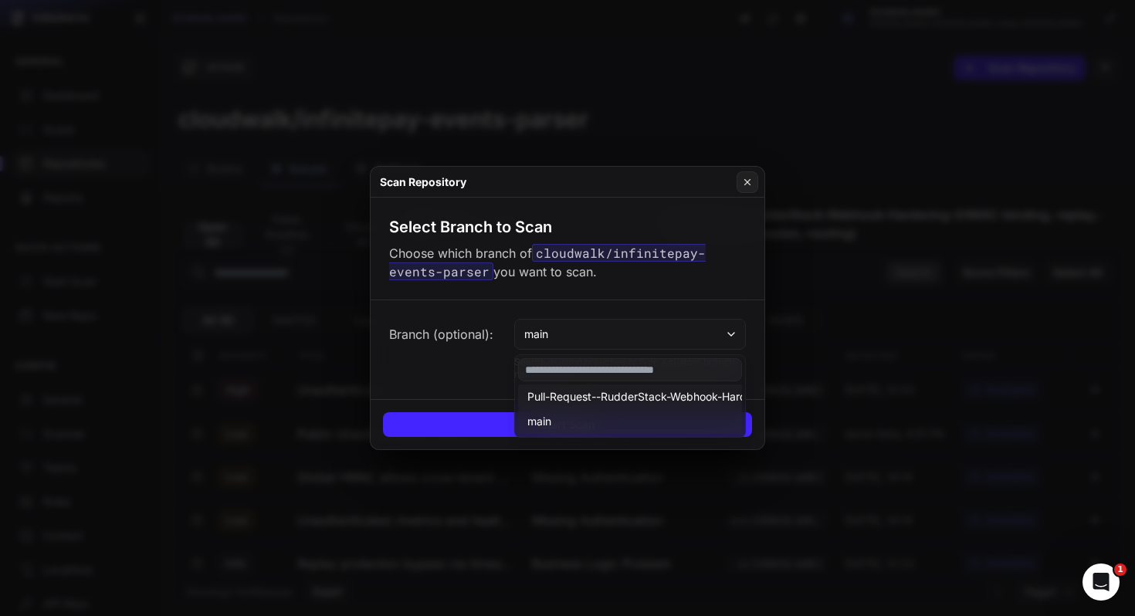
click at [632, 409] on button "Pull-Request--RudderStack-Webhook-Hardening-(HMAC-binding,-replay,-real-IP,-dec…" at bounding box center [798, 421] width 560 height 25
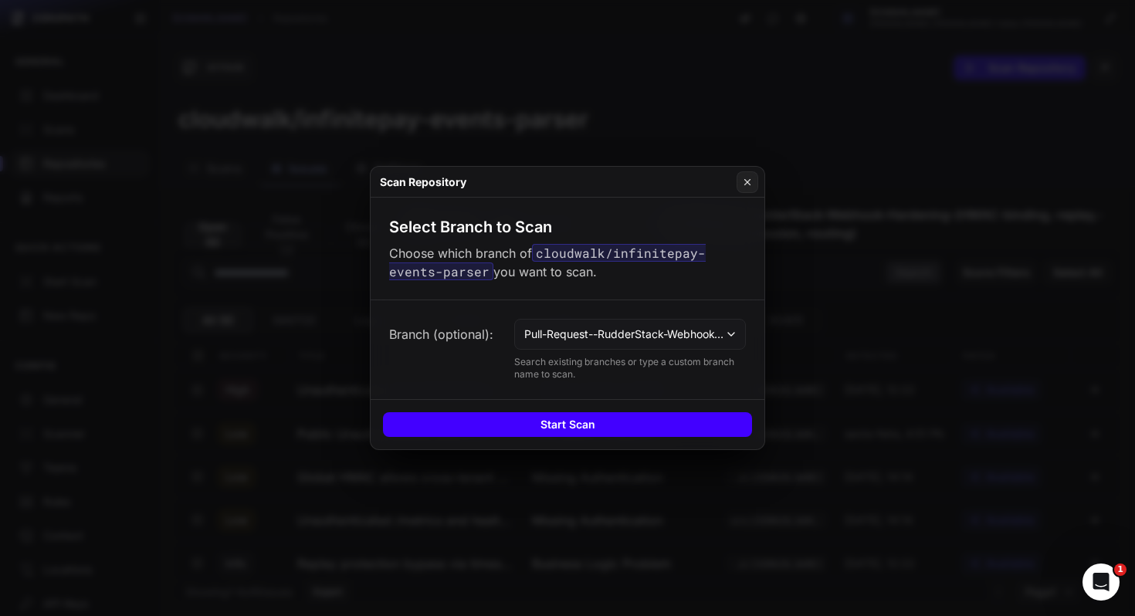
click at [653, 416] on button "Start Scan" at bounding box center [567, 424] width 369 height 25
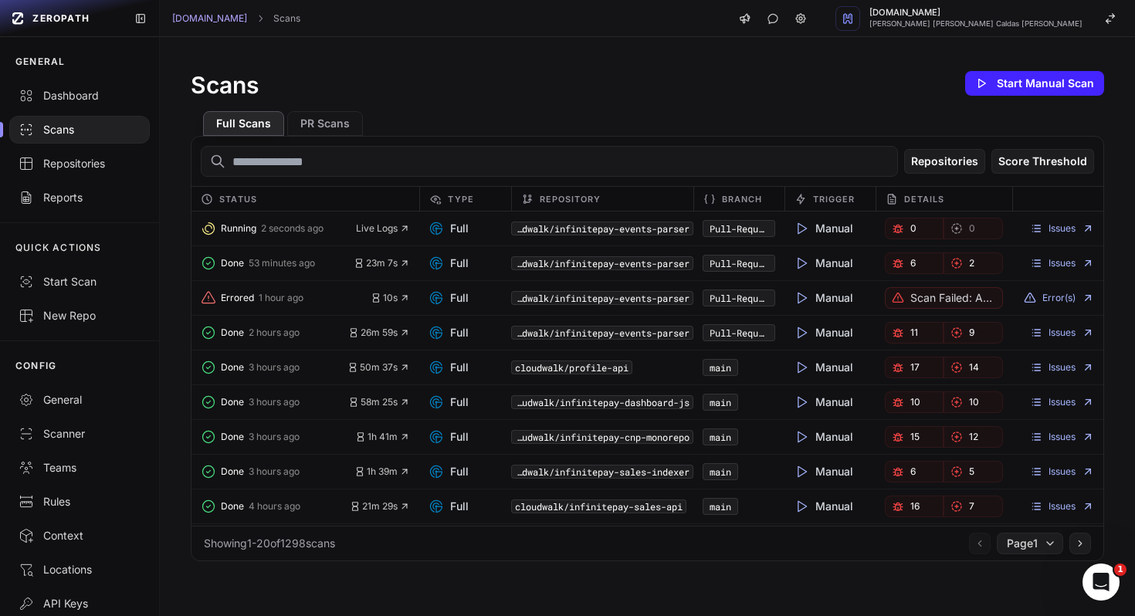
click at [641, 86] on div "Scans Start Manual Scan" at bounding box center [647, 83] width 913 height 31
click at [547, 156] on input "text" at bounding box center [549, 161] width 697 height 31
click at [1061, 316] on div "Done 1 hour ago 23m 7s Full cloudwalk/infinitepay-events-parser Pull-Request--R…" at bounding box center [647, 333] width 912 height 35
click at [1068, 226] on link "Issues" at bounding box center [1062, 228] width 64 height 12
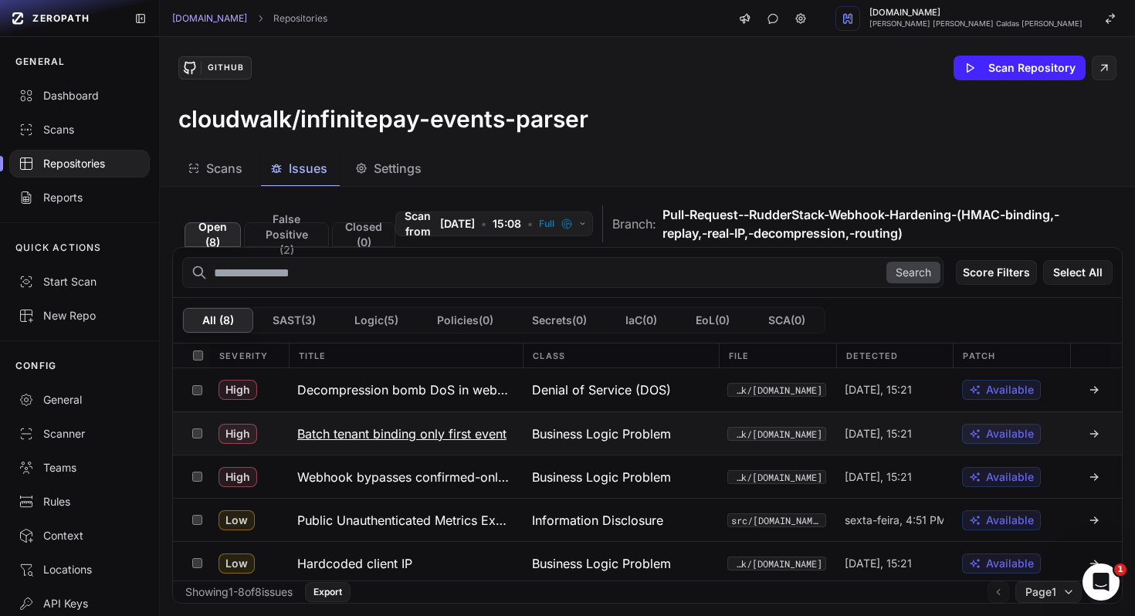
click at [418, 411] on div "High Batch tenant binding only first event Business Logic Problem src/webhook/r…" at bounding box center [647, 432] width 949 height 43
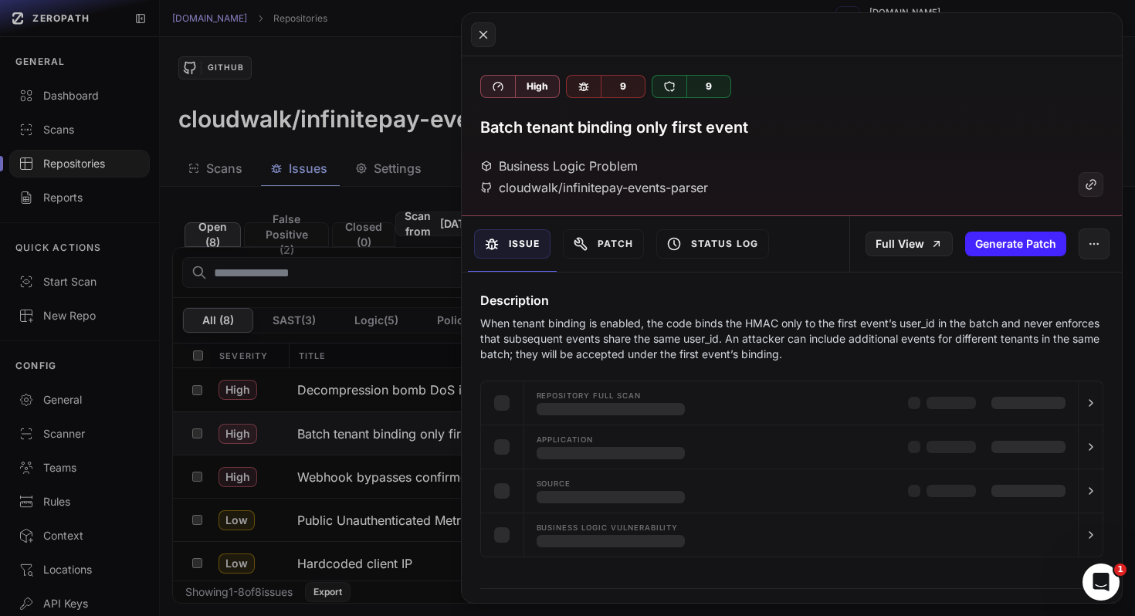
click at [421, 391] on button at bounding box center [567, 308] width 1135 height 616
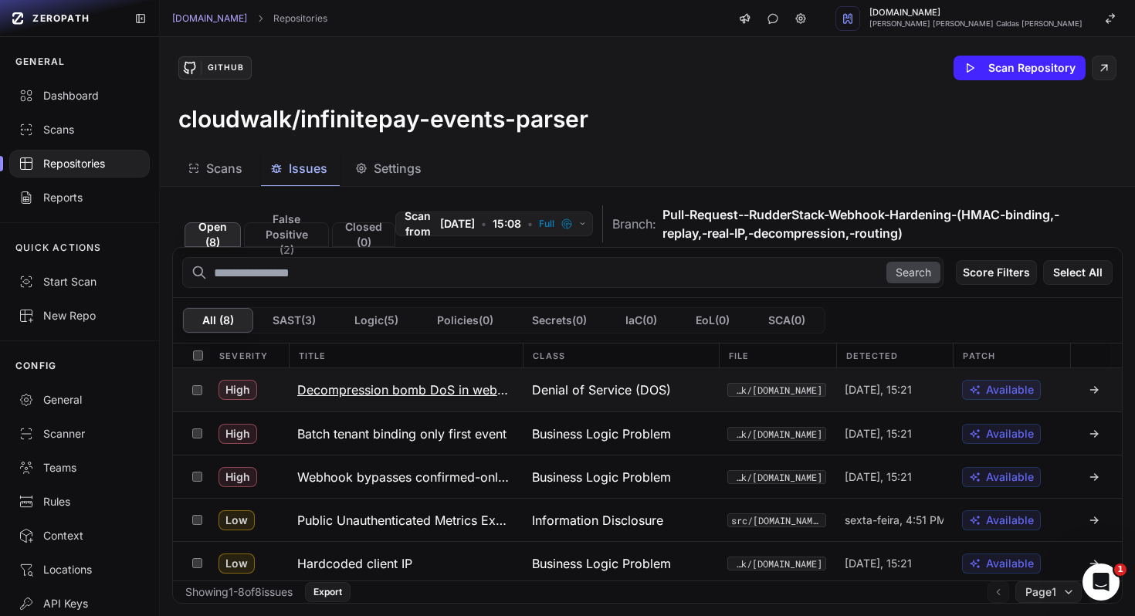
click at [412, 391] on h3 "Decompression bomb DoS in webhook" at bounding box center [405, 390] width 216 height 19
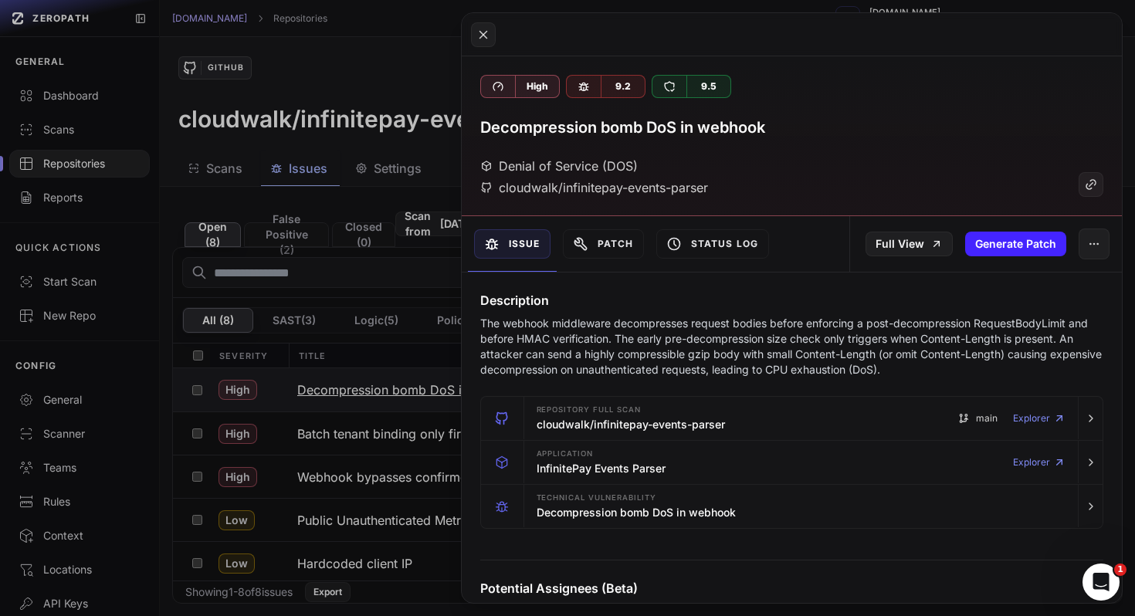
click at [412, 391] on button at bounding box center [567, 308] width 1135 height 616
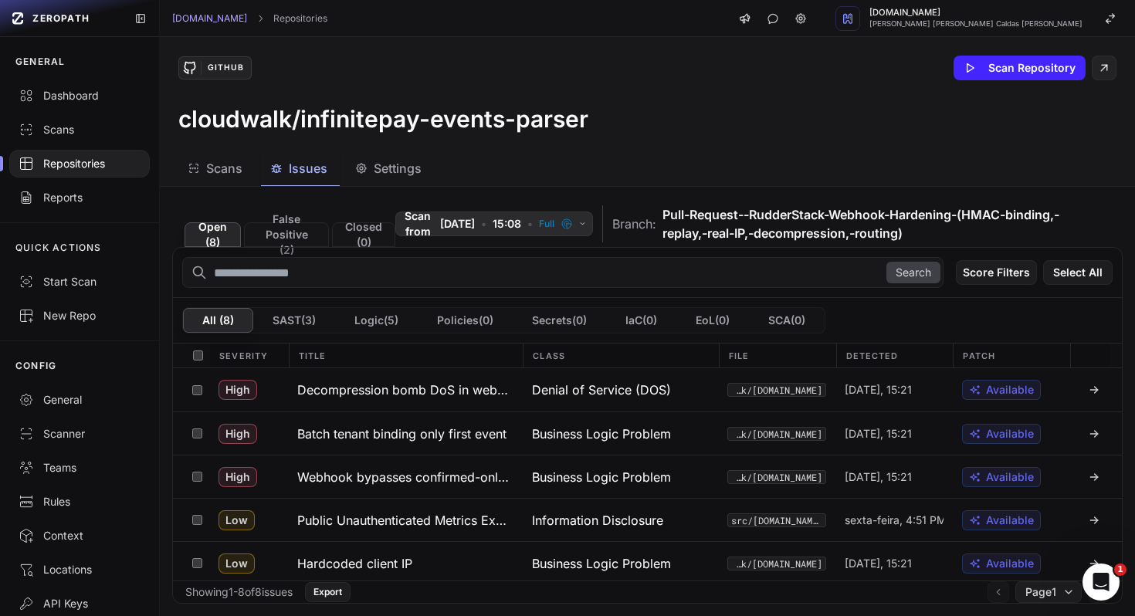
click at [576, 228] on button "Scan from 01/09/2025 • 15:08 • Full" at bounding box center [494, 224] width 198 height 25
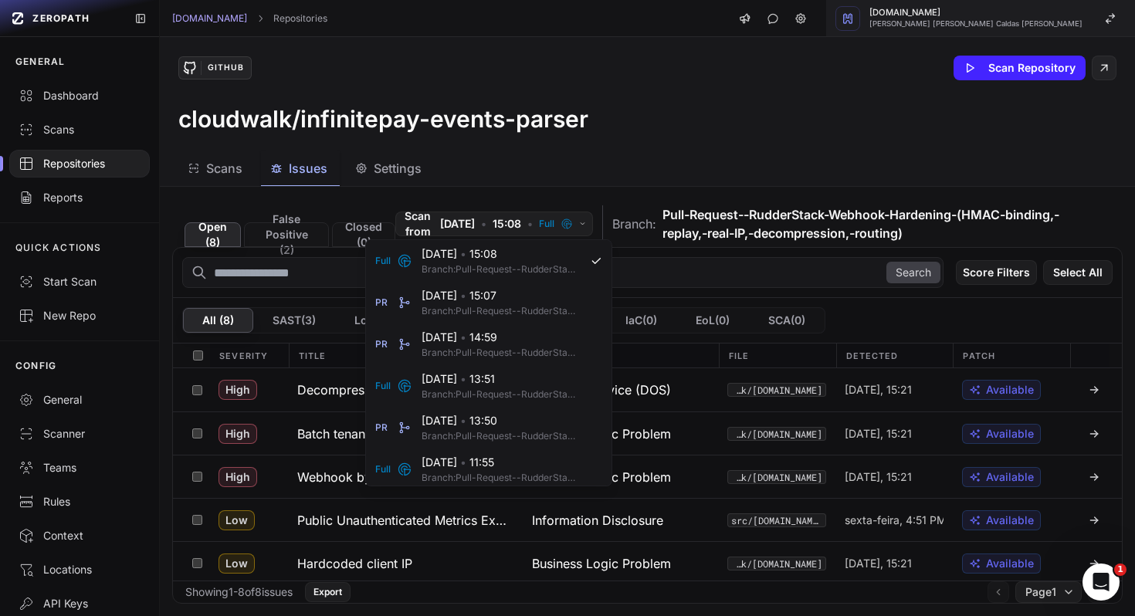
scroll to position [5, 0]
